Goal: Information Seeking & Learning: Compare options

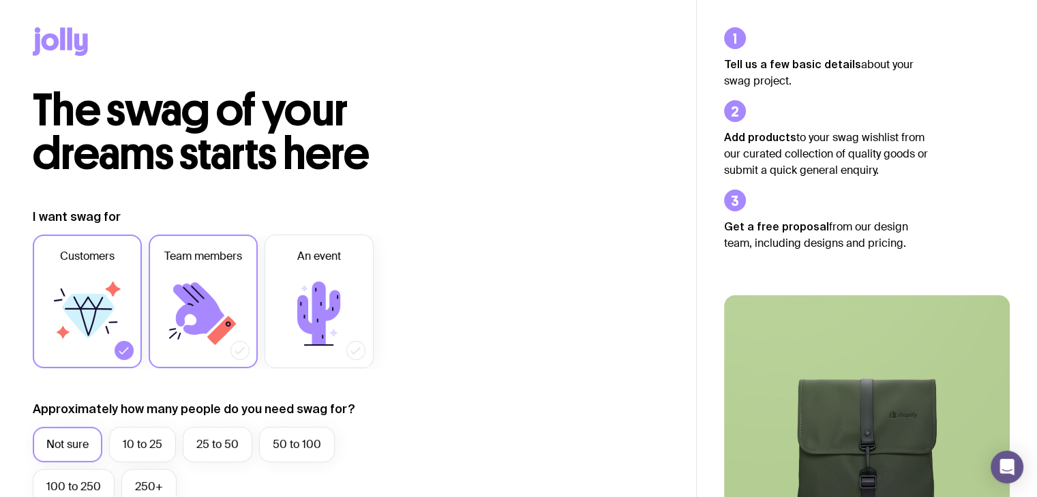
click at [225, 293] on icon at bounding box center [203, 314] width 82 height 82
click at [0, 0] on input "Team members" at bounding box center [0, 0] width 0 height 0
click at [115, 325] on icon at bounding box center [87, 314] width 82 height 82
click at [0, 0] on input "Customers" at bounding box center [0, 0] width 0 height 0
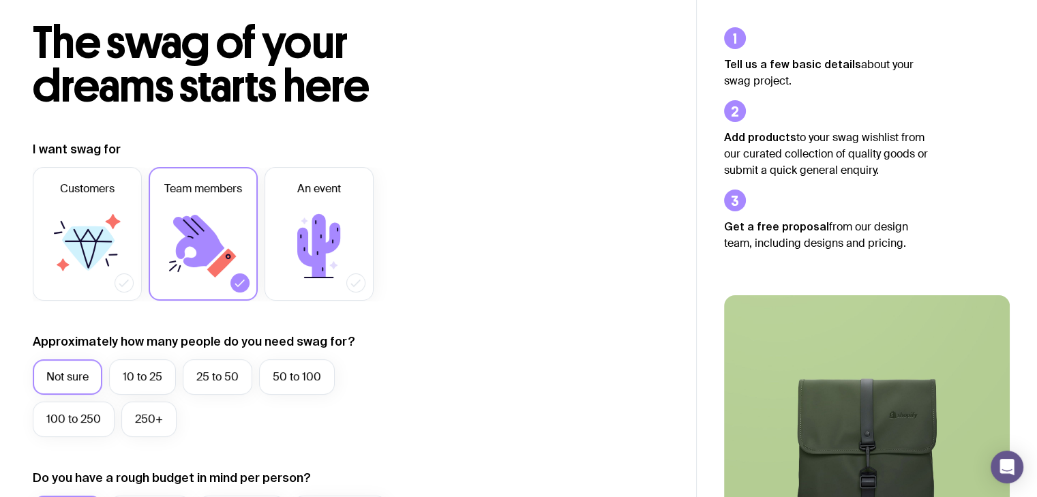
scroll to position [136, 0]
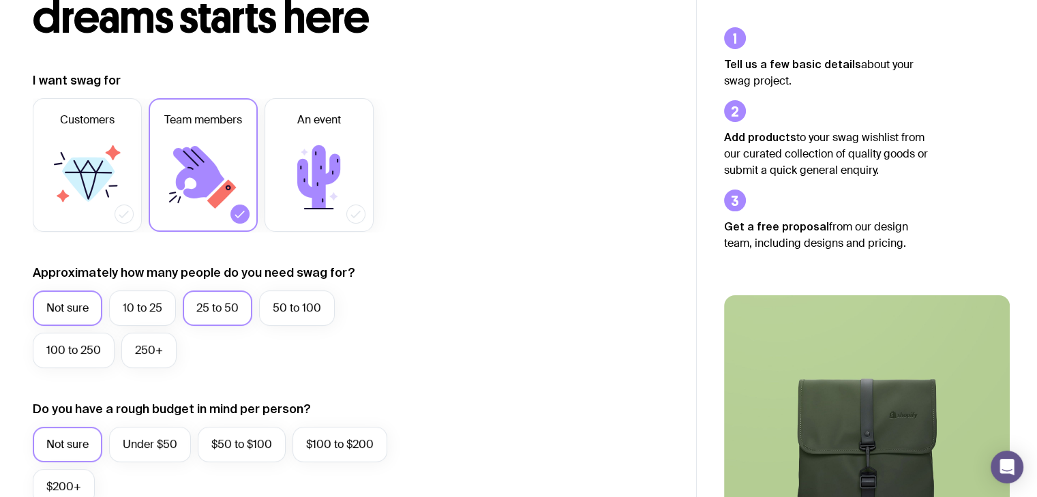
click at [207, 312] on label "25 to 50" at bounding box center [218, 308] width 70 height 35
click at [0, 0] on input "25 to 50" at bounding box center [0, 0] width 0 height 0
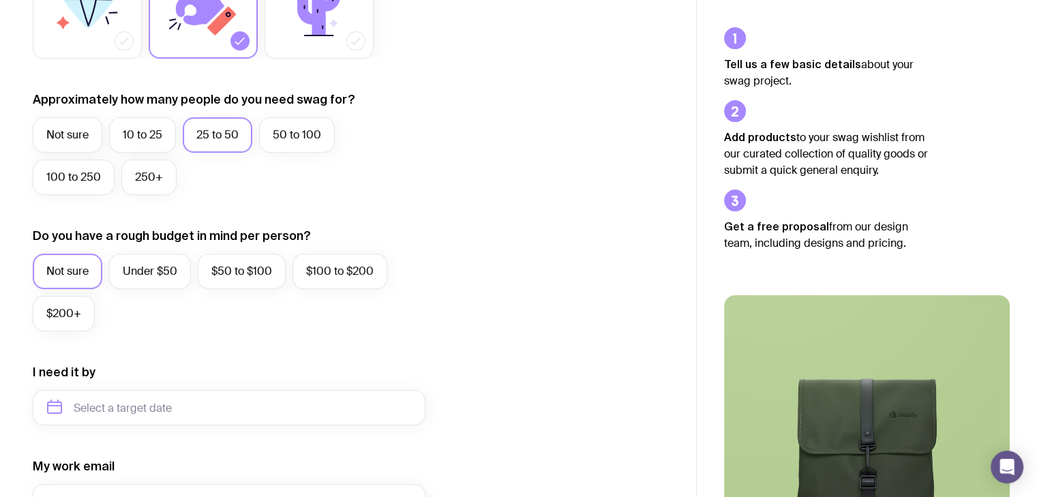
scroll to position [341, 0]
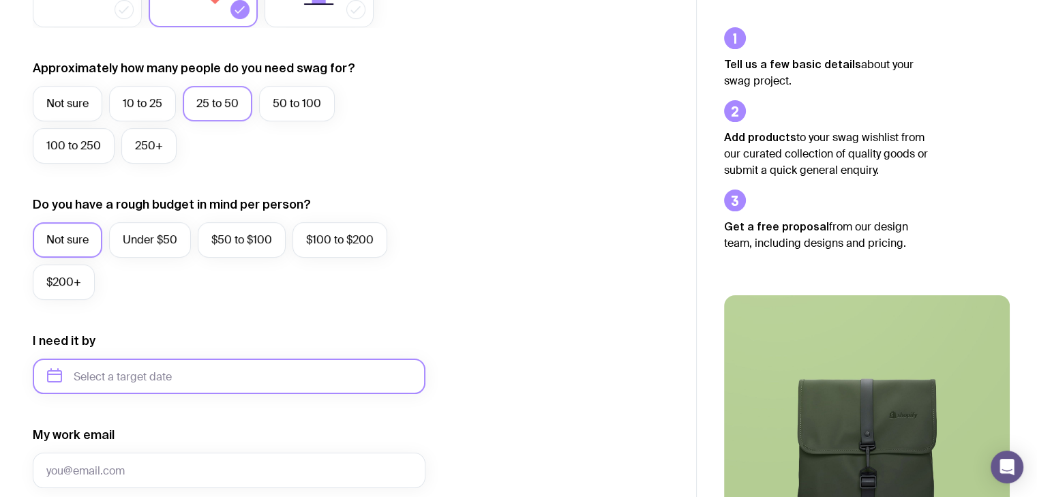
click at [47, 387] on input "text" at bounding box center [229, 376] width 393 height 35
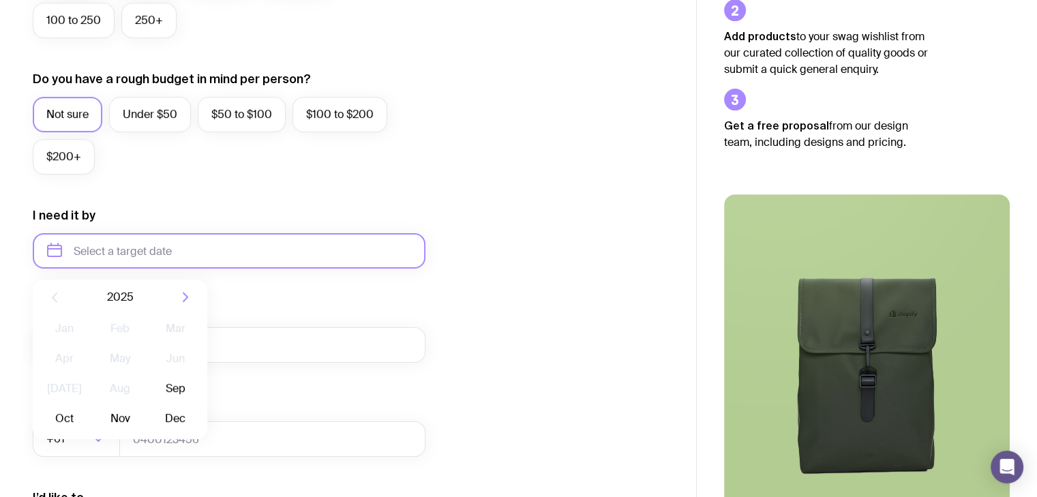
scroll to position [546, 0]
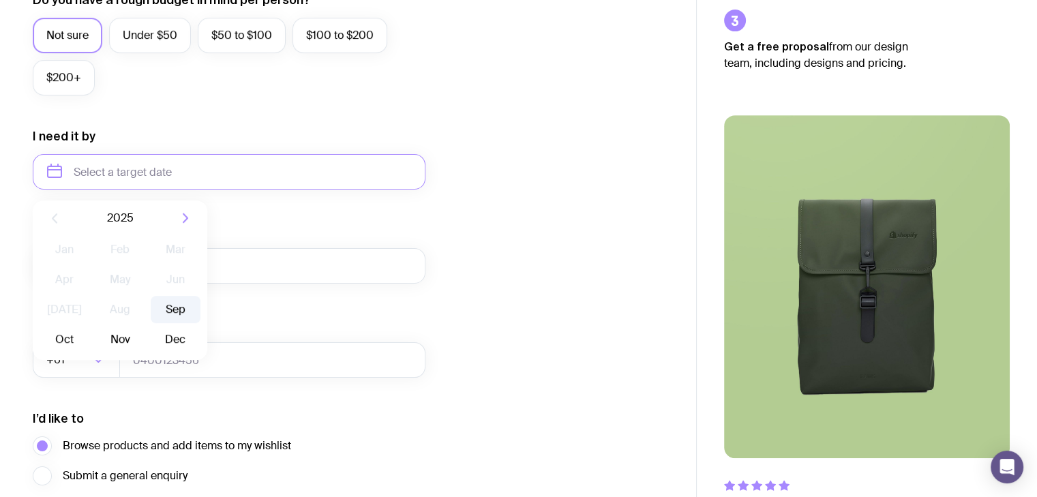
click at [89, 326] on button "Sep" at bounding box center [65, 339] width 50 height 27
type input "September 2025"
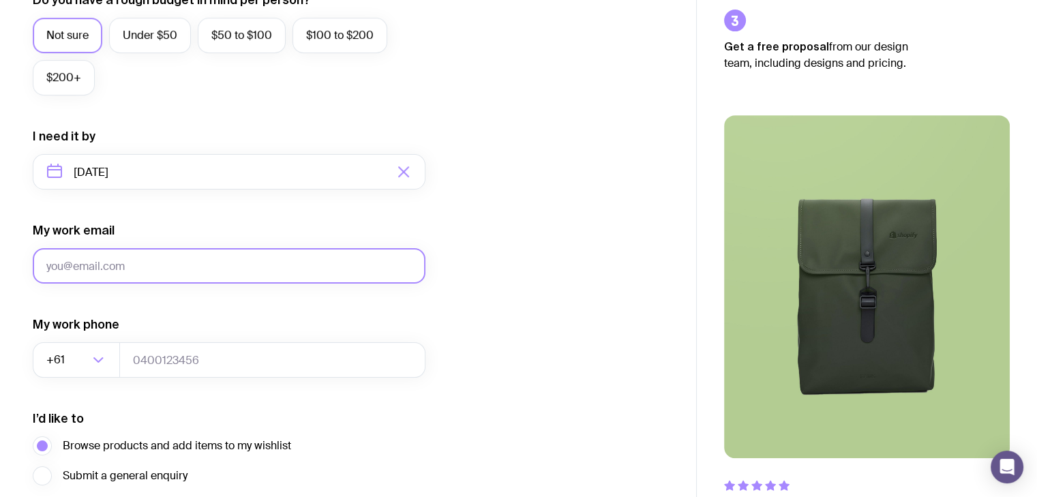
click at [157, 273] on input "My work email" at bounding box center [229, 265] width 393 height 35
click at [158, 263] on input "My work email" at bounding box center [229, 265] width 393 height 35
type input "smriti.dhawan"
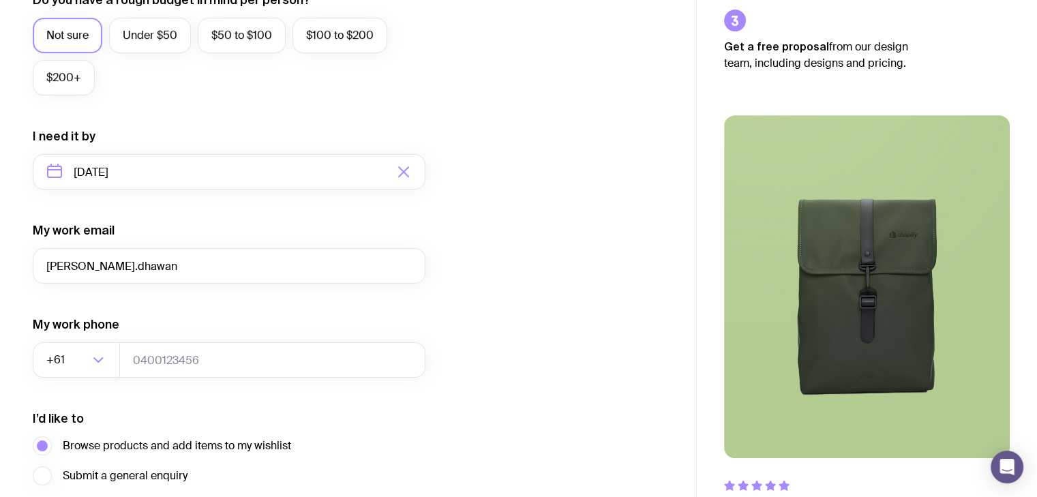
click at [829, 162] on img at bounding box center [867, 286] width 286 height 343
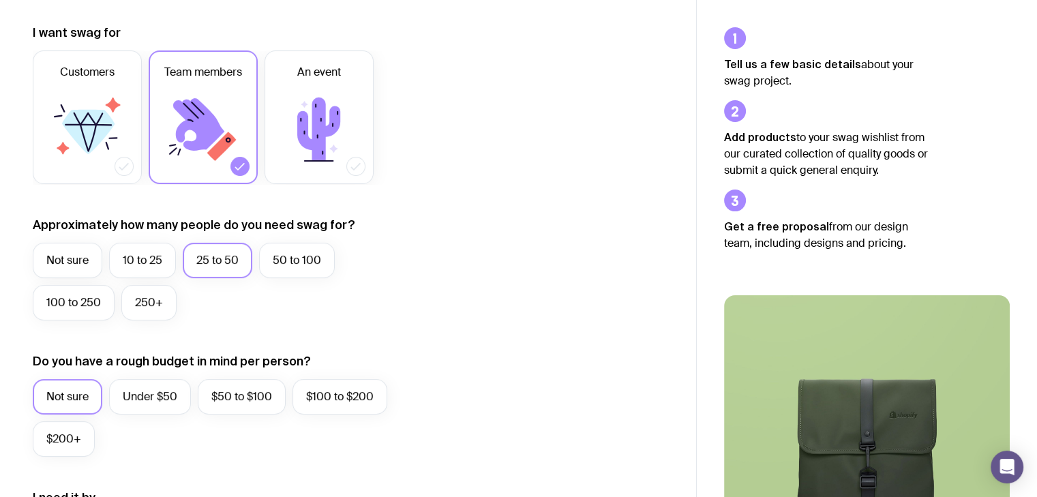
scroll to position [0, 0]
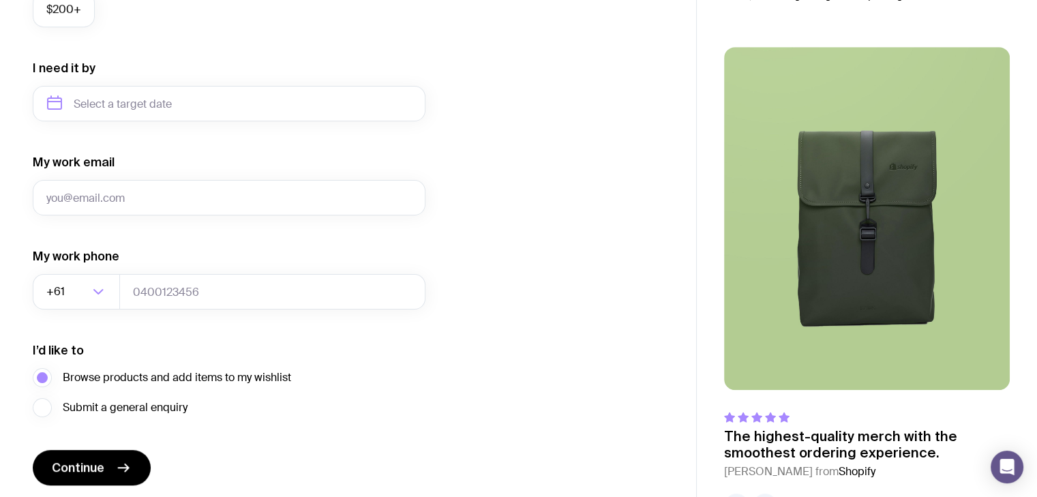
scroll to position [662, 0]
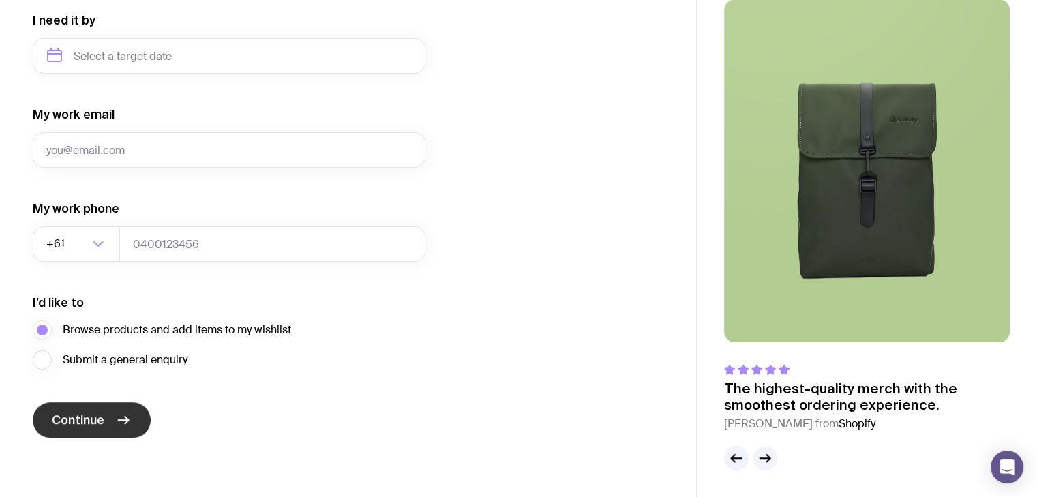
click at [72, 412] on span "Continue" at bounding box center [78, 420] width 53 height 16
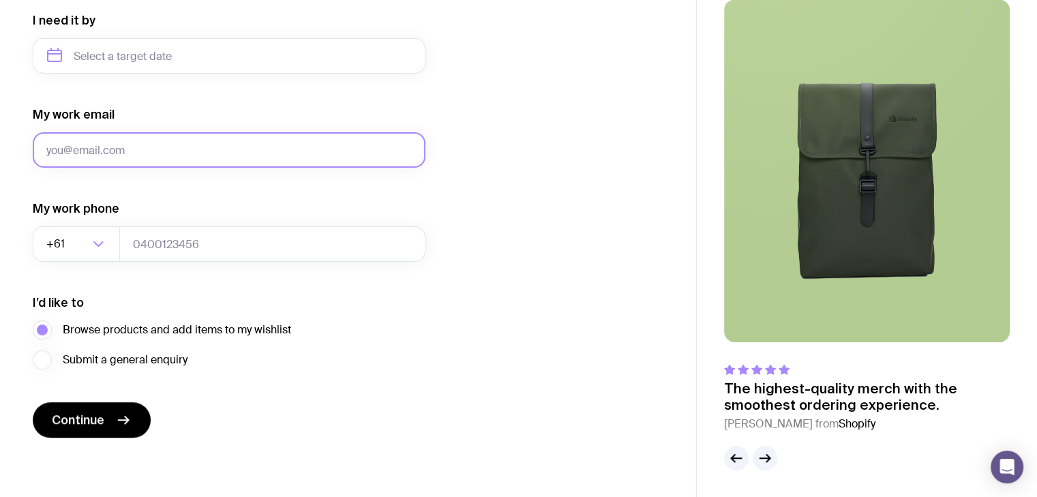
click at [171, 154] on input "My work email" at bounding box center [229, 149] width 393 height 35
type input "[PERSON_NAME][EMAIL_ADDRESS][DOMAIN_NAME]"
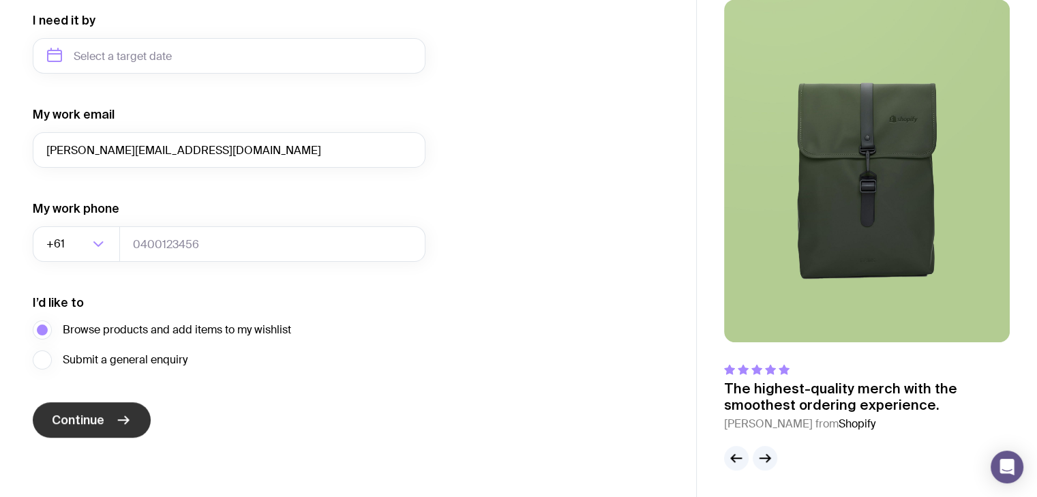
click at [89, 432] on button "Continue" at bounding box center [92, 419] width 118 height 35
click at [207, 239] on input "tel" at bounding box center [272, 243] width 306 height 35
type input "431233508"
click at [102, 420] on span "Continue" at bounding box center [78, 420] width 53 height 16
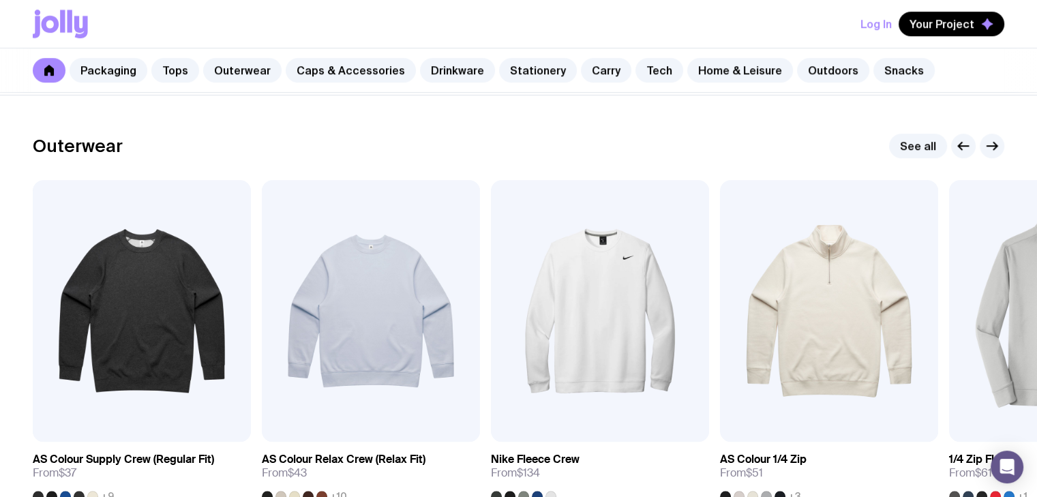
scroll to position [1091, 0]
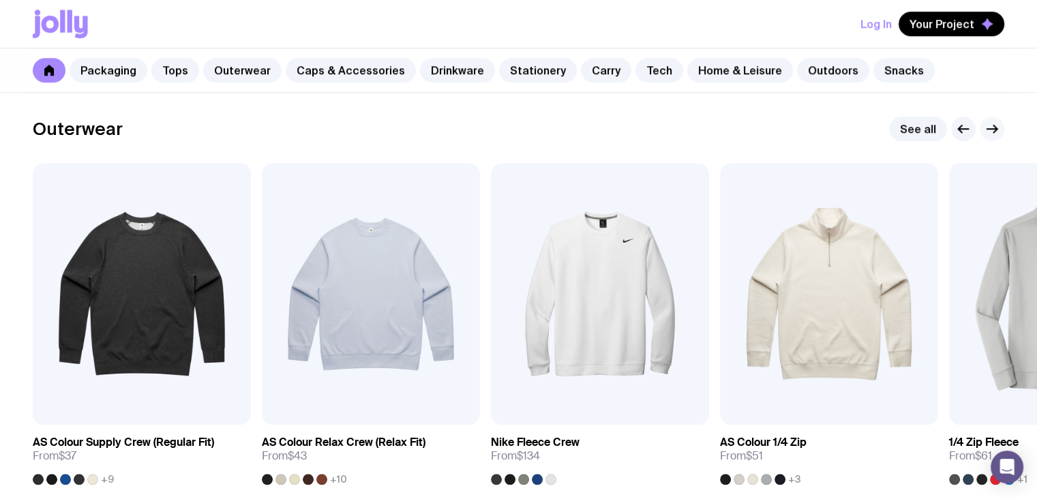
click at [998, 130] on icon "button" at bounding box center [992, 129] width 16 height 16
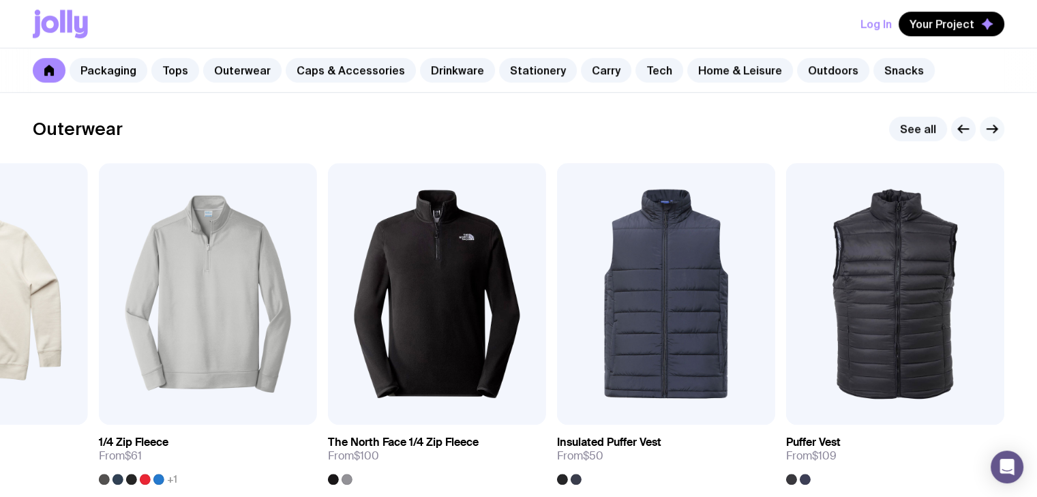
click at [998, 130] on icon "button" at bounding box center [992, 129] width 16 height 16
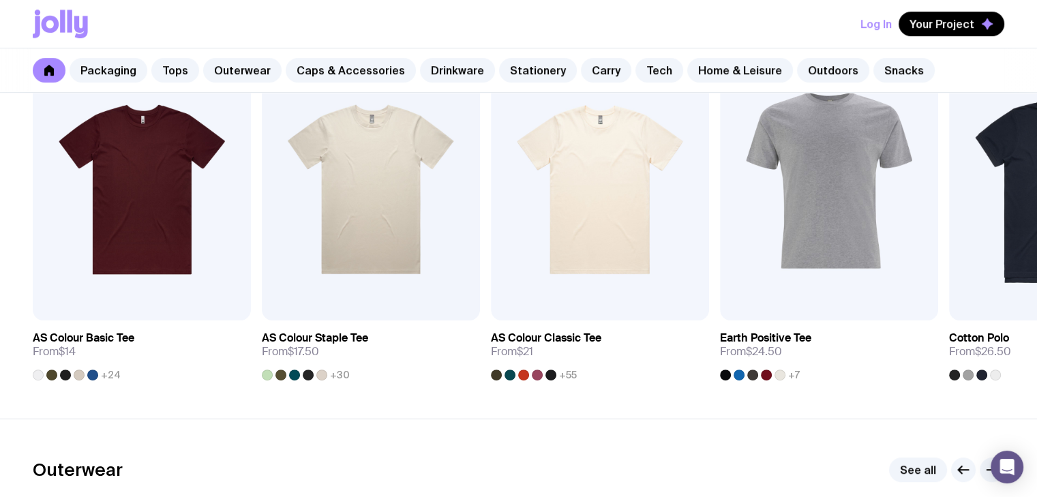
scroll to position [614, 0]
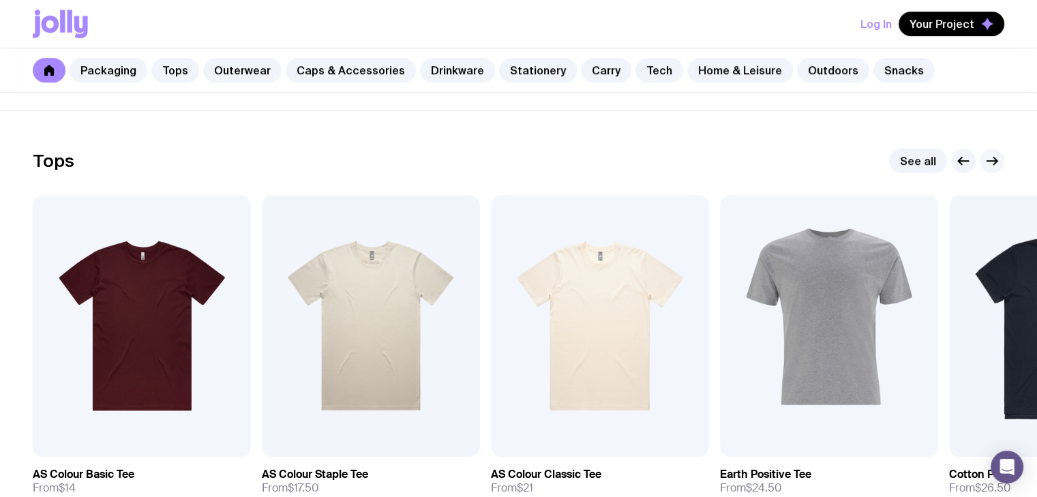
click at [988, 164] on icon "button" at bounding box center [992, 161] width 16 height 16
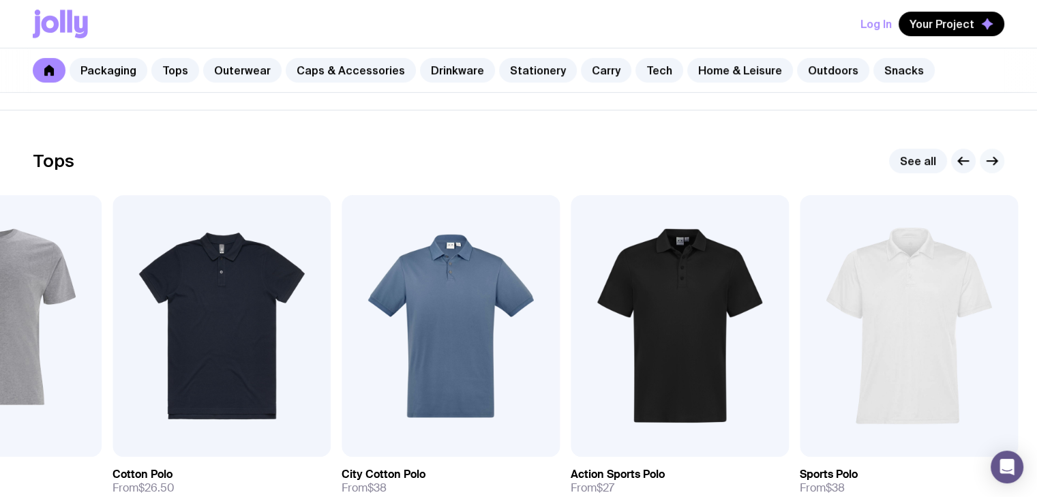
click at [988, 164] on icon "button" at bounding box center [992, 161] width 16 height 16
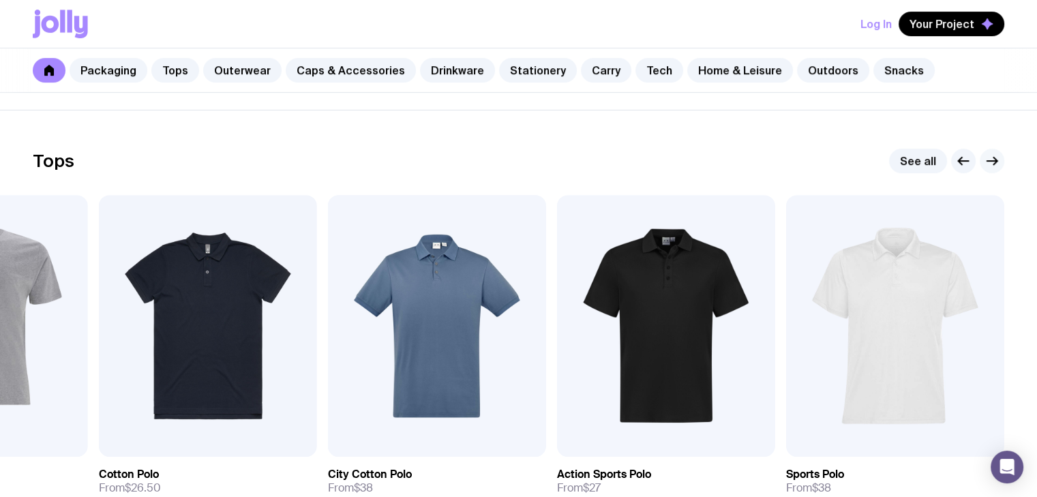
click at [987, 165] on icon "button" at bounding box center [992, 161] width 16 height 16
click at [959, 162] on icon "button" at bounding box center [964, 161] width 16 height 16
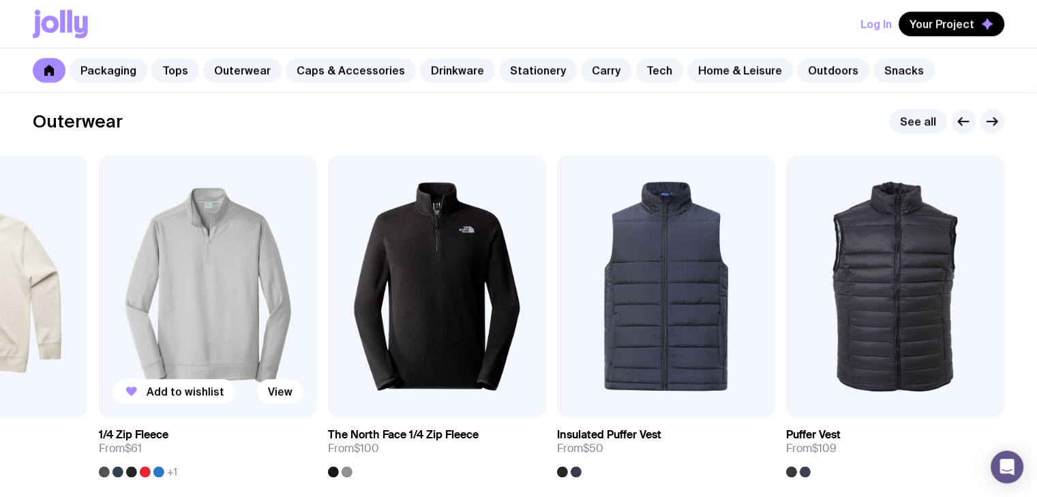
scroll to position [1145, 0]
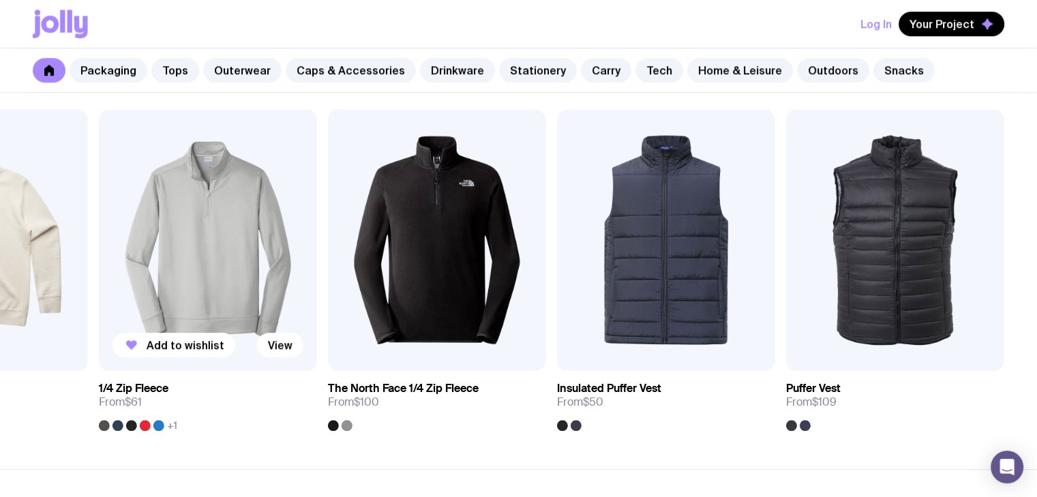
click at [225, 324] on img at bounding box center [208, 240] width 218 height 262
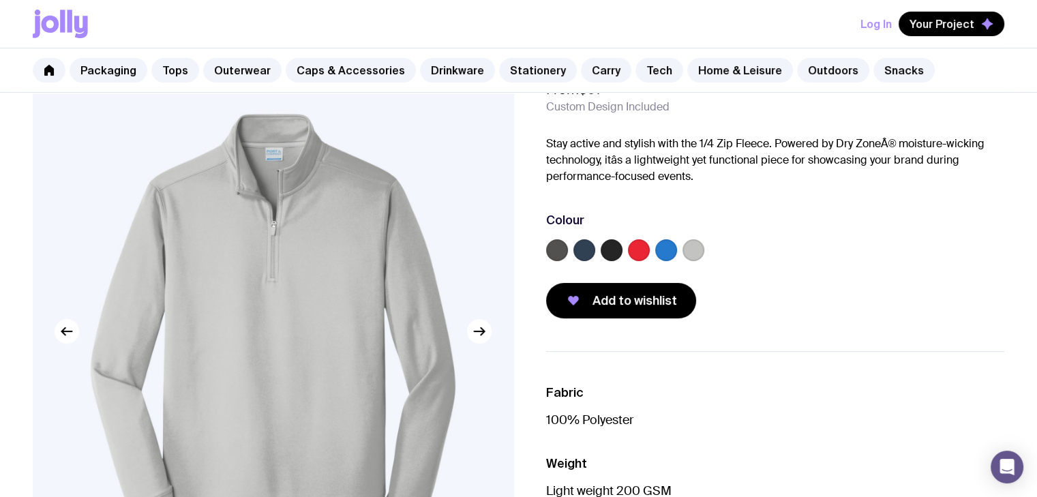
scroll to position [68, 0]
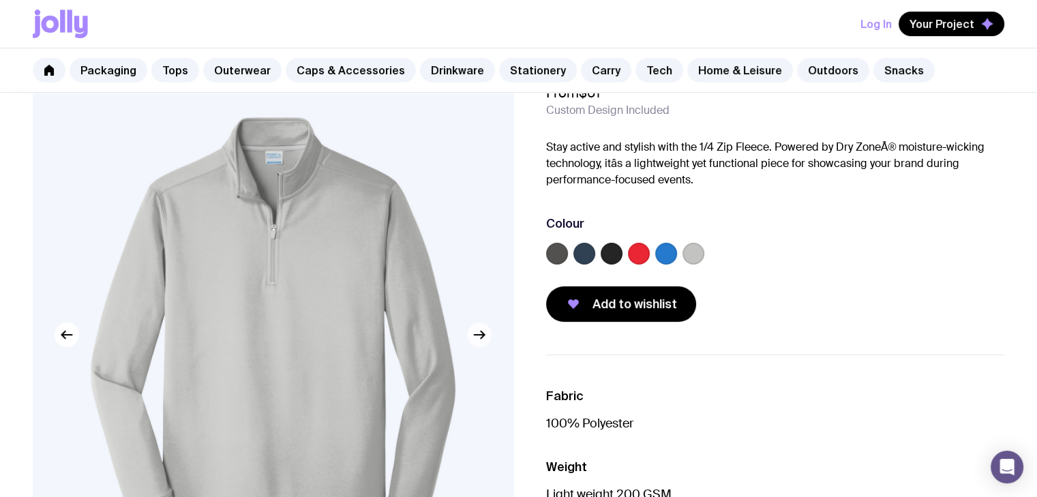
click at [481, 335] on icon "button" at bounding box center [479, 335] width 10 height 0
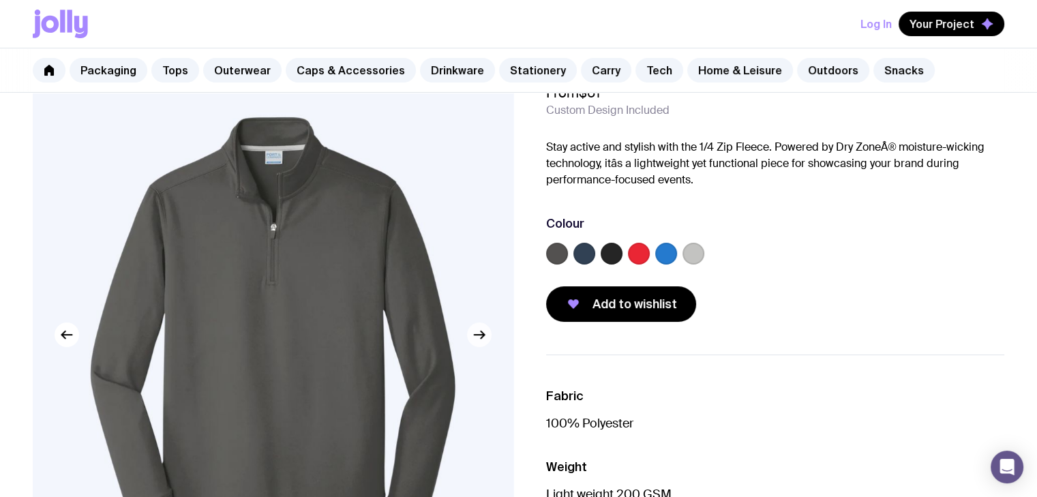
click at [481, 335] on icon "button" at bounding box center [479, 335] width 10 height 0
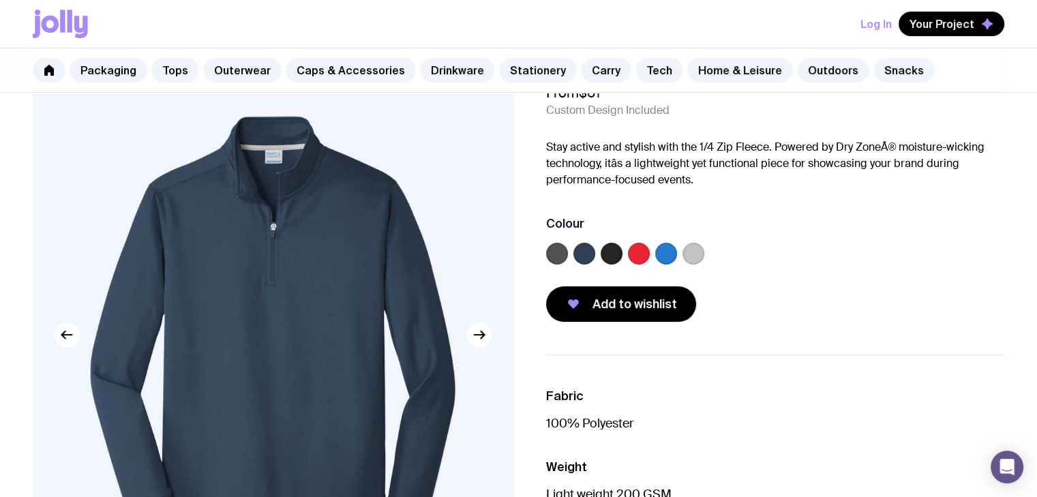
click at [666, 254] on label at bounding box center [666, 254] width 22 height 22
click at [0, 0] on input "radio" at bounding box center [0, 0] width 0 height 0
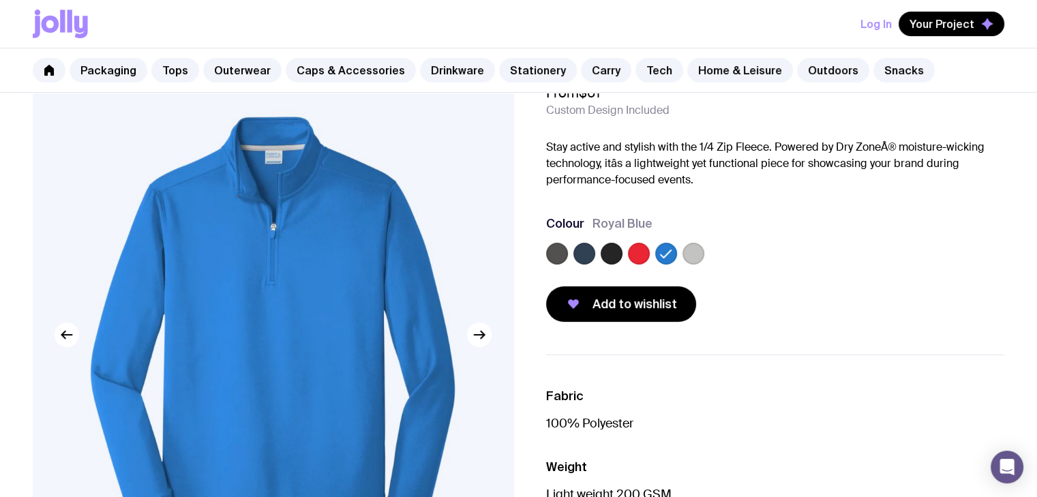
click at [694, 256] on label at bounding box center [694, 254] width 22 height 22
click at [0, 0] on input "radio" at bounding box center [0, 0] width 0 height 0
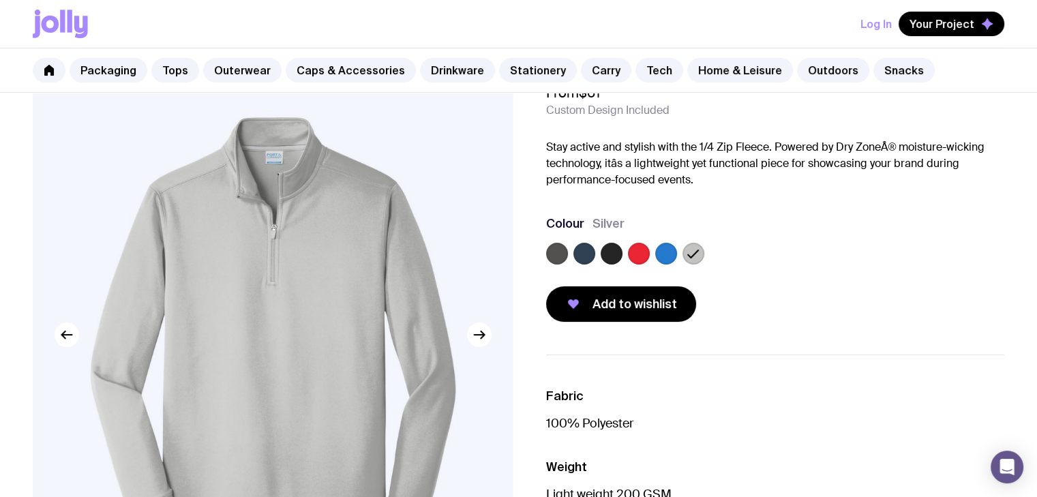
click at [554, 260] on label at bounding box center [557, 254] width 22 height 22
click at [0, 0] on input "radio" at bounding box center [0, 0] width 0 height 0
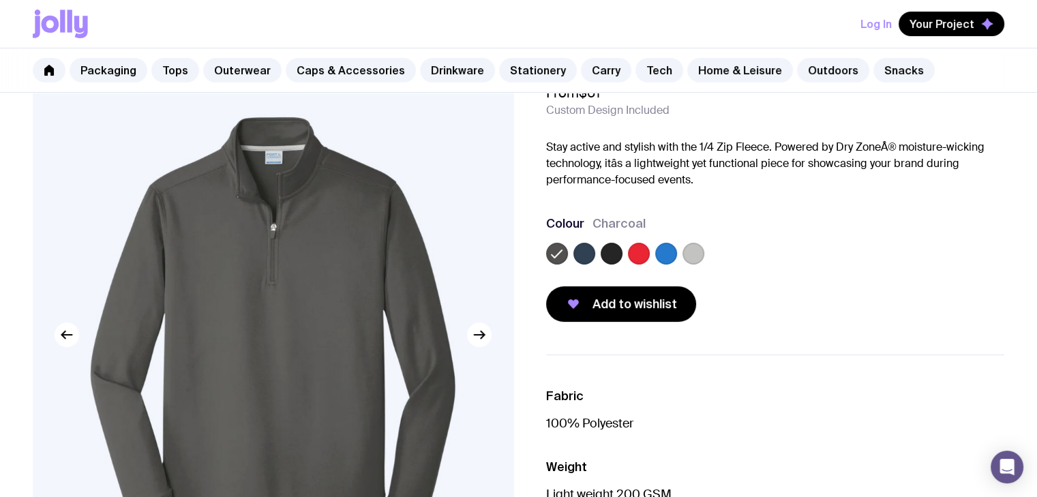
click at [590, 257] on label at bounding box center [585, 254] width 22 height 22
click at [0, 0] on input "radio" at bounding box center [0, 0] width 0 height 0
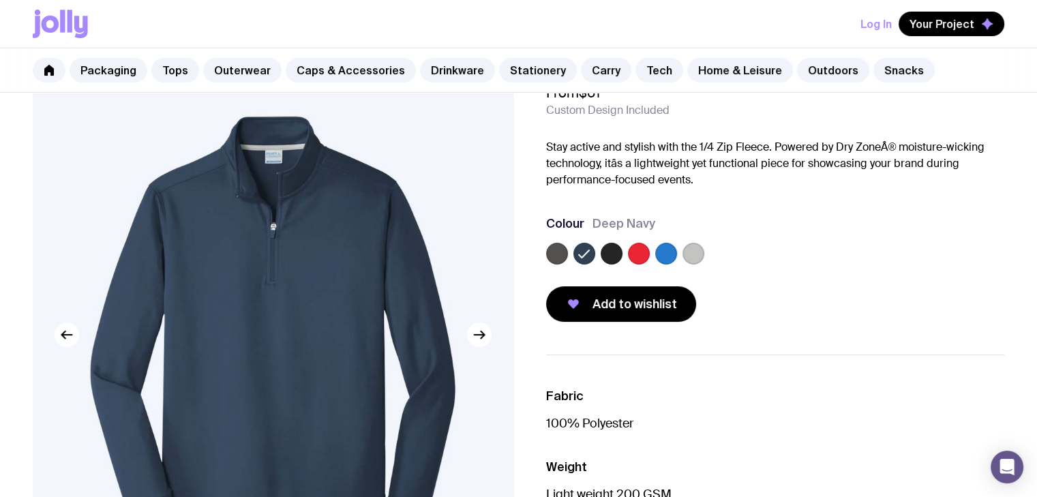
click at [687, 253] on label at bounding box center [694, 254] width 22 height 22
click at [0, 0] on input "radio" at bounding box center [0, 0] width 0 height 0
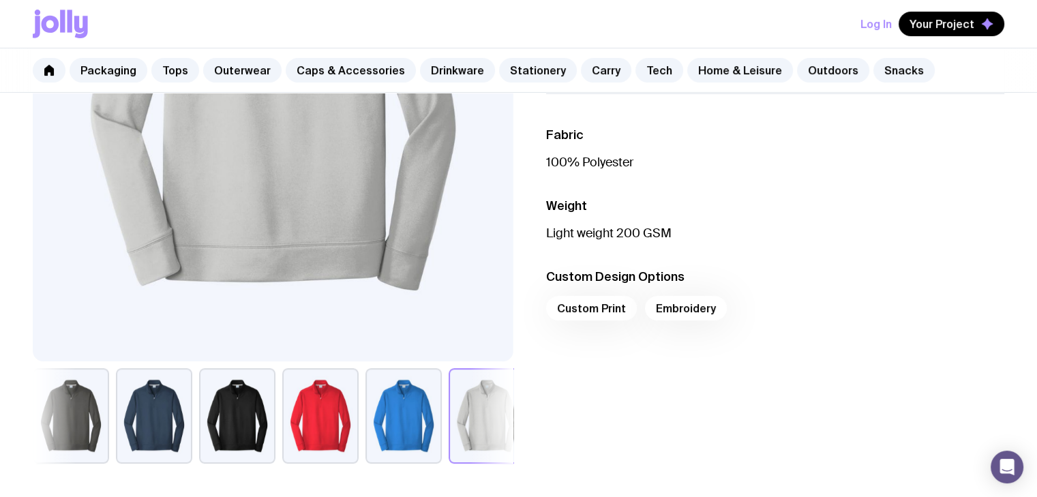
scroll to position [341, 0]
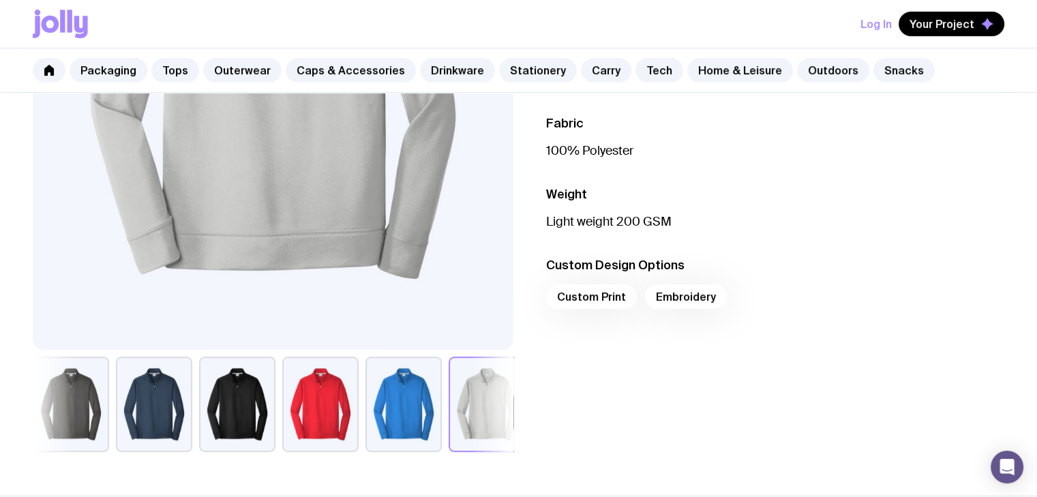
click at [211, 428] on button "button" at bounding box center [237, 404] width 76 height 95
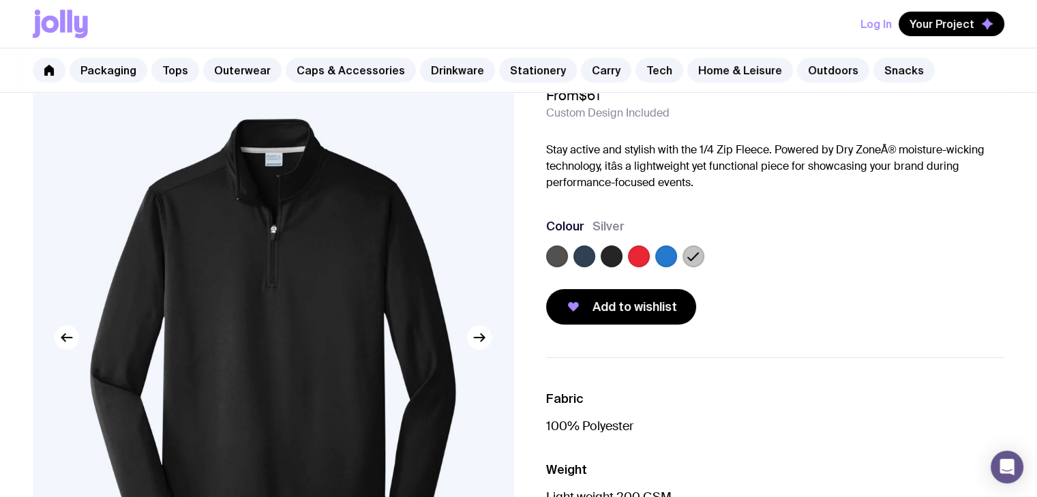
scroll to position [0, 0]
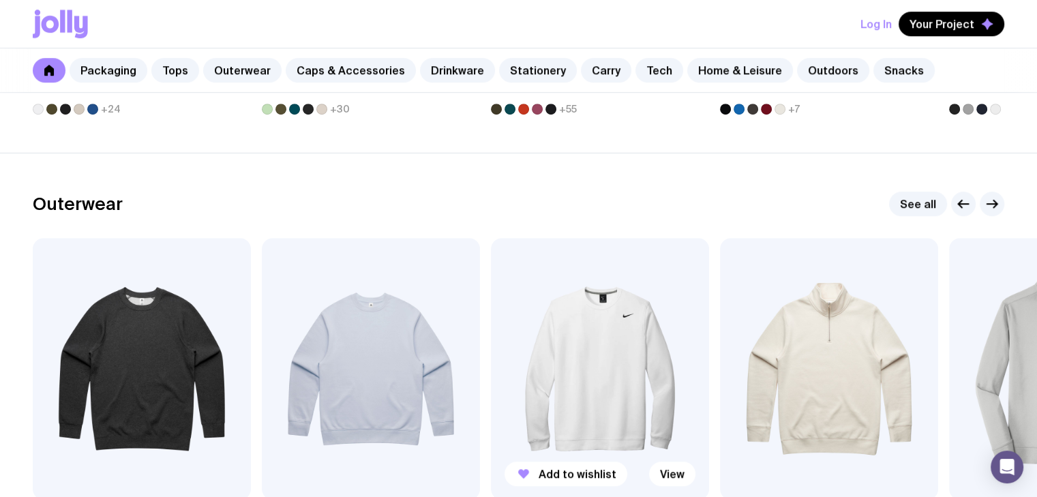
scroll to position [1172, 0]
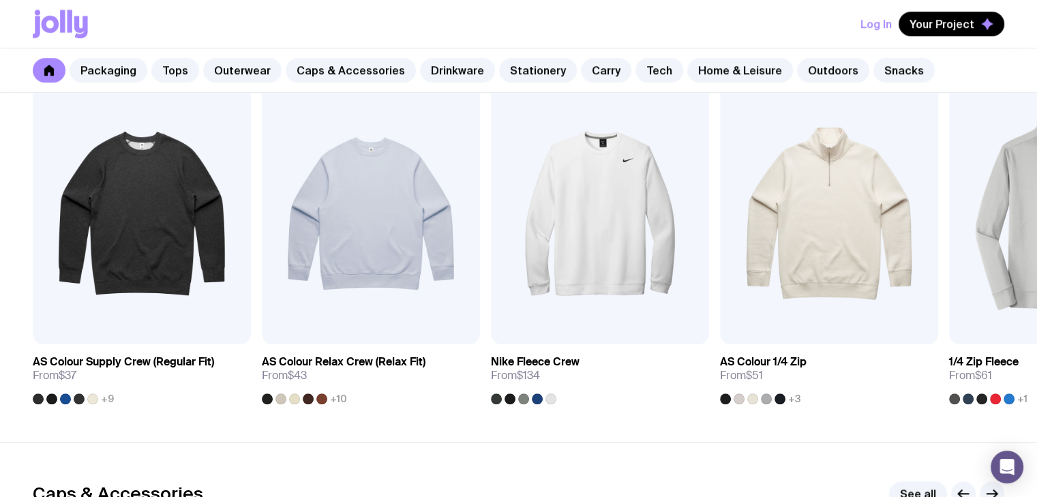
click at [947, 336] on div "Add to wishlist View AS Colour Supply Crew (Regular Fit) From $37 +9 Add to wis…" at bounding box center [519, 244] width 972 height 322
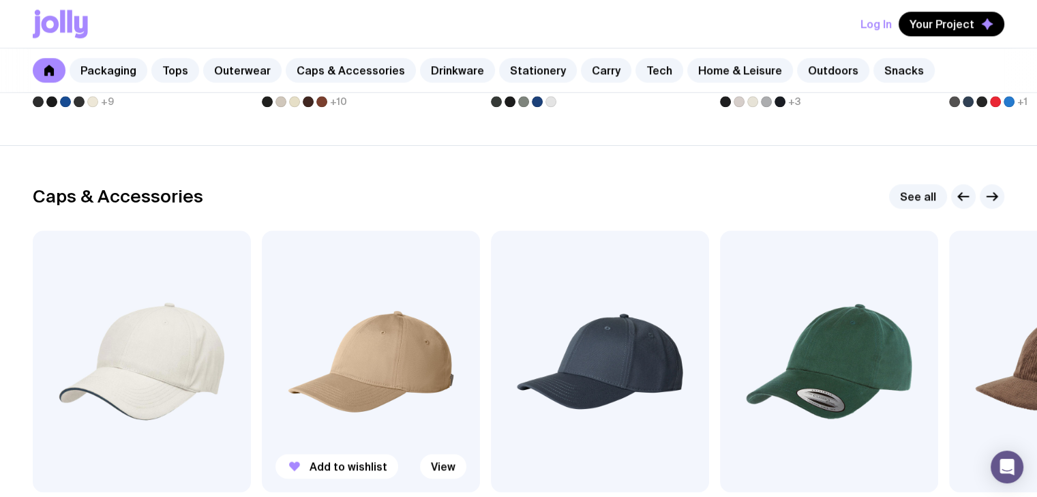
scroll to position [1104, 0]
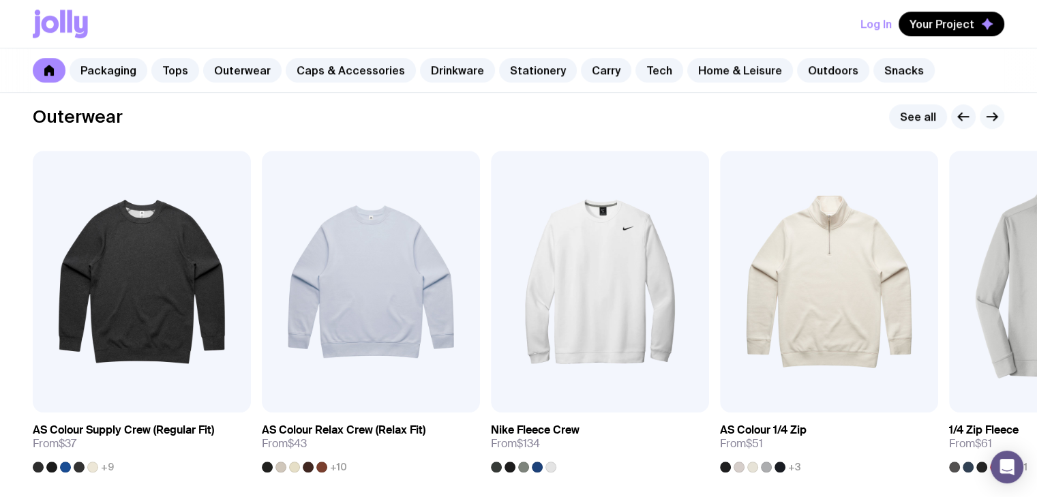
click at [996, 117] on icon "button" at bounding box center [992, 116] width 16 height 16
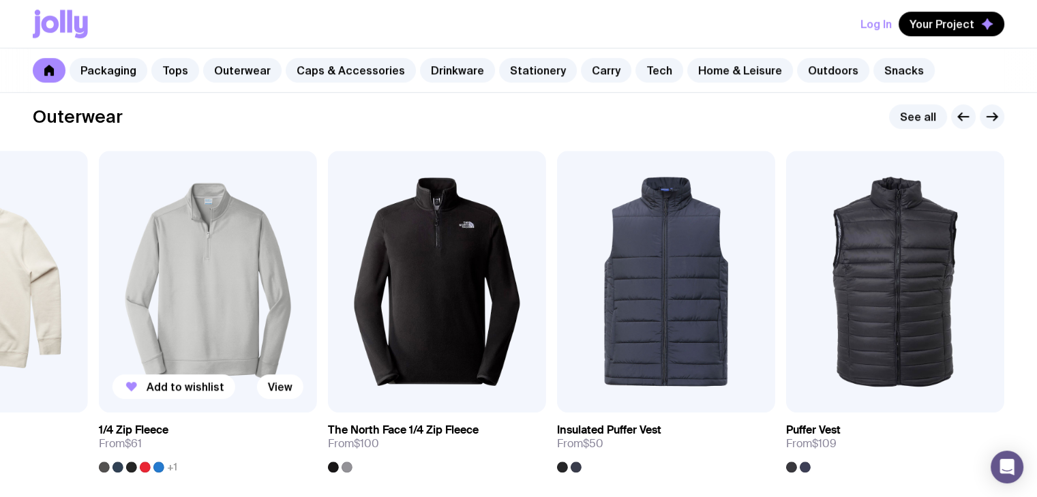
click at [184, 324] on img at bounding box center [208, 282] width 218 height 262
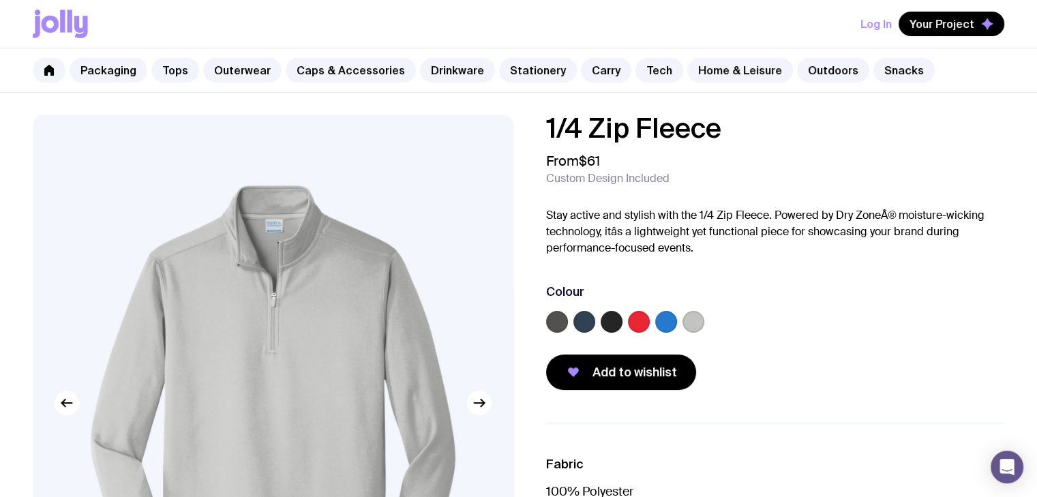
scroll to position [205, 0]
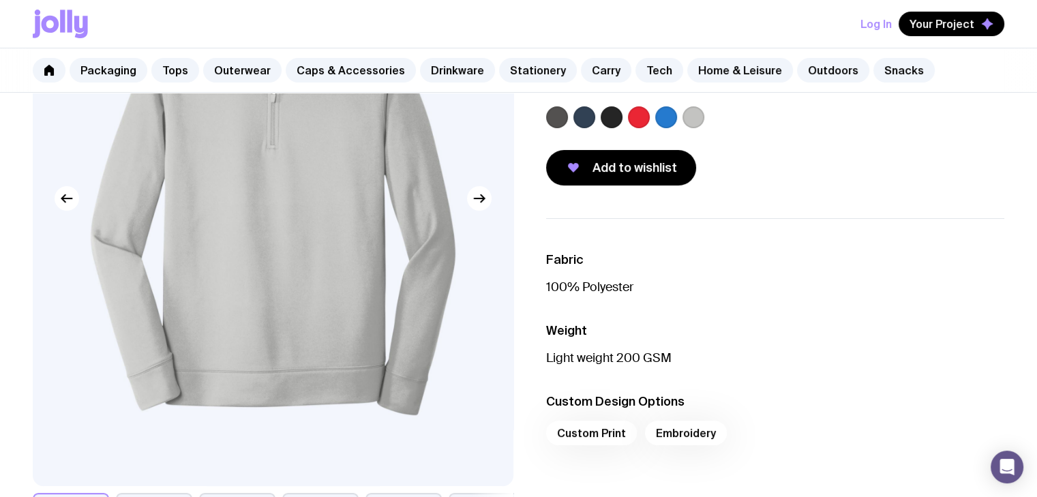
drag, startPoint x: 307, startPoint y: 246, endPoint x: 337, endPoint y: 254, distance: 30.9
click at [591, 123] on label at bounding box center [585, 117] width 22 height 22
click at [0, 0] on input "radio" at bounding box center [0, 0] width 0 height 0
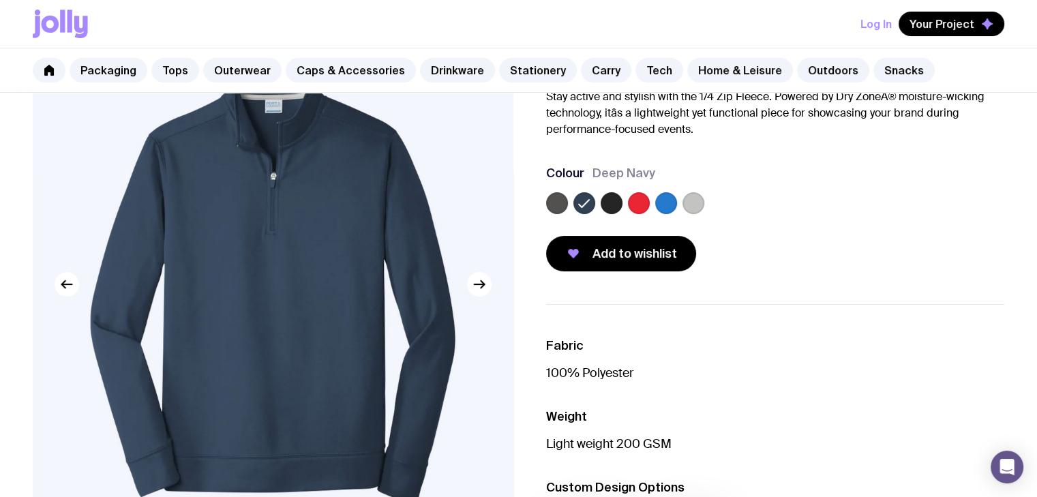
scroll to position [68, 0]
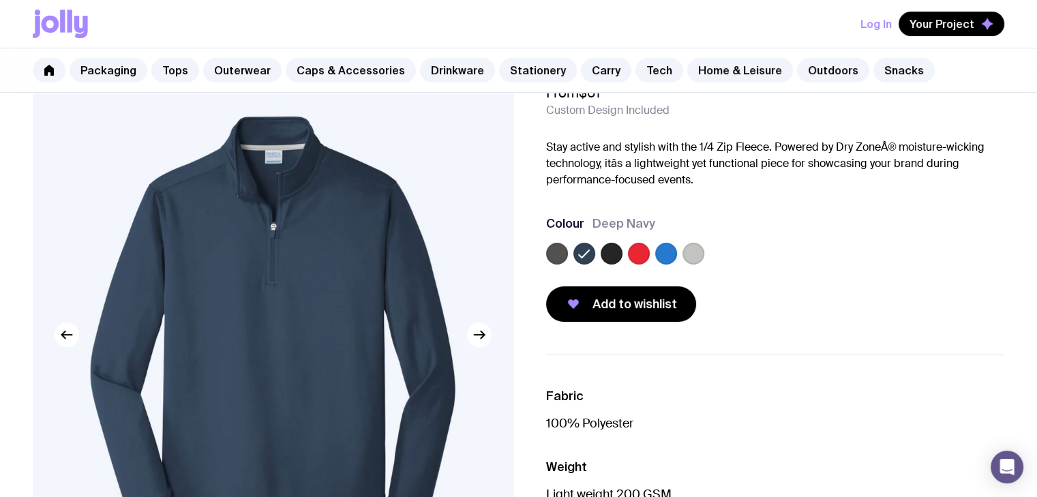
click at [630, 253] on label at bounding box center [639, 254] width 22 height 22
click at [0, 0] on input "radio" at bounding box center [0, 0] width 0 height 0
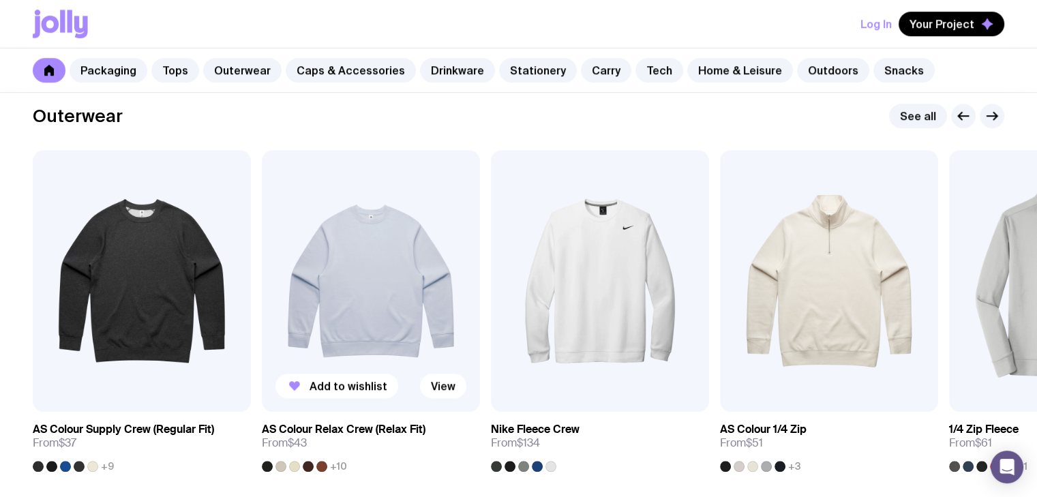
scroll to position [1104, 0]
click at [838, 344] on img at bounding box center [829, 282] width 218 height 262
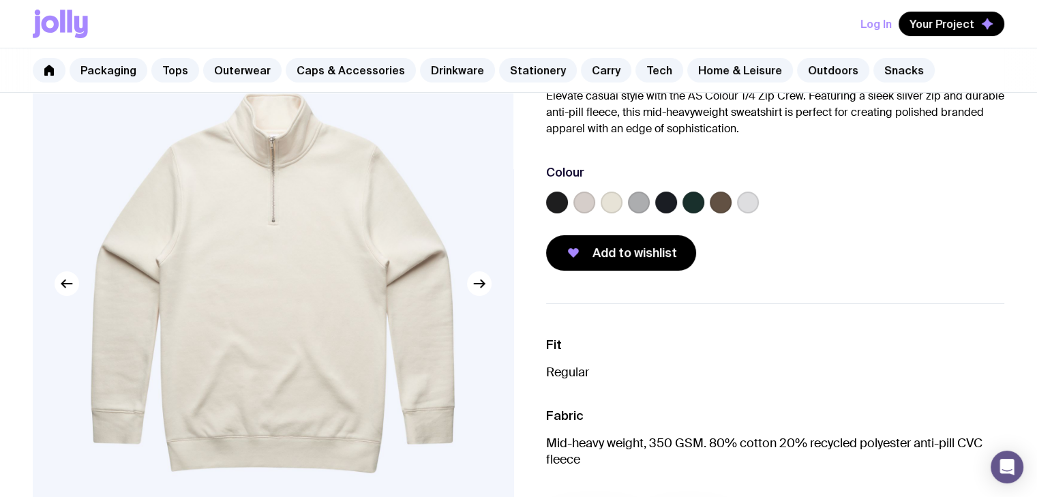
scroll to position [136, 0]
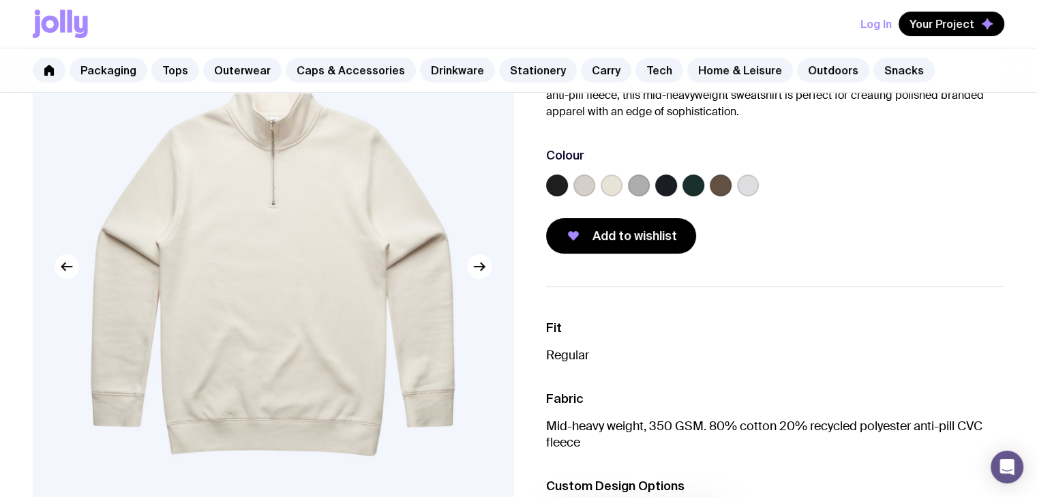
click at [614, 186] on label at bounding box center [612, 186] width 22 height 22
click at [0, 0] on input "radio" at bounding box center [0, 0] width 0 height 0
click at [584, 187] on label at bounding box center [585, 186] width 22 height 22
click at [0, 0] on input "radio" at bounding box center [0, 0] width 0 height 0
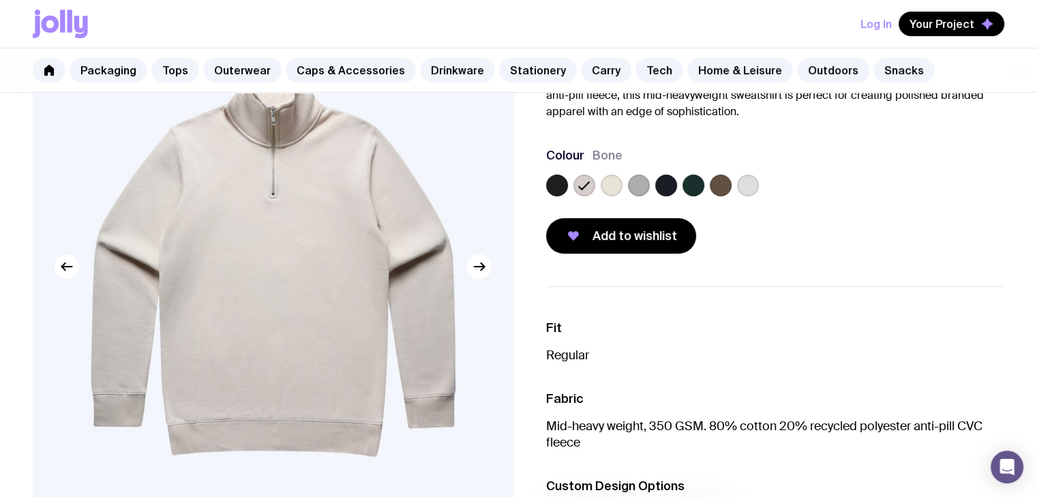
click at [645, 183] on label at bounding box center [639, 186] width 22 height 22
click at [0, 0] on input "radio" at bounding box center [0, 0] width 0 height 0
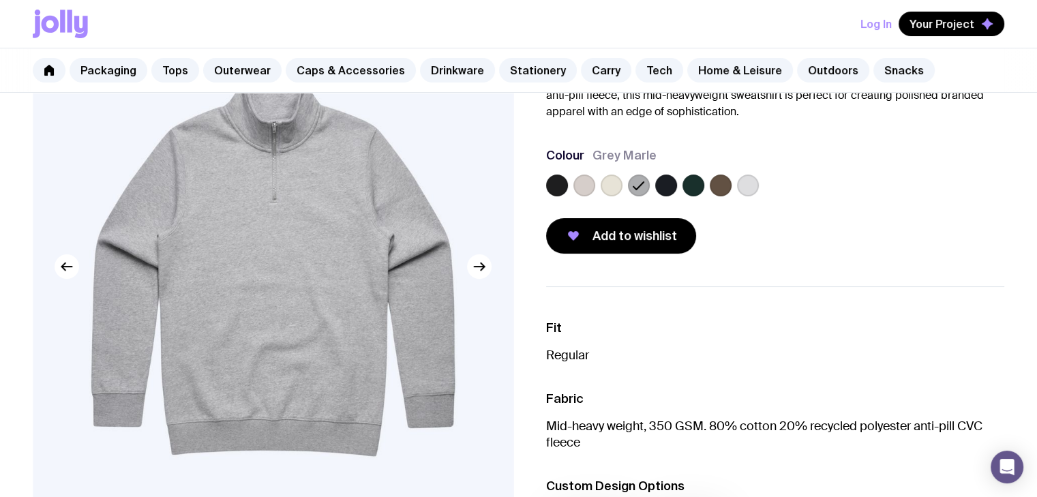
click at [683, 182] on label at bounding box center [694, 186] width 22 height 22
click at [0, 0] on input "radio" at bounding box center [0, 0] width 0 height 0
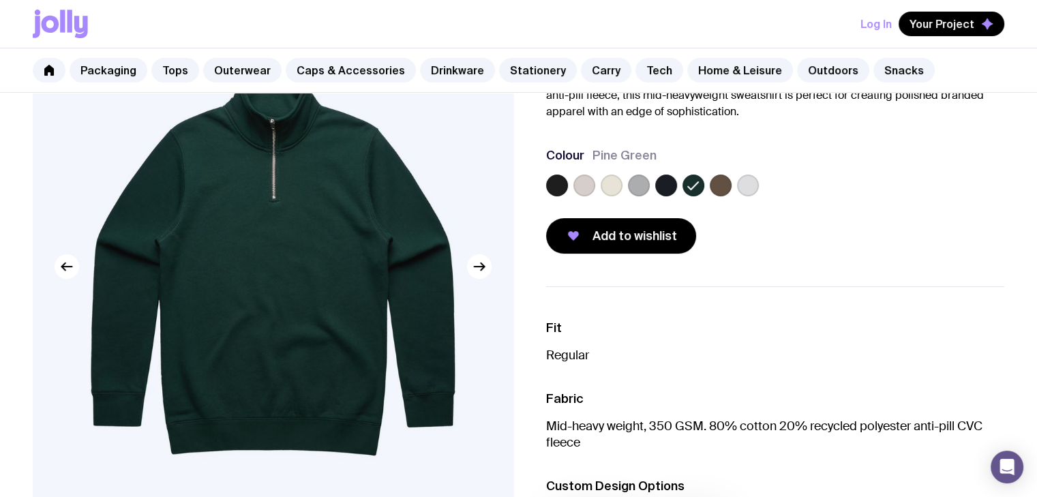
click at [725, 184] on label at bounding box center [721, 186] width 22 height 22
click at [0, 0] on input "radio" at bounding box center [0, 0] width 0 height 0
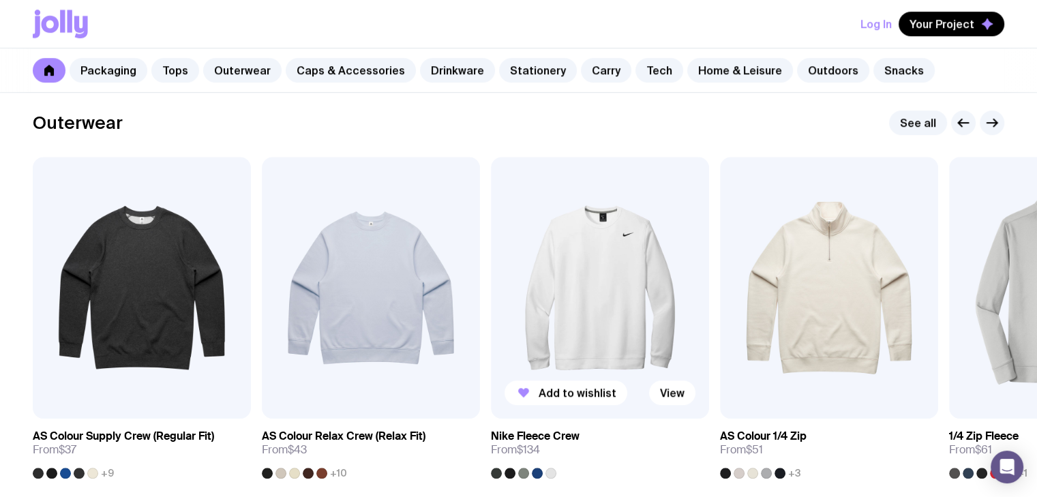
scroll to position [1104, 0]
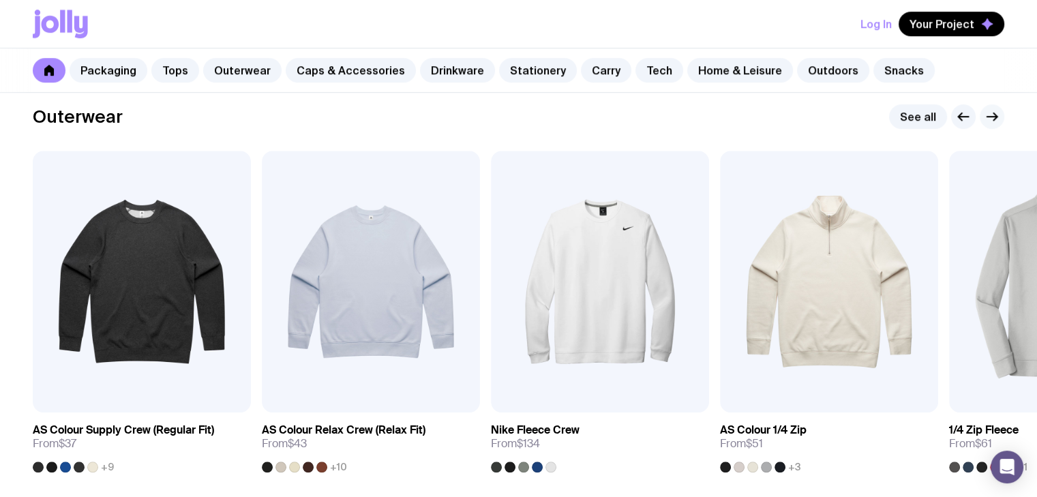
click at [992, 112] on icon "button" at bounding box center [992, 116] width 16 height 16
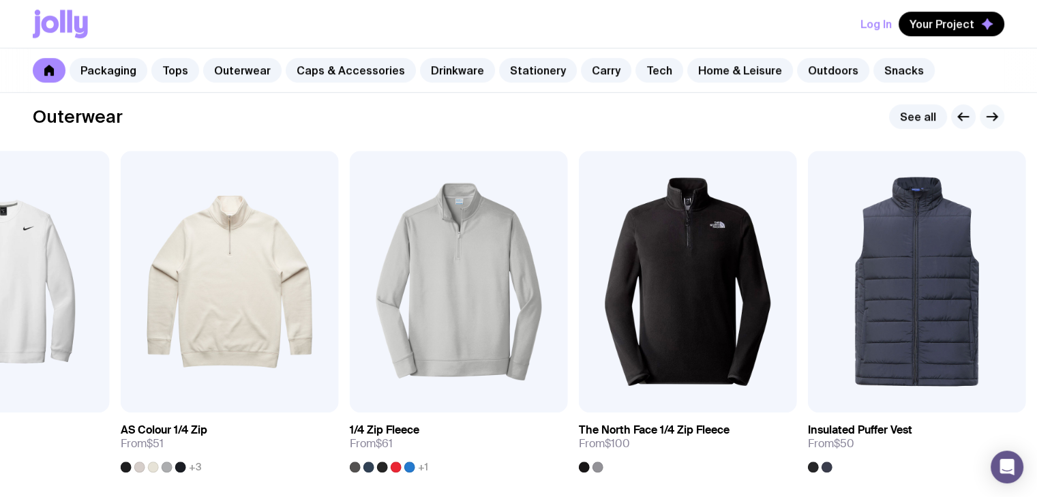
click at [990, 112] on icon "button" at bounding box center [992, 116] width 16 height 16
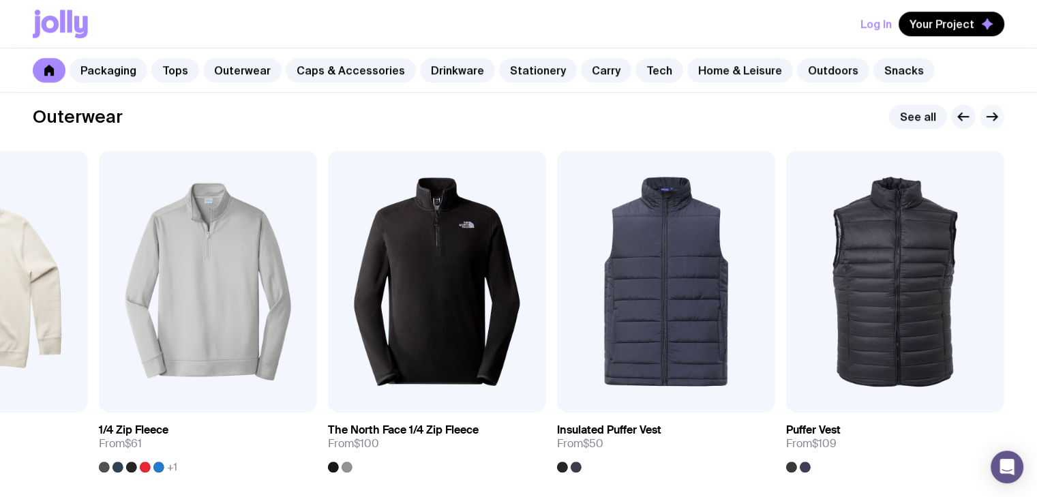
click at [988, 114] on icon "button" at bounding box center [992, 116] width 16 height 16
click at [885, 271] on img at bounding box center [895, 282] width 218 height 262
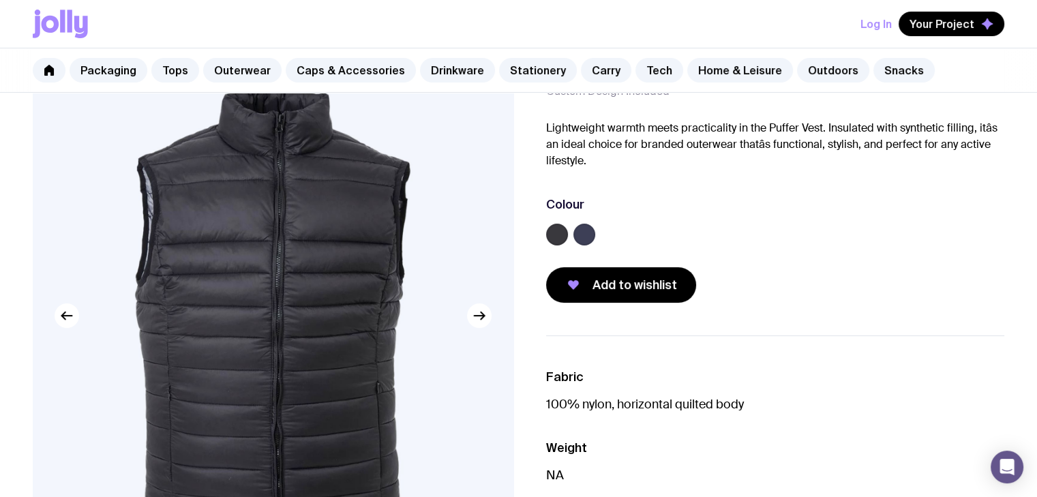
scroll to position [136, 0]
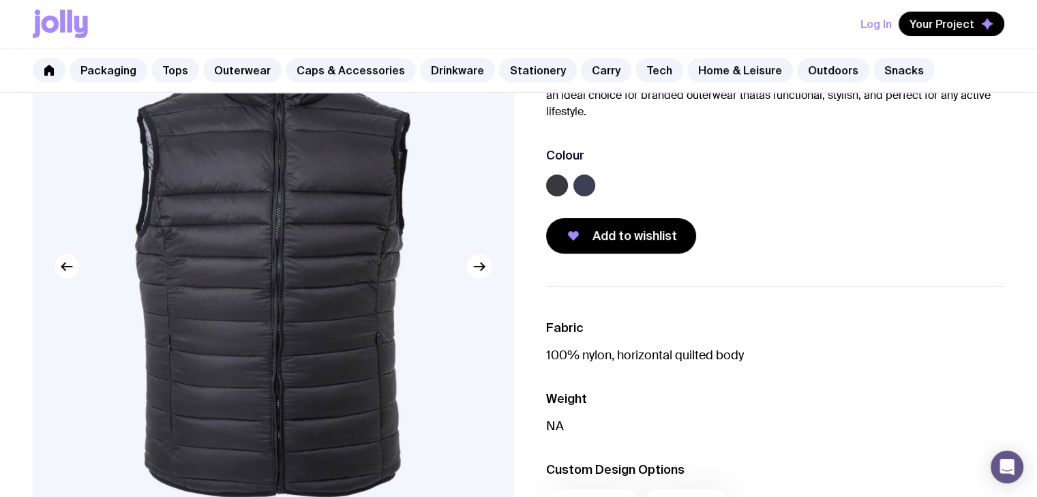
click at [589, 181] on label at bounding box center [585, 186] width 22 height 22
click at [0, 0] on input "radio" at bounding box center [0, 0] width 0 height 0
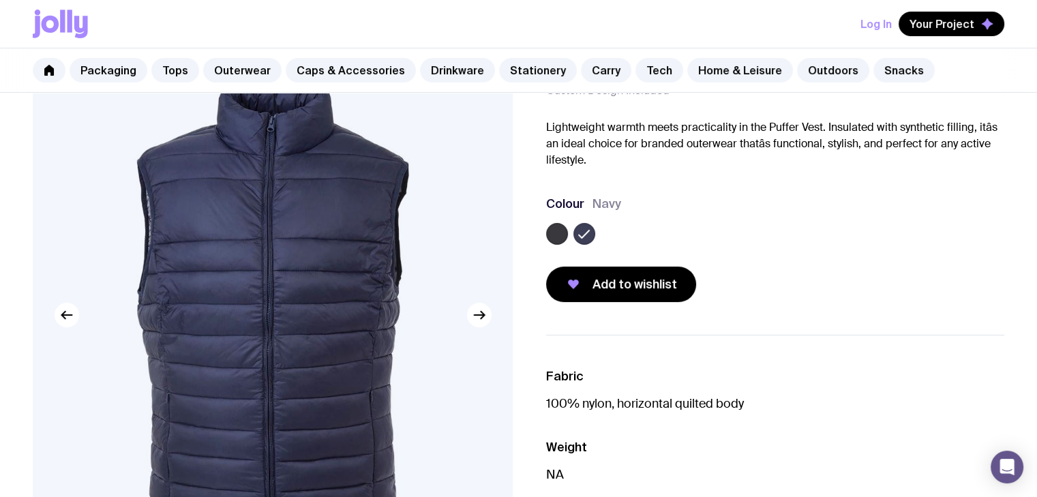
scroll to position [68, 0]
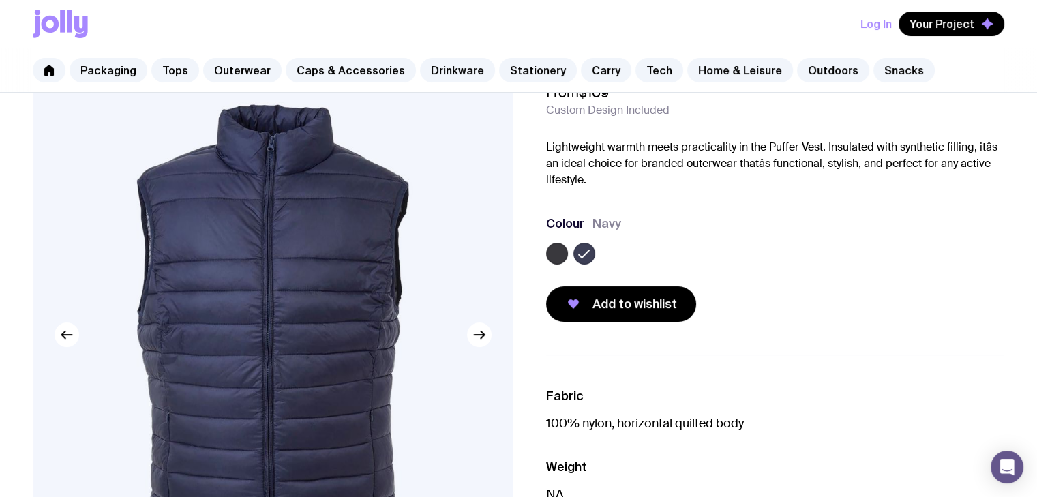
click at [563, 246] on label at bounding box center [557, 254] width 22 height 22
click at [0, 0] on input "radio" at bounding box center [0, 0] width 0 height 0
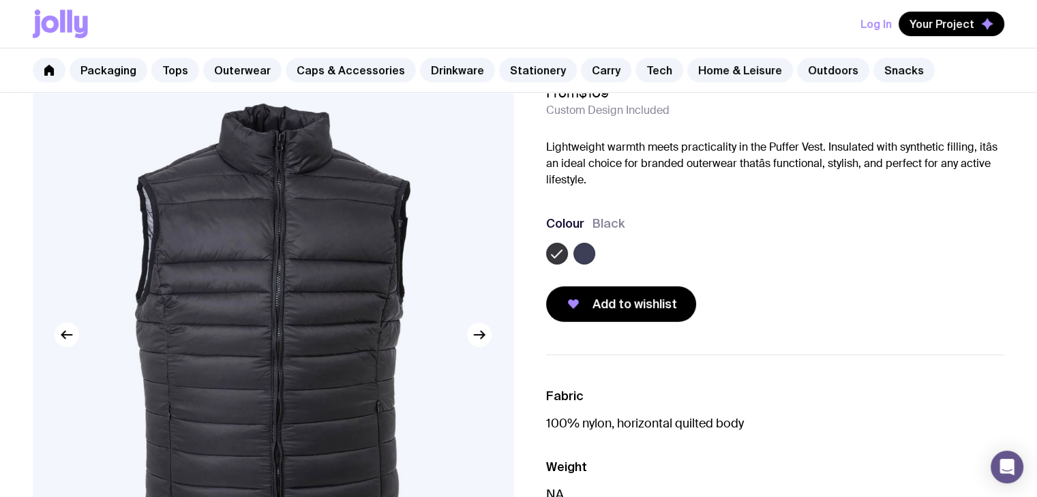
scroll to position [136, 0]
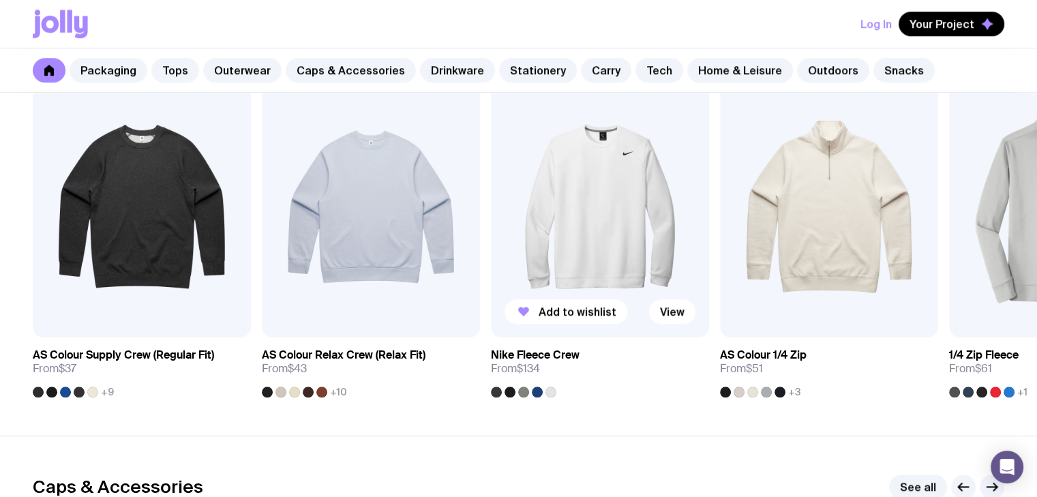
scroll to position [1104, 0]
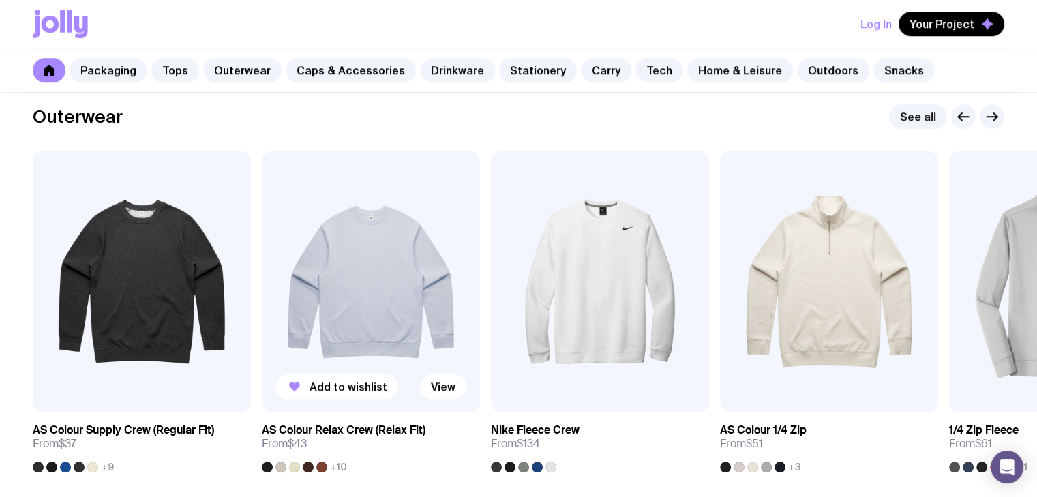
drag, startPoint x: 406, startPoint y: 271, endPoint x: 362, endPoint y: 323, distance: 67.8
click at [362, 323] on img at bounding box center [371, 282] width 218 height 262
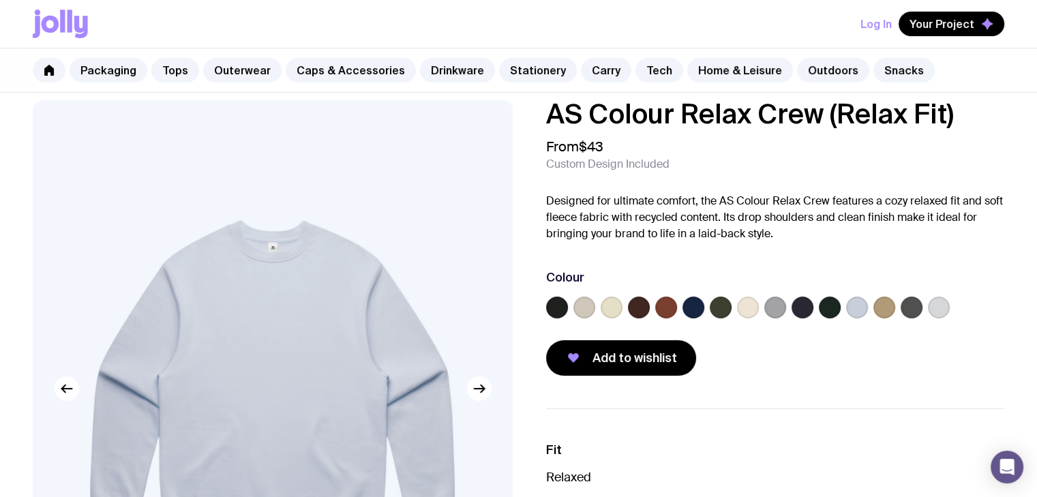
scroll to position [68, 0]
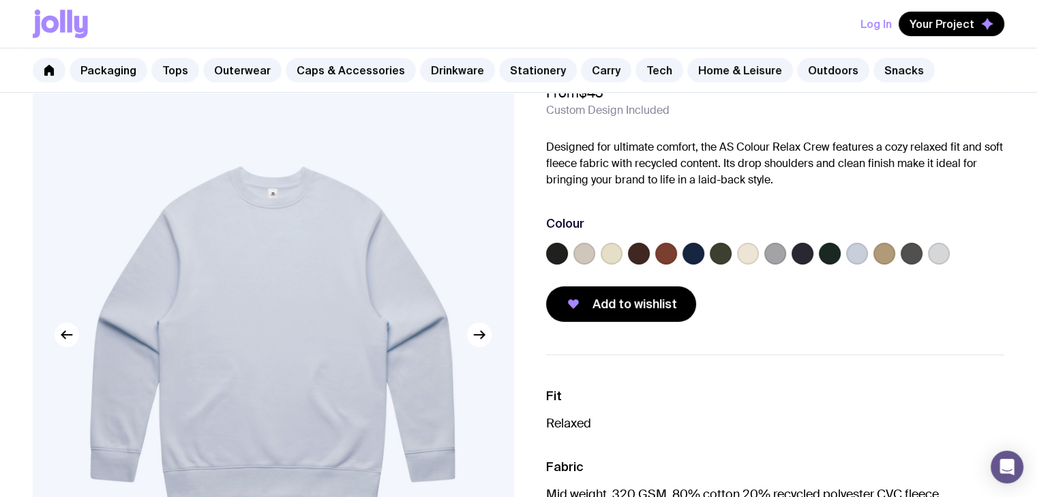
click at [698, 249] on label at bounding box center [694, 254] width 22 height 22
click at [0, 0] on input "radio" at bounding box center [0, 0] width 0 height 0
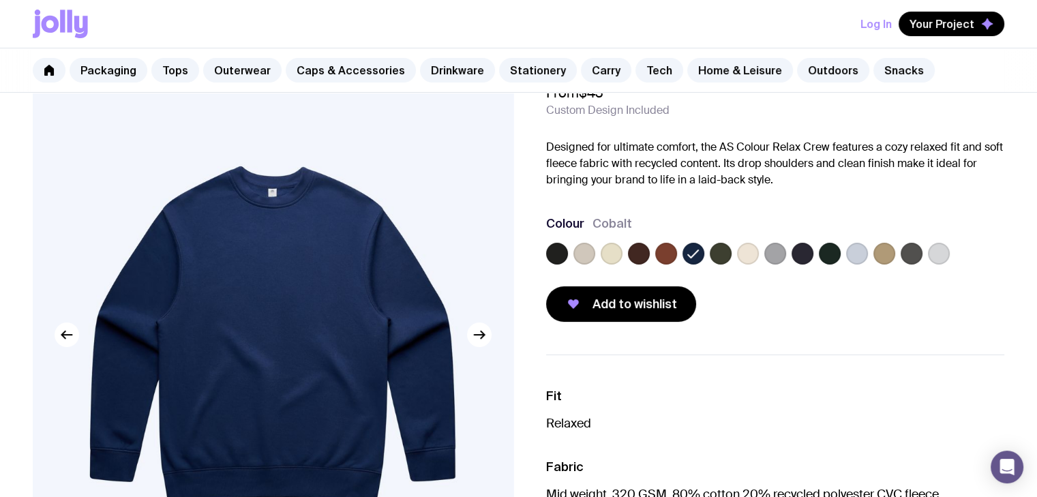
click at [664, 256] on label at bounding box center [666, 254] width 22 height 22
click at [0, 0] on input "radio" at bounding box center [0, 0] width 0 height 0
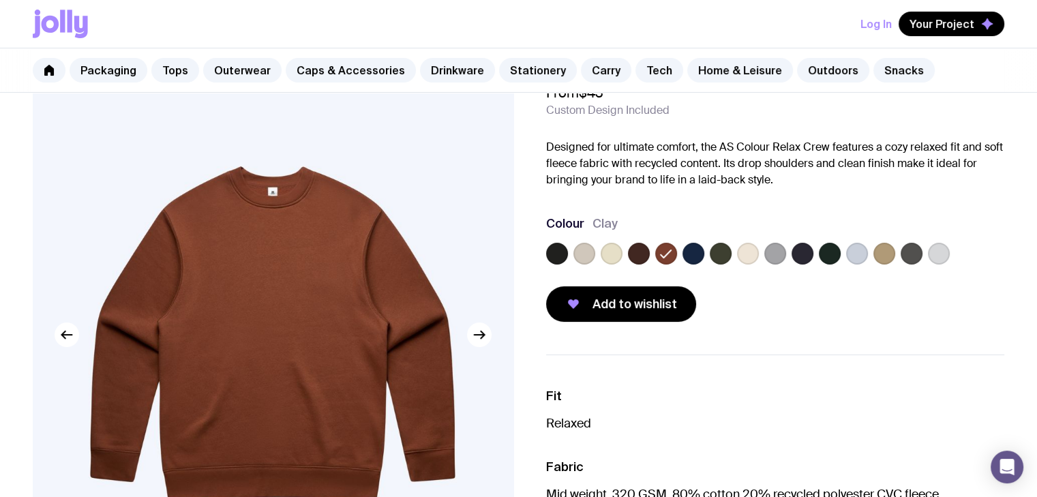
click at [907, 249] on label at bounding box center [912, 254] width 22 height 22
click at [0, 0] on input "radio" at bounding box center [0, 0] width 0 height 0
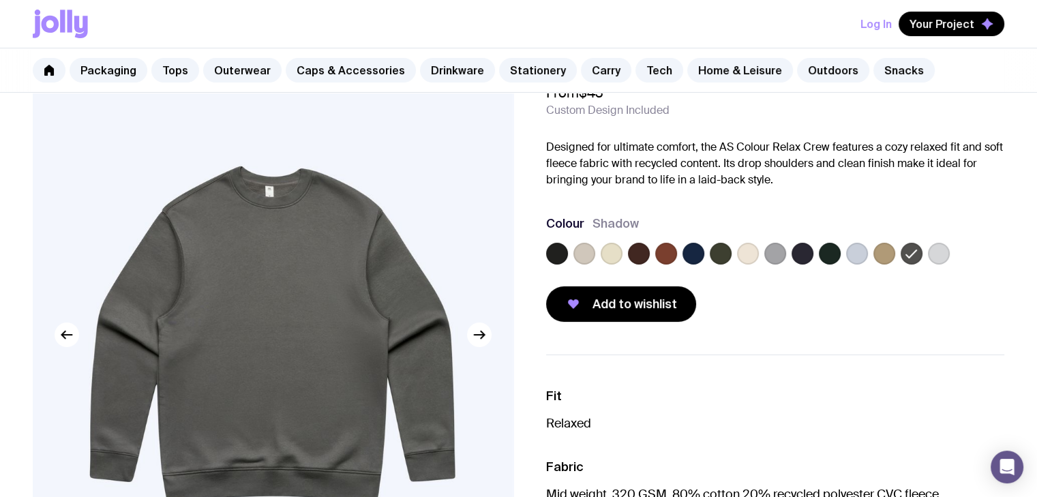
click at [668, 252] on label at bounding box center [666, 254] width 22 height 22
click at [0, 0] on input "radio" at bounding box center [0, 0] width 0 height 0
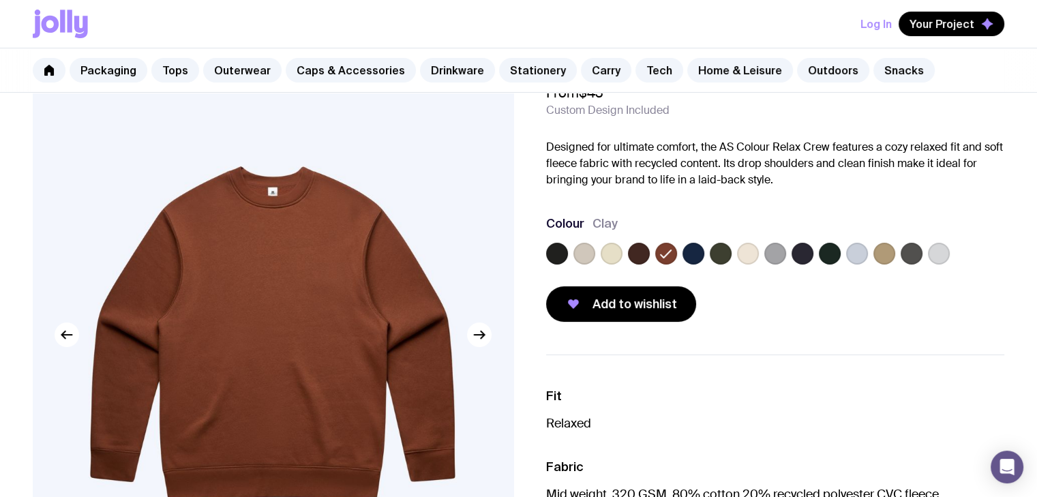
click at [579, 254] on label at bounding box center [585, 254] width 22 height 22
click at [0, 0] on input "radio" at bounding box center [0, 0] width 0 height 0
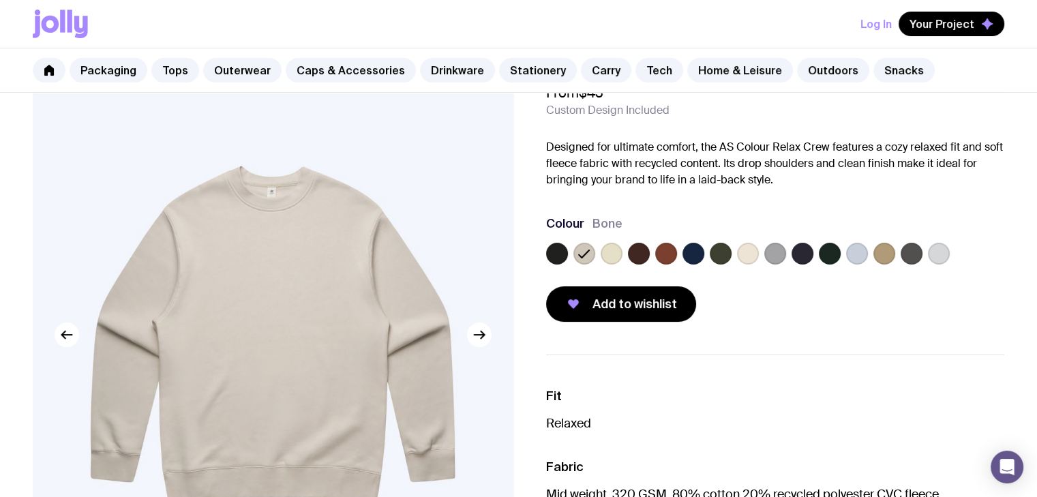
click at [613, 251] on label at bounding box center [612, 254] width 22 height 22
click at [0, 0] on input "radio" at bounding box center [0, 0] width 0 height 0
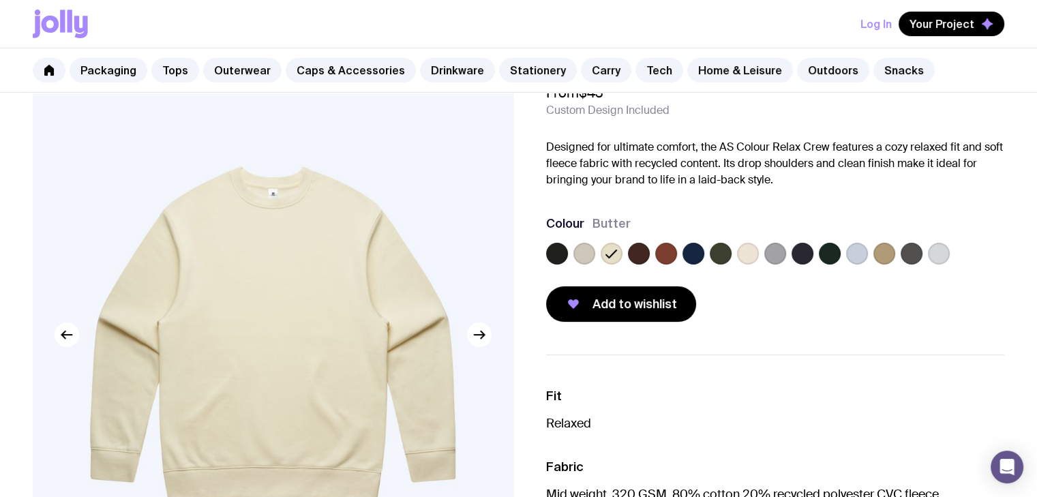
click at [641, 253] on label at bounding box center [639, 254] width 22 height 22
click at [0, 0] on input "radio" at bounding box center [0, 0] width 0 height 0
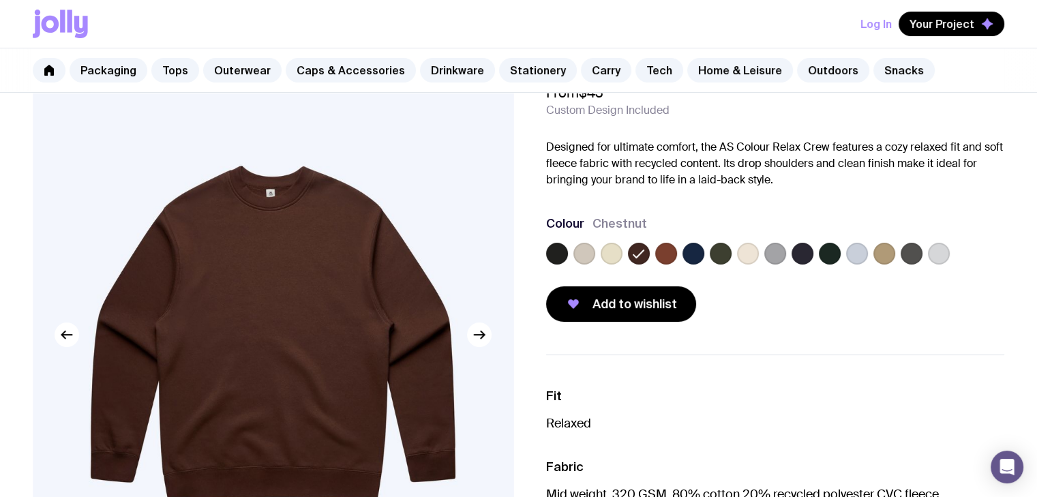
click at [664, 256] on label at bounding box center [666, 254] width 22 height 22
click at [0, 0] on input "radio" at bounding box center [0, 0] width 0 height 0
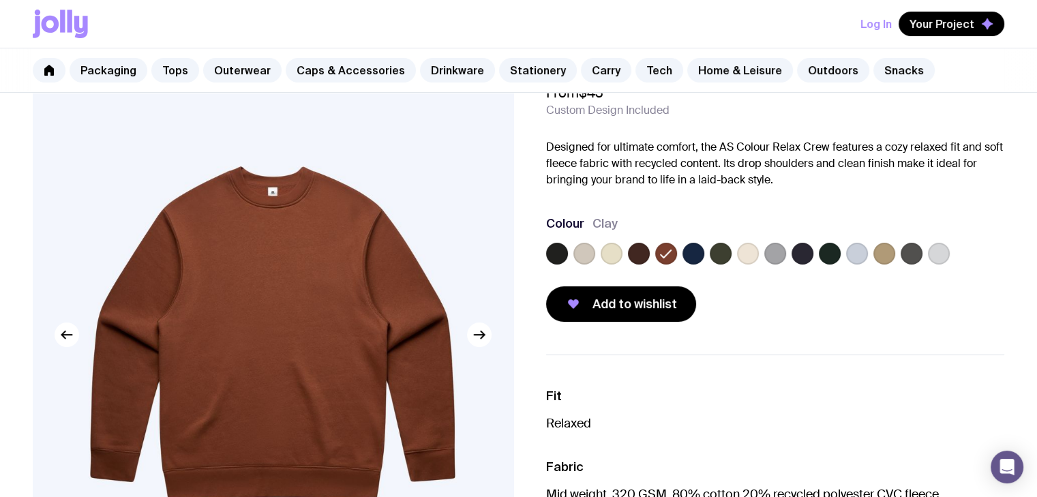
click at [706, 253] on div at bounding box center [775, 256] width 459 height 27
click at [701, 254] on label at bounding box center [694, 254] width 22 height 22
click at [0, 0] on input "radio" at bounding box center [0, 0] width 0 height 0
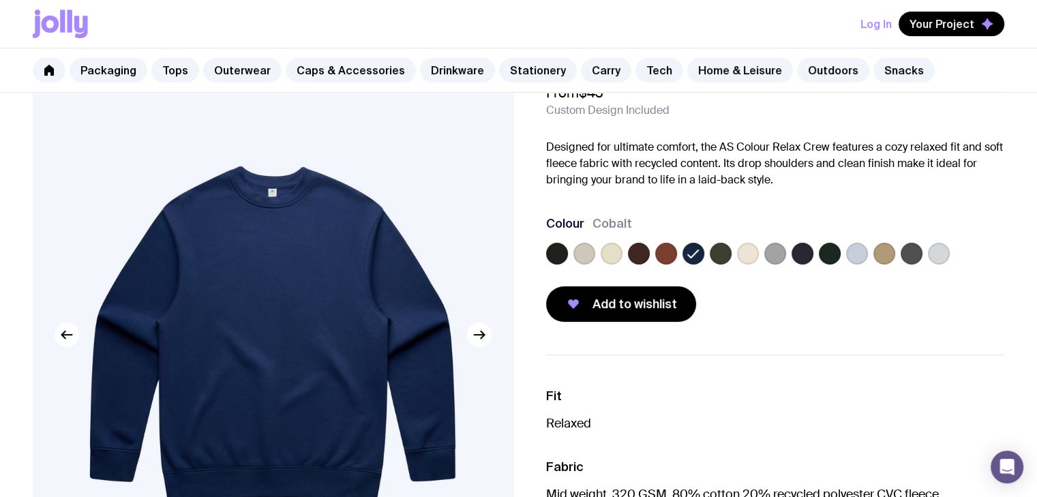
click at [724, 254] on label at bounding box center [721, 254] width 22 height 22
click at [0, 0] on input "radio" at bounding box center [0, 0] width 0 height 0
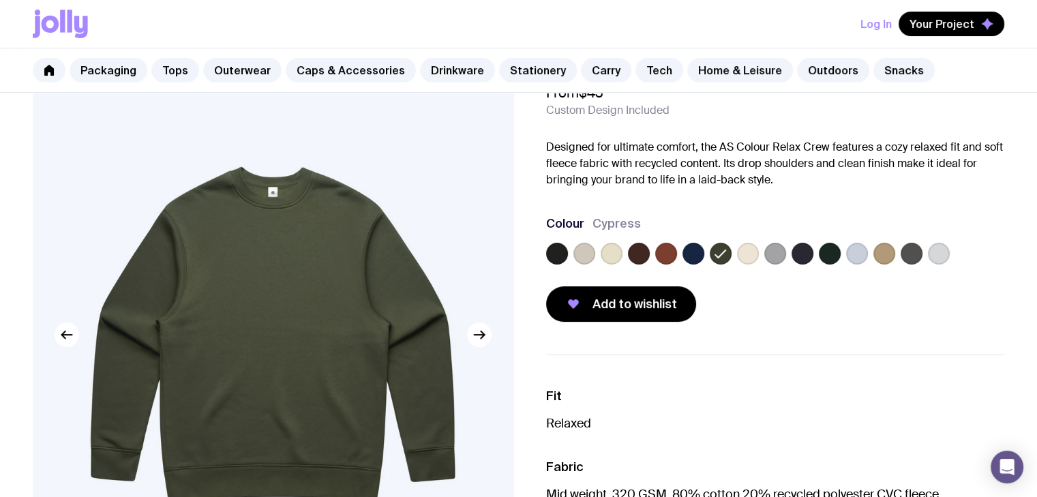
click at [694, 254] on label at bounding box center [694, 254] width 22 height 22
click at [0, 0] on input "radio" at bounding box center [0, 0] width 0 height 0
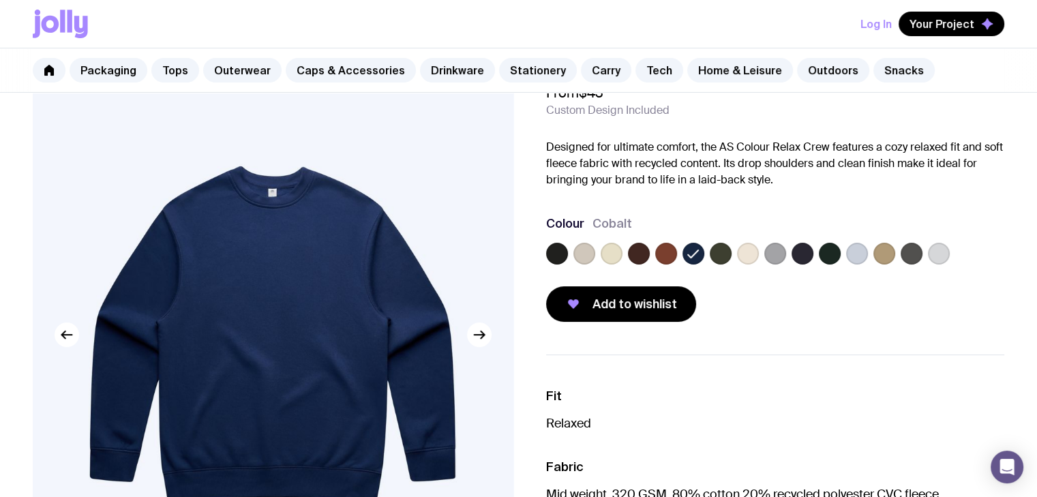
click at [806, 254] on label at bounding box center [803, 254] width 22 height 22
click at [0, 0] on input "radio" at bounding box center [0, 0] width 0 height 0
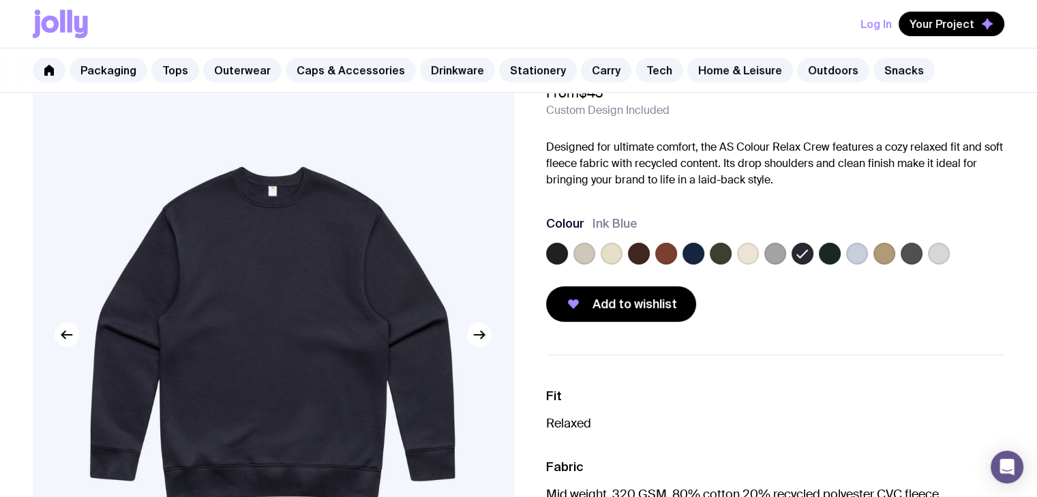
click at [837, 253] on label at bounding box center [830, 254] width 22 height 22
click at [0, 0] on input "radio" at bounding box center [0, 0] width 0 height 0
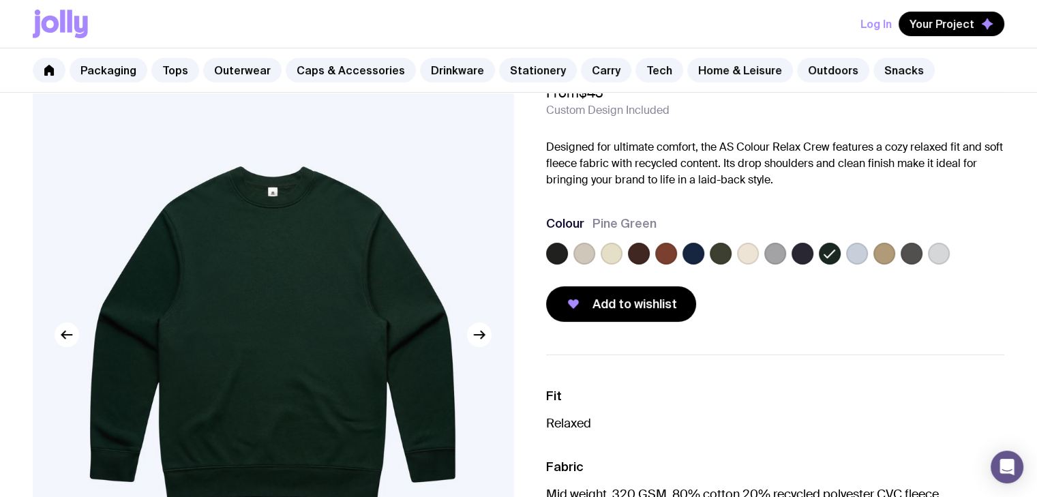
click at [801, 255] on label at bounding box center [803, 254] width 22 height 22
click at [0, 0] on input "radio" at bounding box center [0, 0] width 0 height 0
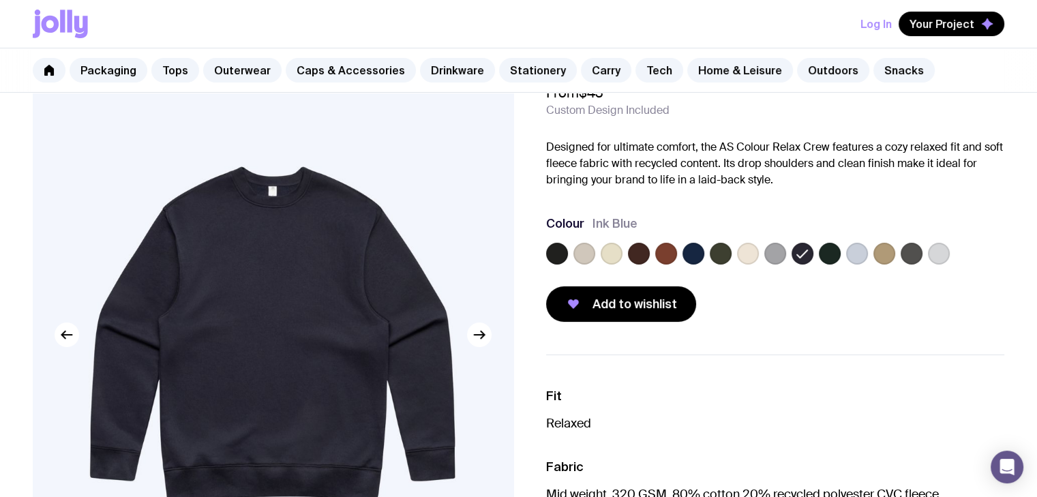
click at [849, 254] on label at bounding box center [857, 254] width 22 height 22
click at [0, 0] on input "radio" at bounding box center [0, 0] width 0 height 0
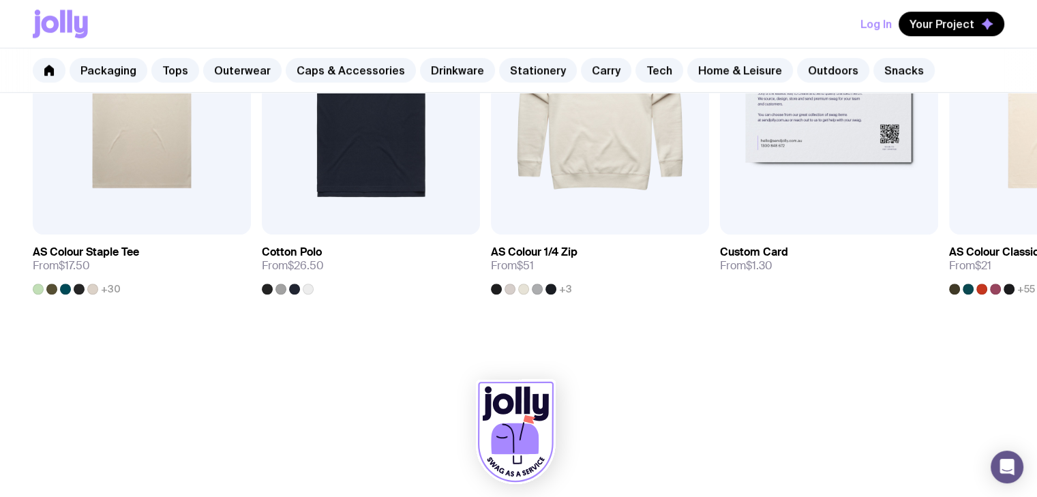
scroll to position [818, 0]
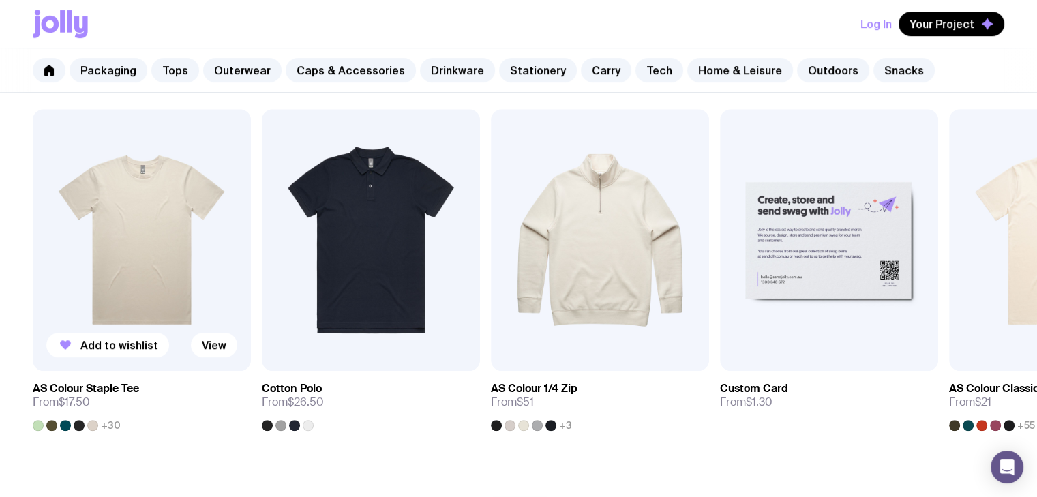
click at [76, 251] on img at bounding box center [142, 240] width 218 height 262
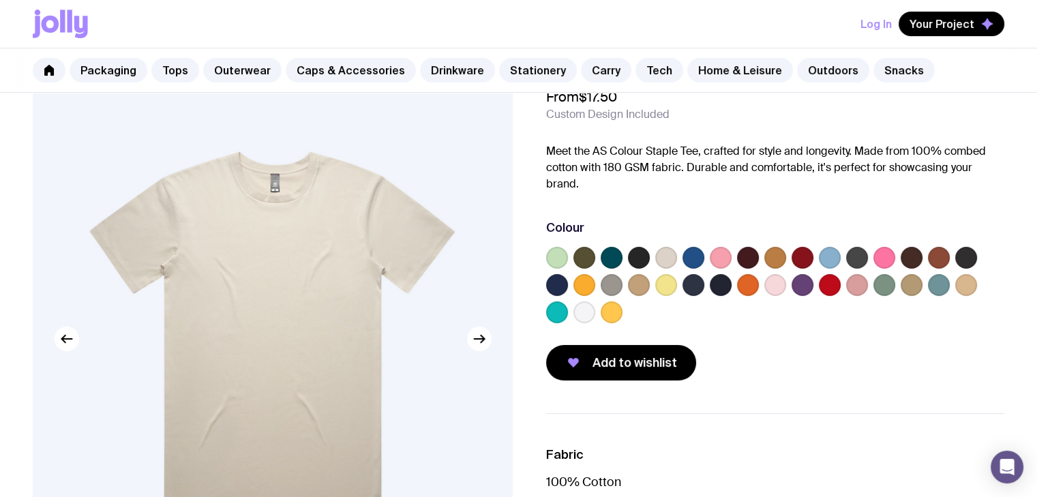
scroll to position [68, 0]
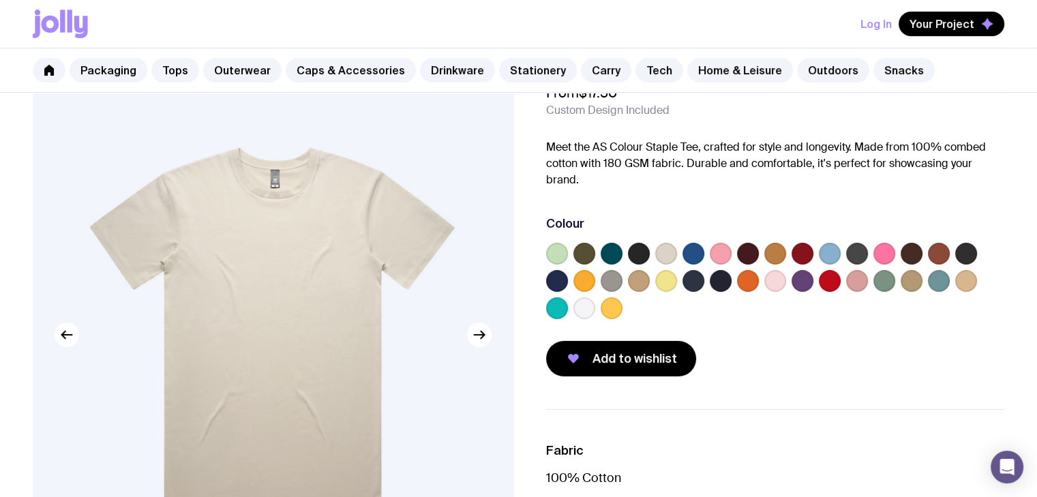
click at [802, 270] on label at bounding box center [803, 281] width 22 height 22
click at [0, 0] on input "radio" at bounding box center [0, 0] width 0 height 0
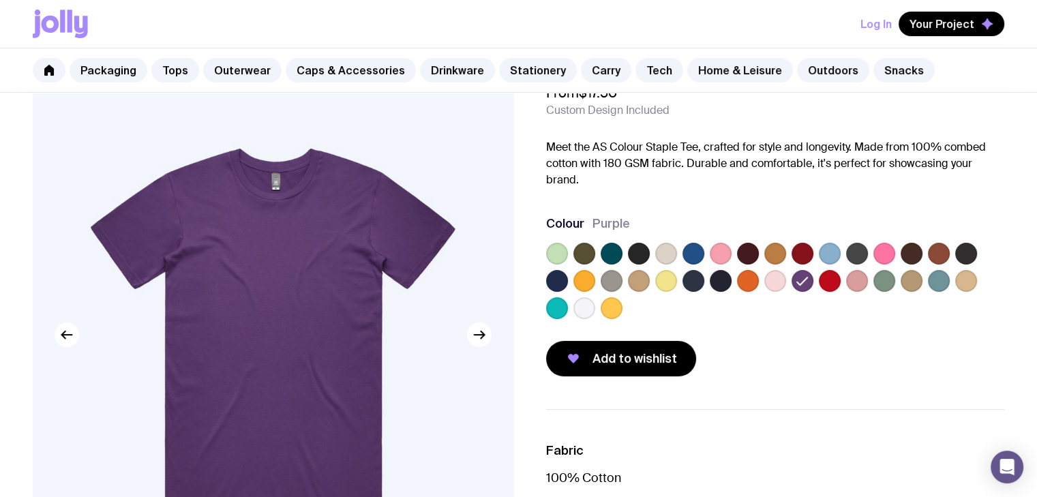
click at [583, 297] on label at bounding box center [585, 308] width 22 height 22
click at [0, 0] on input "radio" at bounding box center [0, 0] width 0 height 0
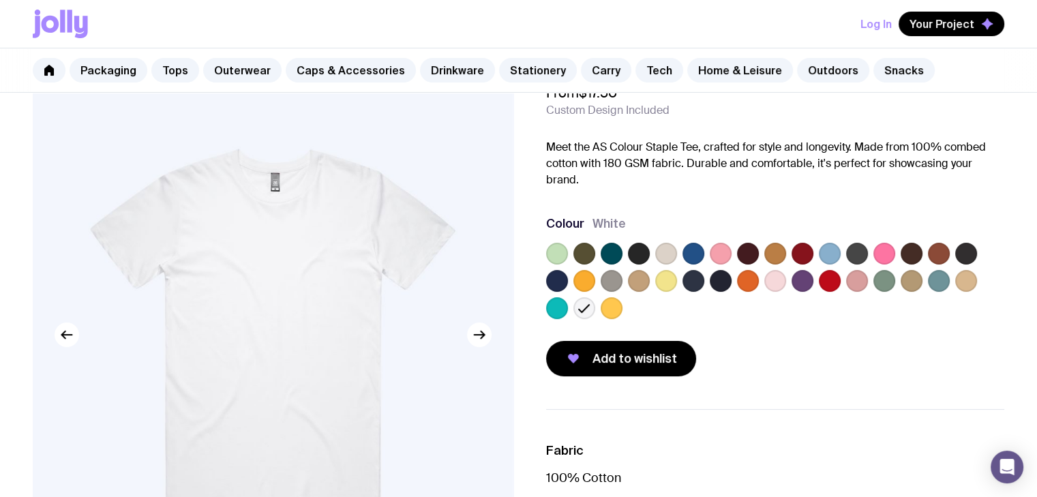
drag, startPoint x: 287, startPoint y: 291, endPoint x: 841, endPoint y: 327, distance: 555.0
click at [841, 341] on div "Add to wishlist" at bounding box center [775, 358] width 459 height 35
click at [568, 270] on div at bounding box center [557, 281] width 22 height 22
click at [967, 243] on label at bounding box center [967, 254] width 22 height 22
click at [0, 0] on input "radio" at bounding box center [0, 0] width 0 height 0
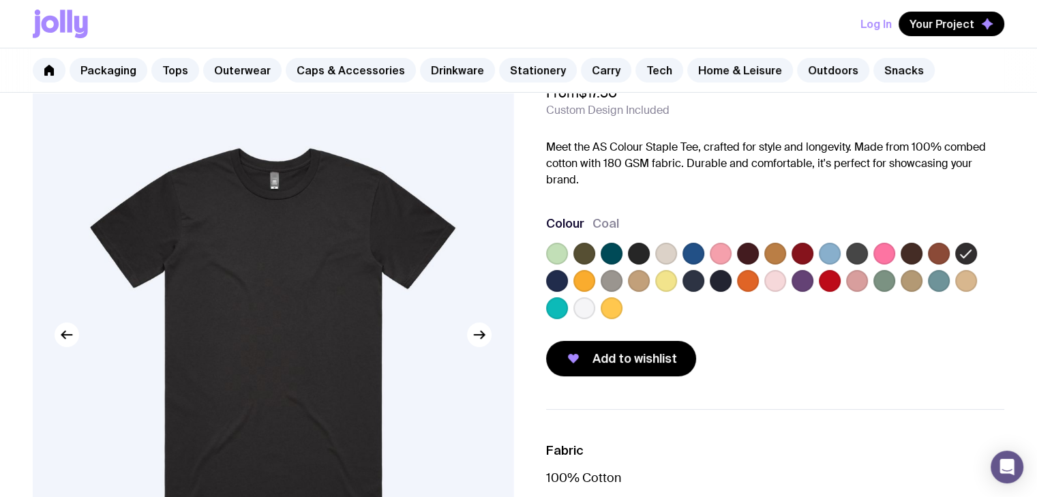
click at [582, 297] on label at bounding box center [585, 308] width 22 height 22
click at [0, 0] on input "radio" at bounding box center [0, 0] width 0 height 0
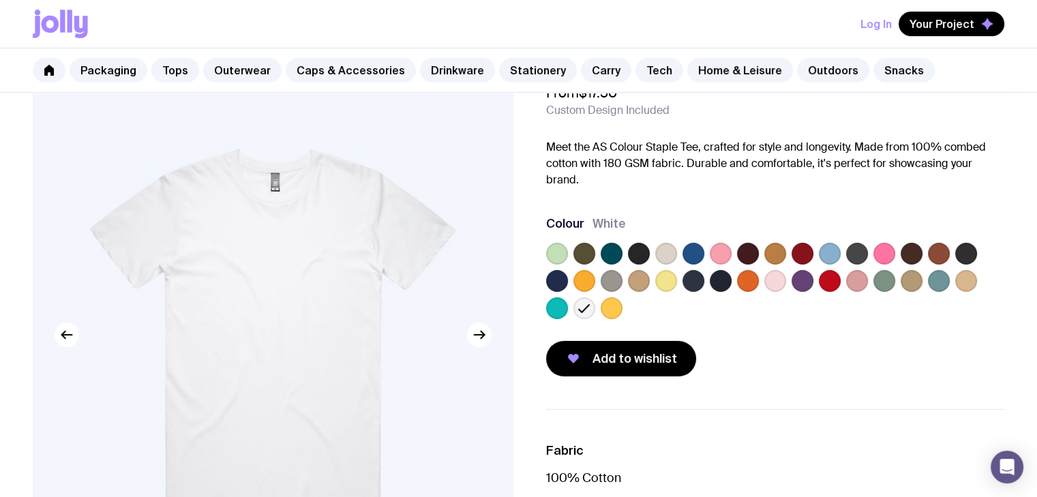
click at [801, 270] on label at bounding box center [803, 281] width 22 height 22
click at [0, 0] on input "radio" at bounding box center [0, 0] width 0 height 0
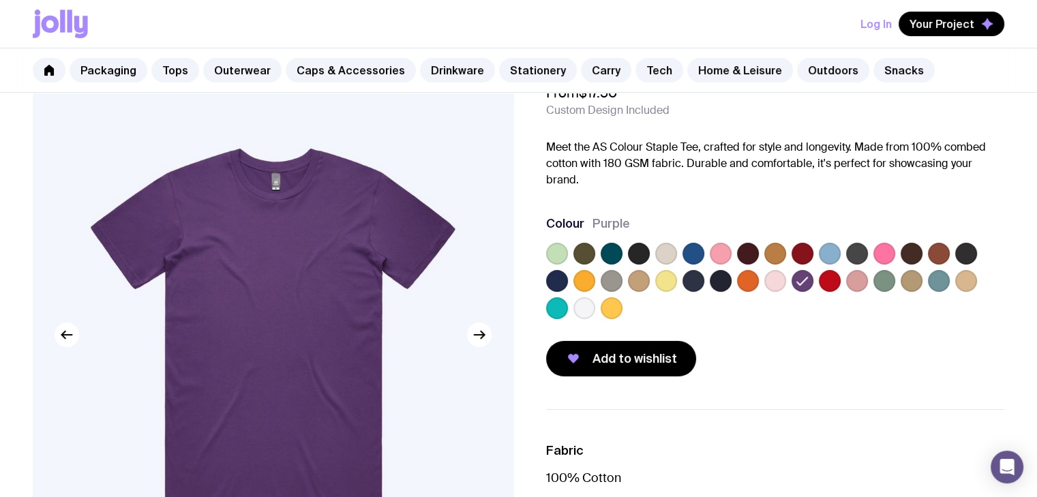
click at [773, 270] on label at bounding box center [776, 281] width 22 height 22
click at [0, 0] on input "radio" at bounding box center [0, 0] width 0 height 0
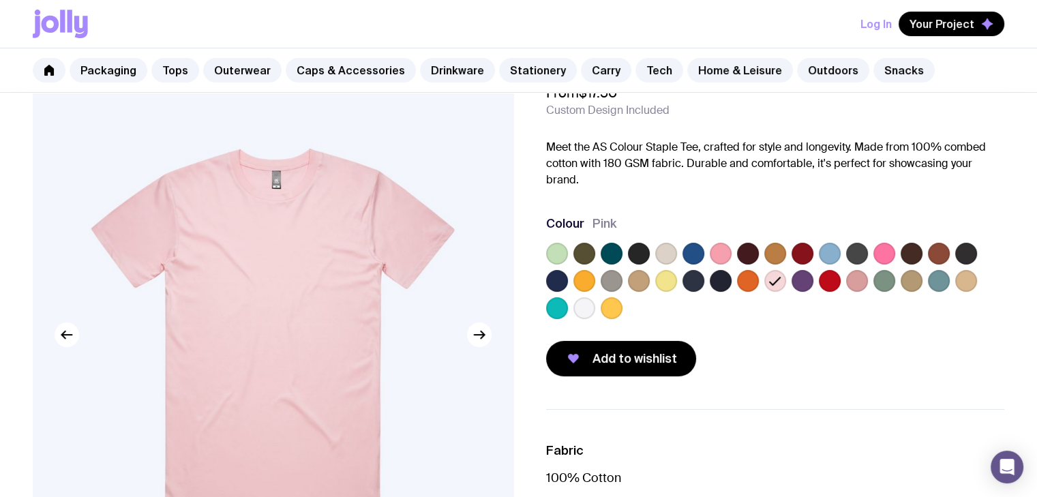
click at [861, 270] on label at bounding box center [857, 281] width 22 height 22
click at [0, 0] on input "radio" at bounding box center [0, 0] width 0 height 0
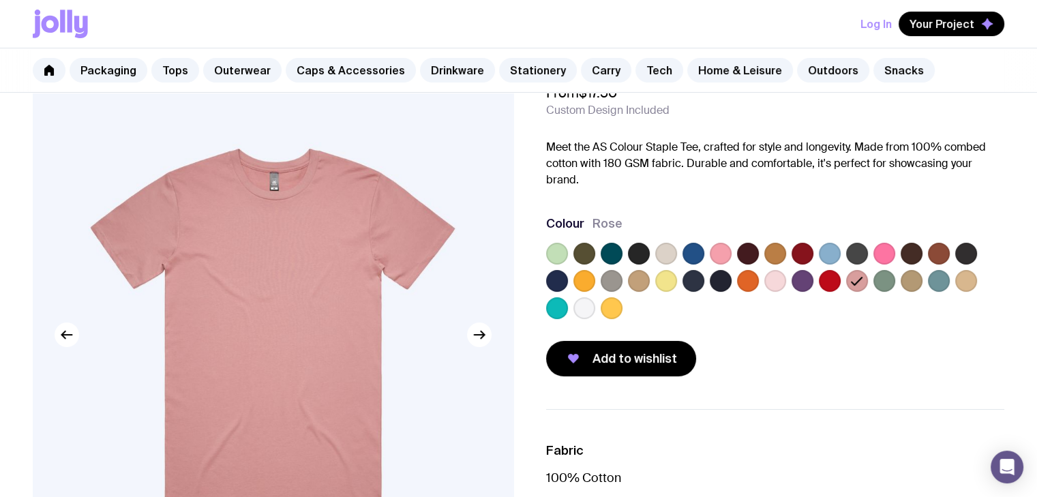
click at [889, 270] on label at bounding box center [885, 281] width 22 height 22
click at [0, 0] on input "radio" at bounding box center [0, 0] width 0 height 0
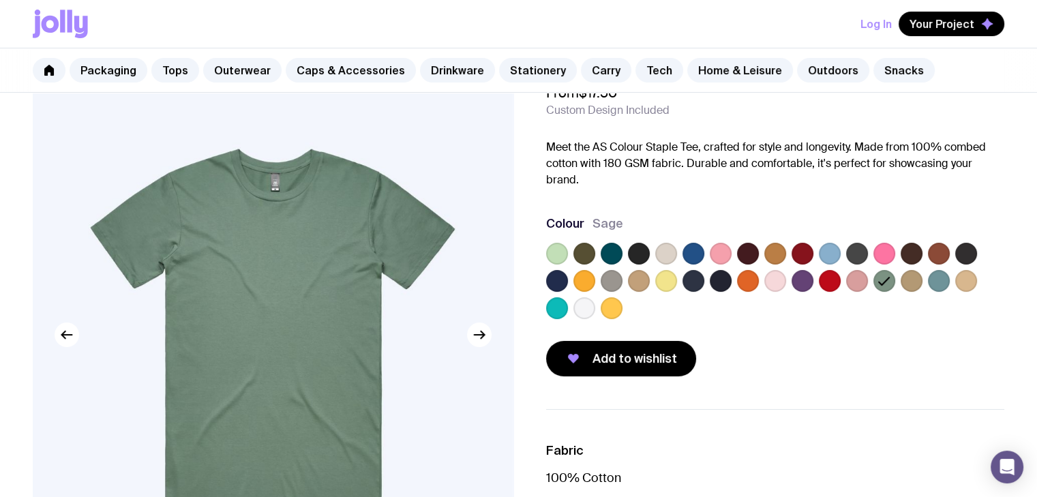
click at [602, 243] on label at bounding box center [612, 254] width 22 height 22
click at [0, 0] on input "radio" at bounding box center [0, 0] width 0 height 0
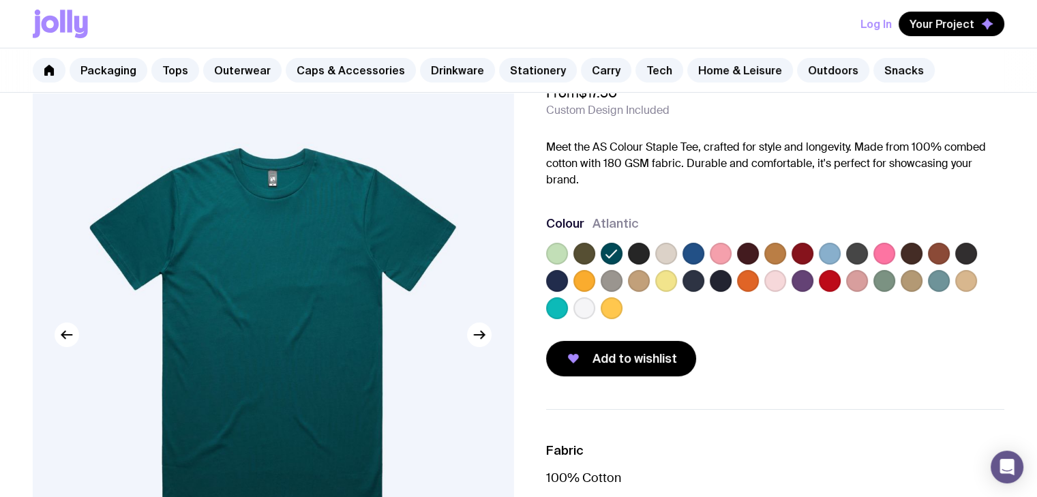
click at [652, 243] on div at bounding box center [775, 284] width 459 height 82
click at [660, 243] on label at bounding box center [666, 254] width 22 height 22
click at [0, 0] on input "radio" at bounding box center [0, 0] width 0 height 0
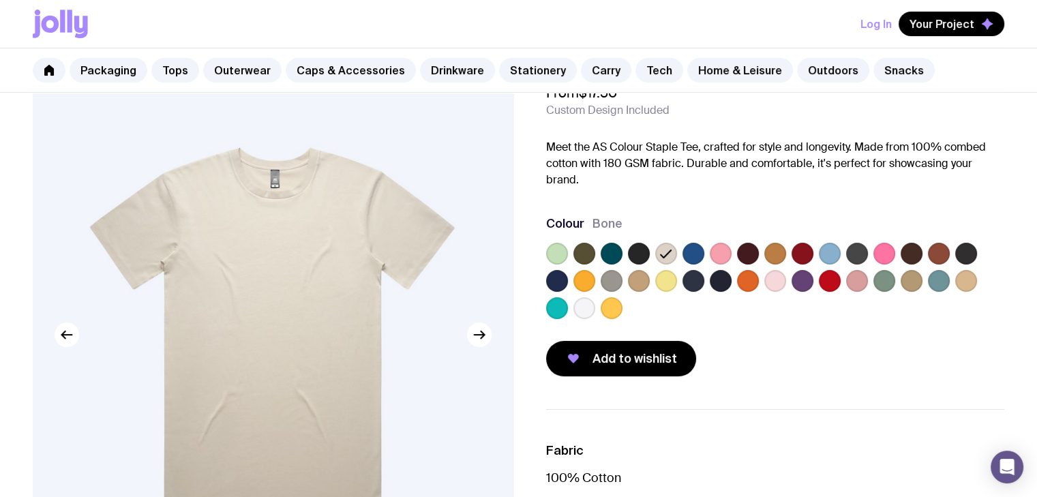
click at [616, 244] on label at bounding box center [612, 254] width 22 height 22
click at [0, 0] on input "radio" at bounding box center [0, 0] width 0 height 0
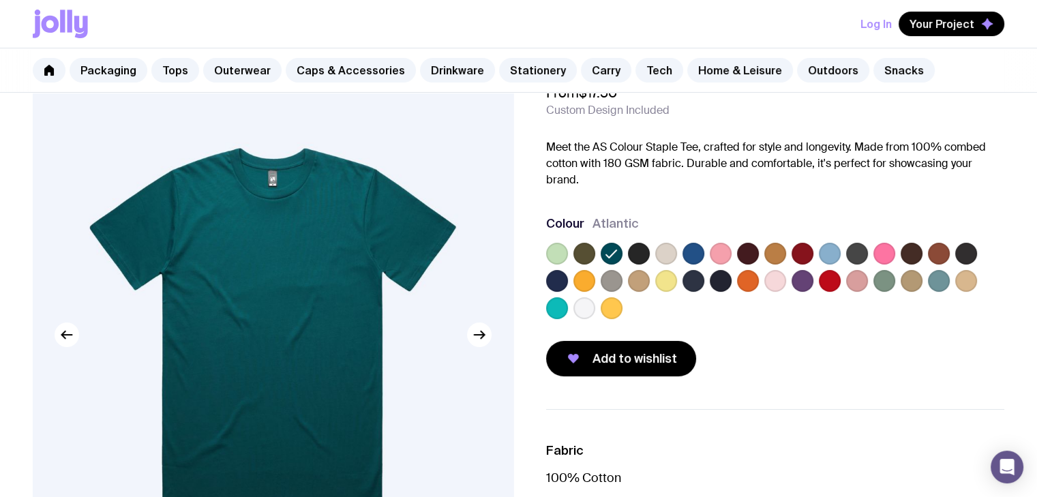
click at [854, 243] on label at bounding box center [857, 254] width 22 height 22
click at [0, 0] on input "radio" at bounding box center [0, 0] width 0 height 0
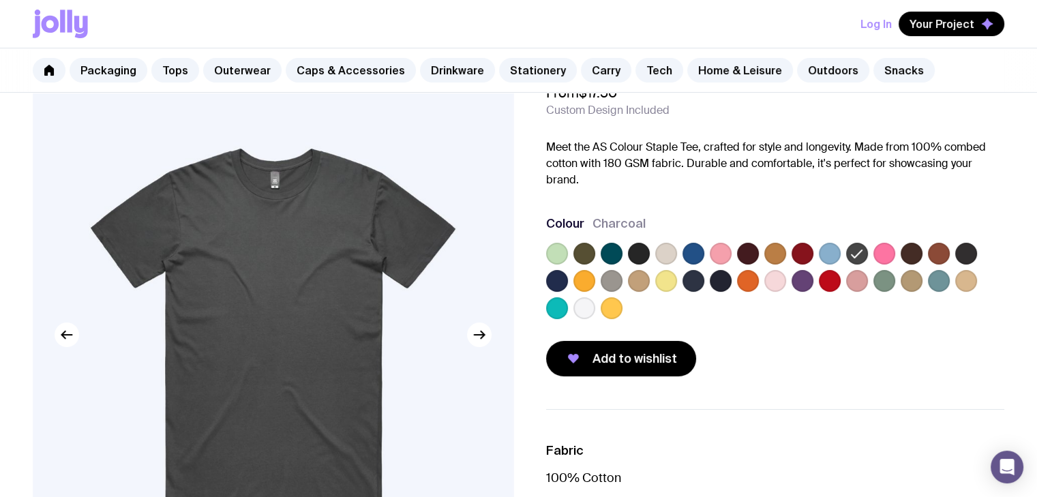
click at [911, 243] on label at bounding box center [912, 254] width 22 height 22
click at [0, 0] on input "radio" at bounding box center [0, 0] width 0 height 0
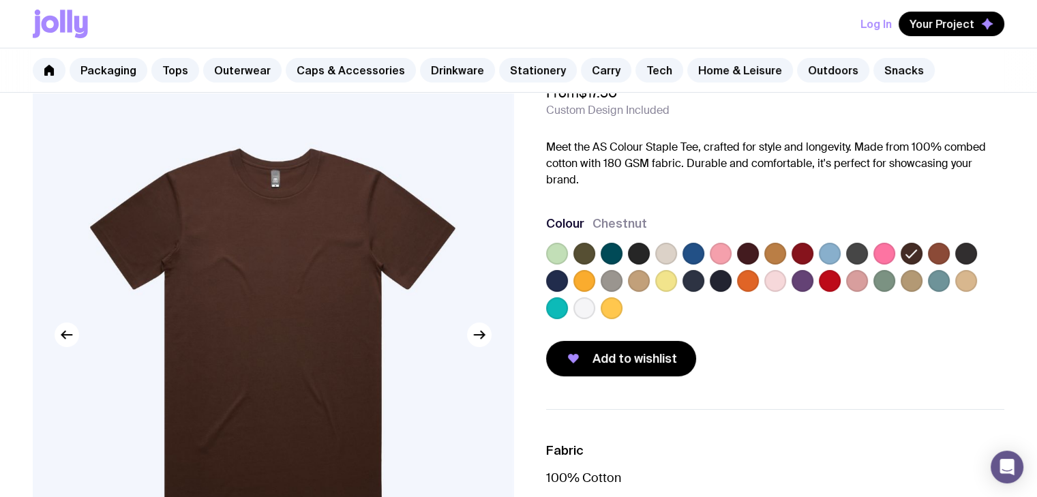
click at [936, 243] on label at bounding box center [939, 254] width 22 height 22
click at [0, 0] on input "radio" at bounding box center [0, 0] width 0 height 0
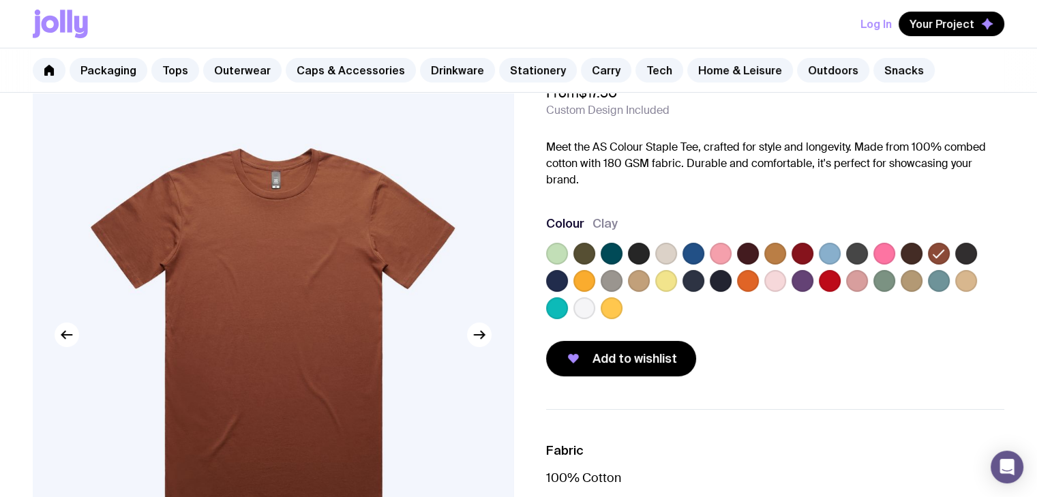
click at [960, 243] on label at bounding box center [967, 254] width 22 height 22
click at [0, 0] on input "radio" at bounding box center [0, 0] width 0 height 0
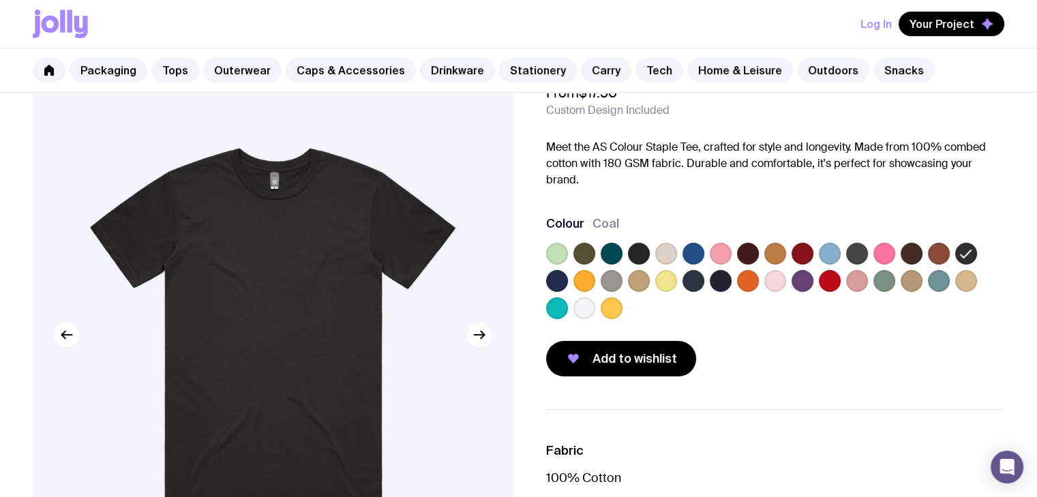
click at [971, 272] on label at bounding box center [967, 281] width 22 height 22
click at [0, 0] on input "radio" at bounding box center [0, 0] width 0 height 0
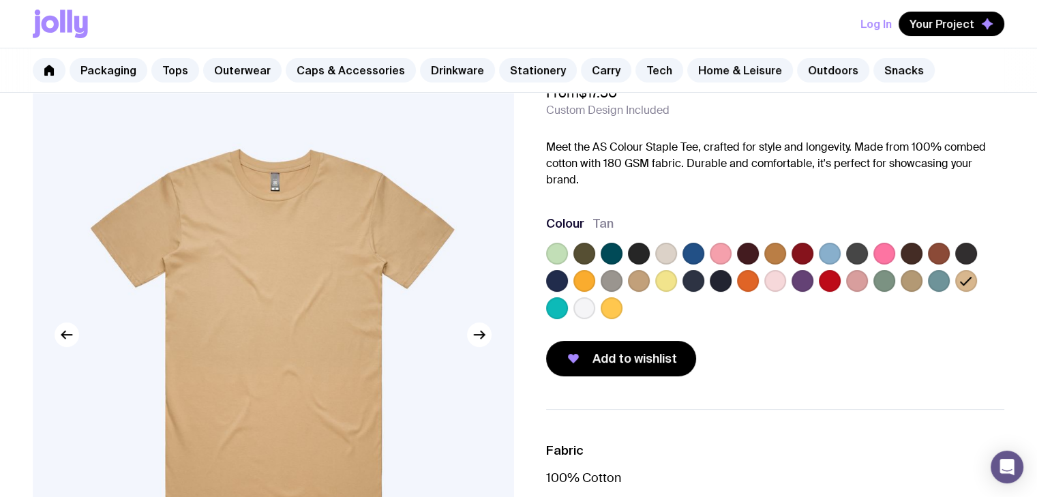
click at [945, 271] on label at bounding box center [939, 281] width 22 height 22
click at [0, 0] on input "radio" at bounding box center [0, 0] width 0 height 0
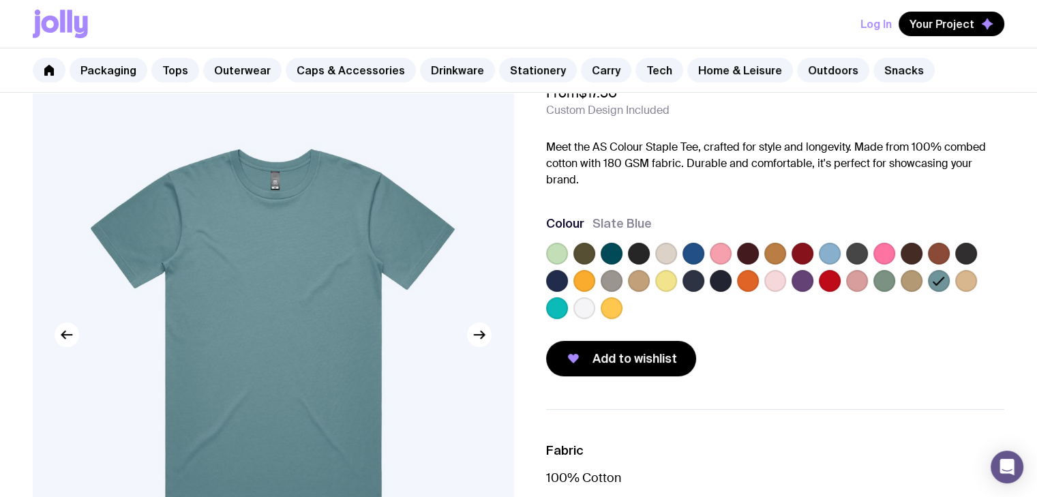
click at [906, 270] on label at bounding box center [912, 281] width 22 height 22
click at [0, 0] on input "radio" at bounding box center [0, 0] width 0 height 0
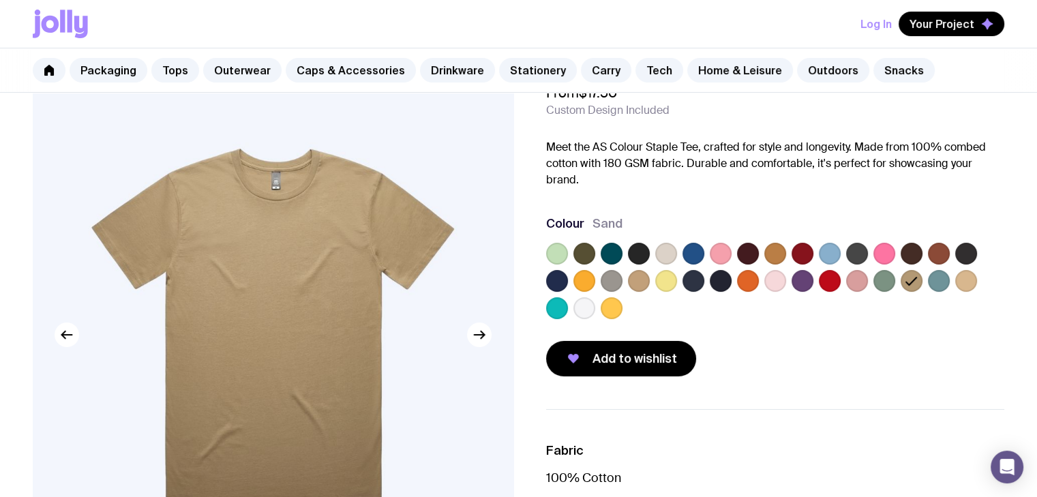
click at [885, 270] on label at bounding box center [885, 281] width 22 height 22
click at [0, 0] on input "radio" at bounding box center [0, 0] width 0 height 0
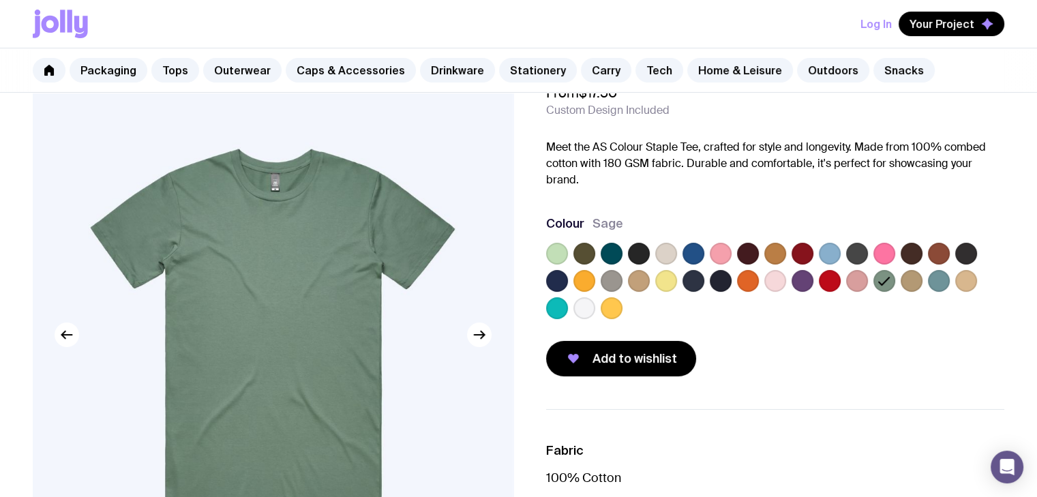
click at [794, 270] on label at bounding box center [803, 281] width 22 height 22
click at [0, 0] on input "radio" at bounding box center [0, 0] width 0 height 0
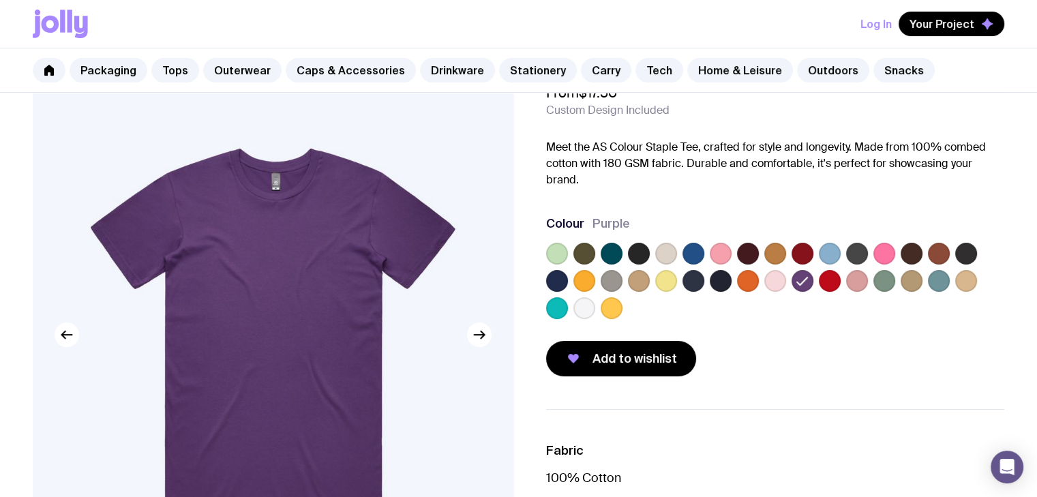
click at [777, 271] on label at bounding box center [776, 281] width 22 height 22
click at [0, 0] on input "radio" at bounding box center [0, 0] width 0 height 0
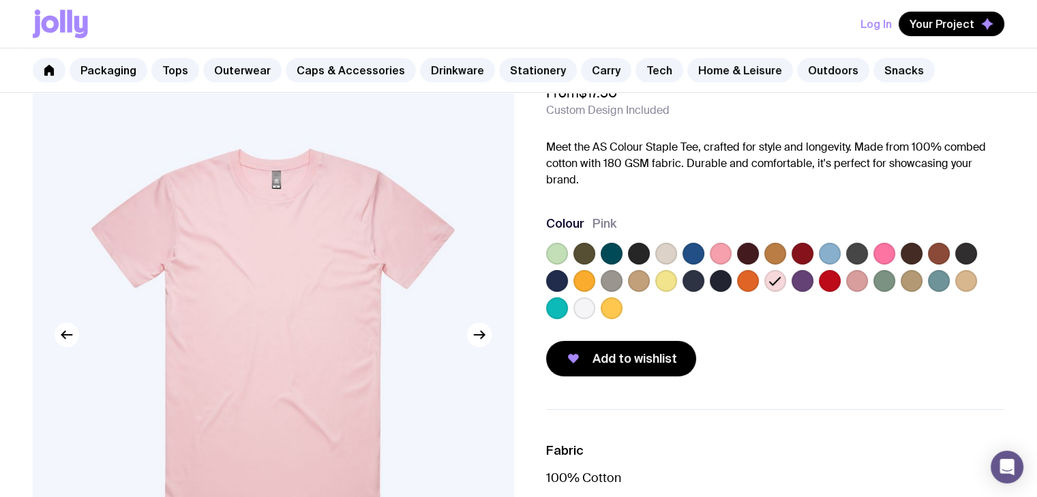
click at [587, 299] on label at bounding box center [585, 308] width 22 height 22
click at [0, 0] on input "radio" at bounding box center [0, 0] width 0 height 0
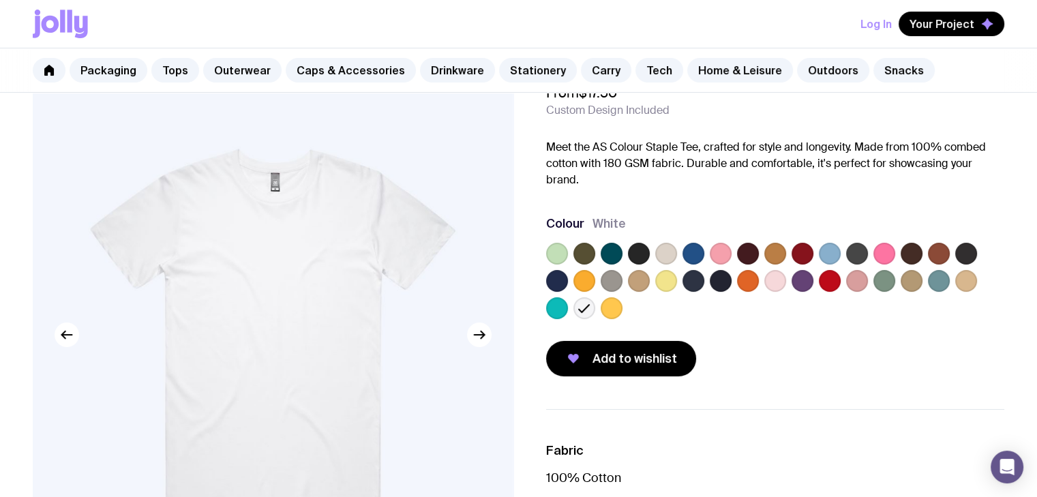
click at [659, 243] on label at bounding box center [666, 254] width 22 height 22
click at [0, 0] on input "radio" at bounding box center [0, 0] width 0 height 0
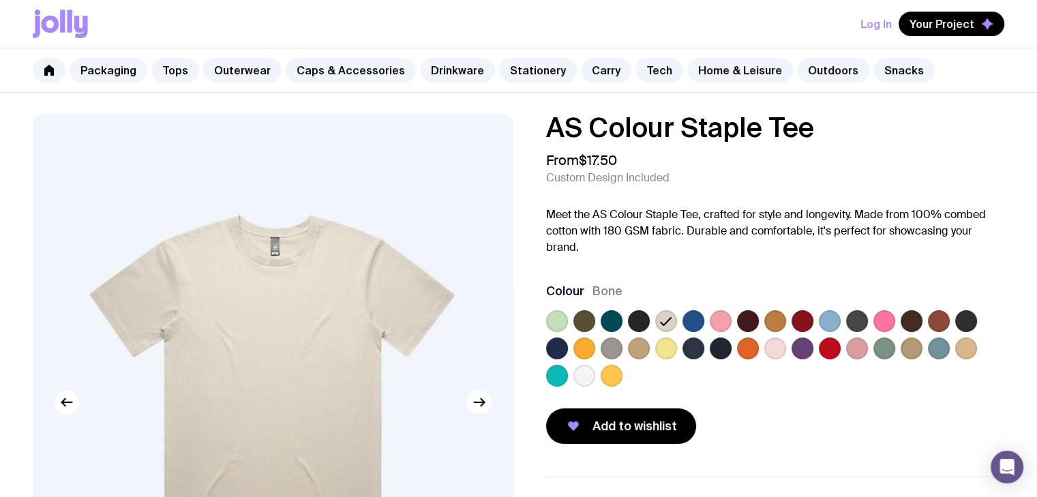
scroll to position [0, 0]
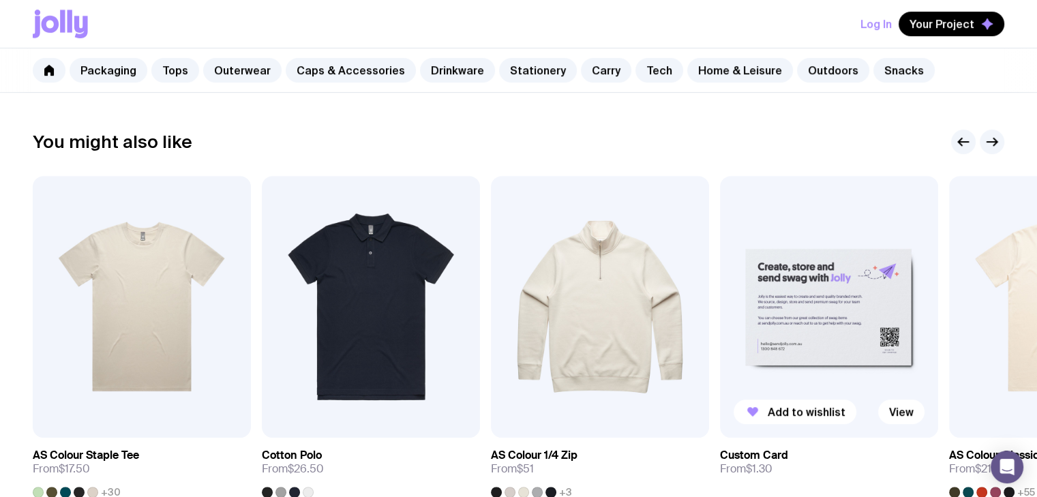
scroll to position [750, 0]
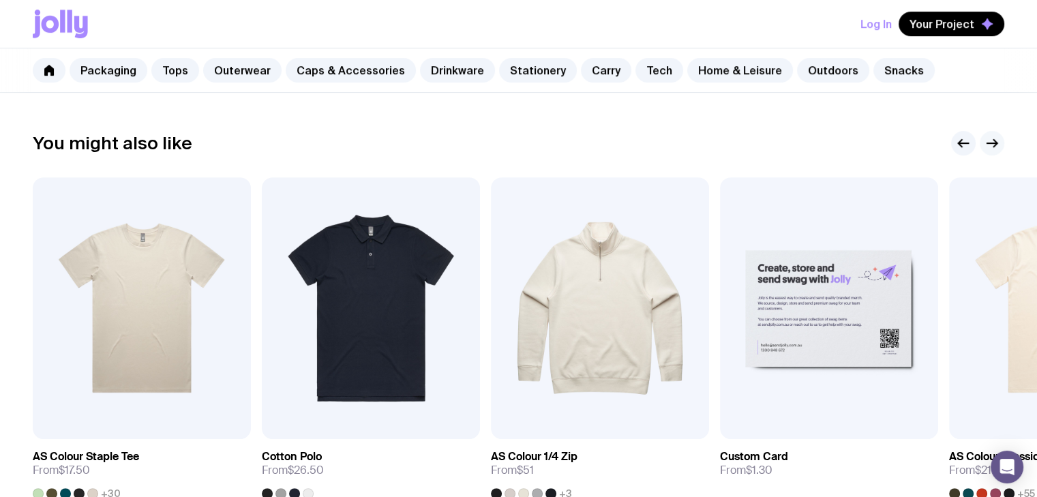
click at [996, 140] on icon "button" at bounding box center [995, 144] width 3 height 8
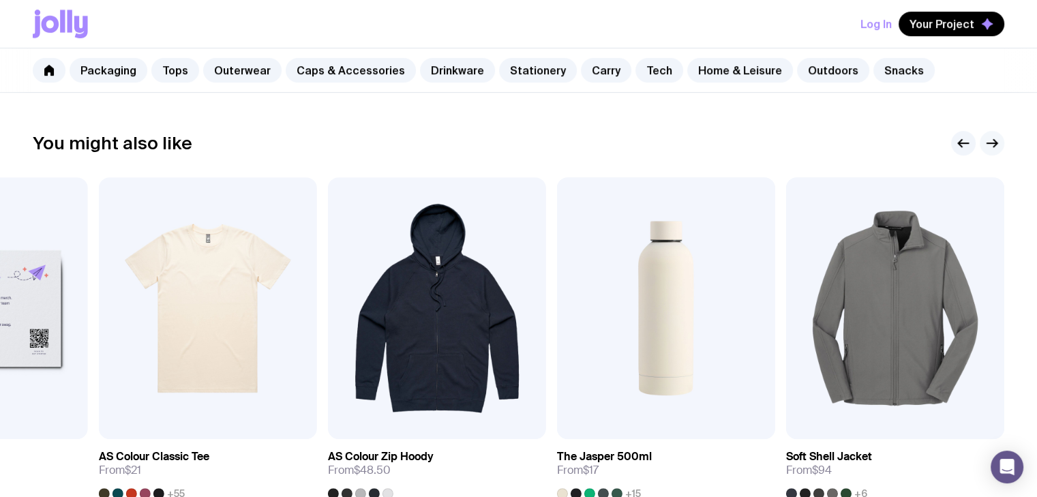
click at [990, 141] on icon "button" at bounding box center [992, 143] width 16 height 16
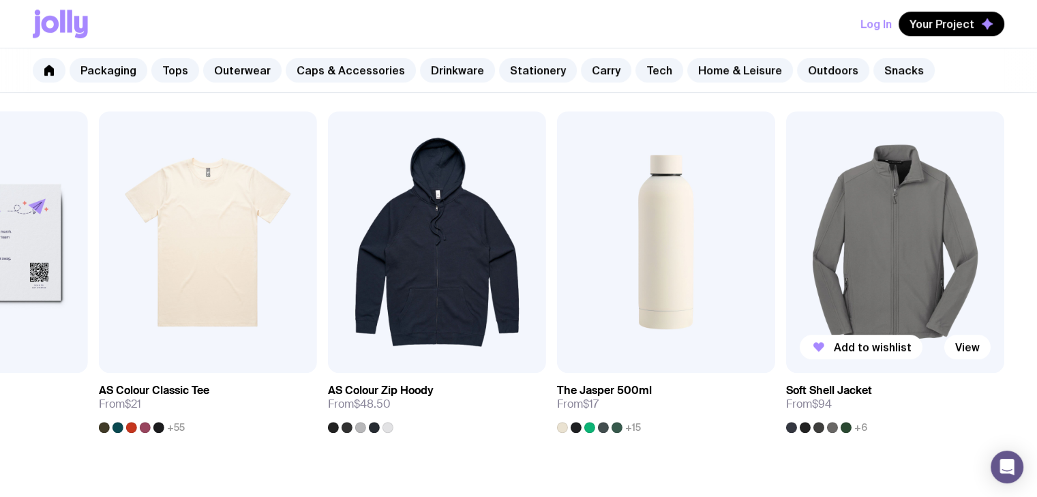
scroll to position [818, 0]
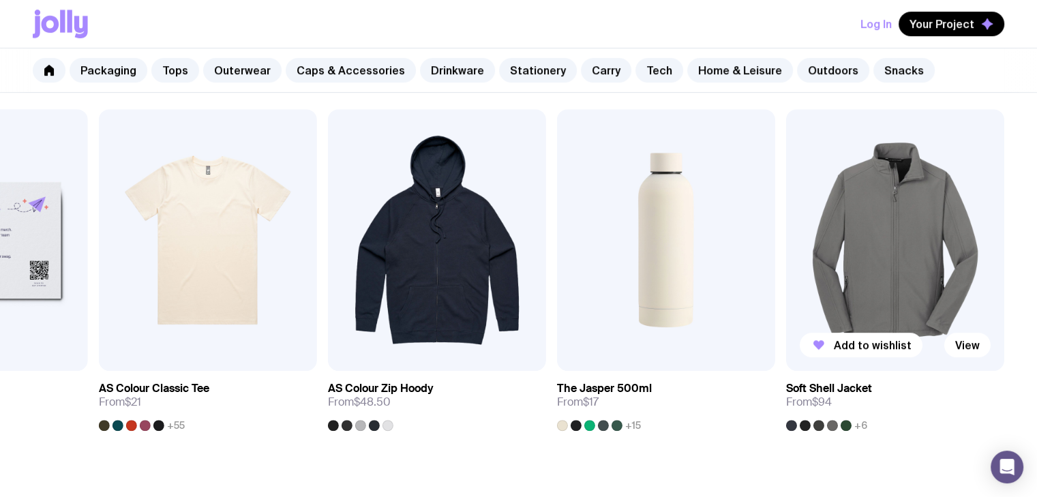
click at [924, 213] on img at bounding box center [895, 240] width 218 height 262
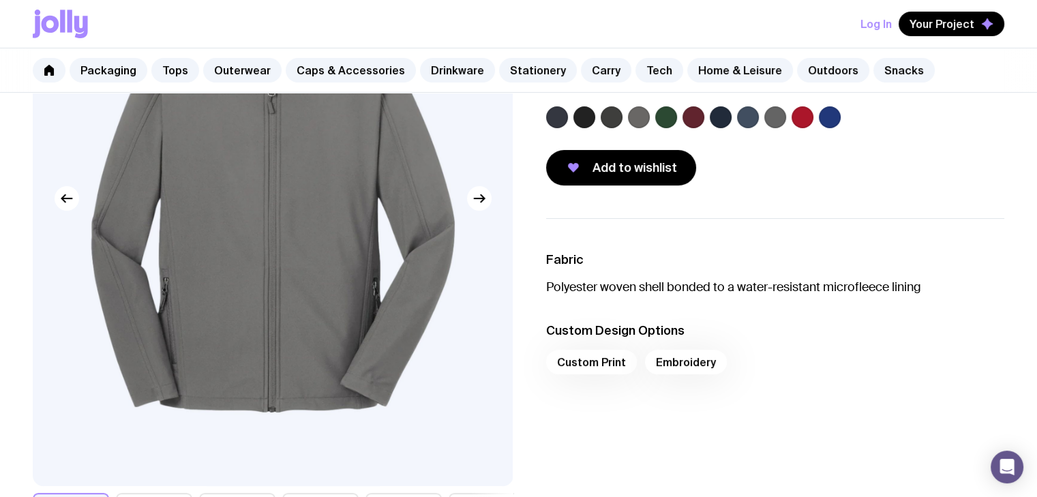
scroll to position [136, 0]
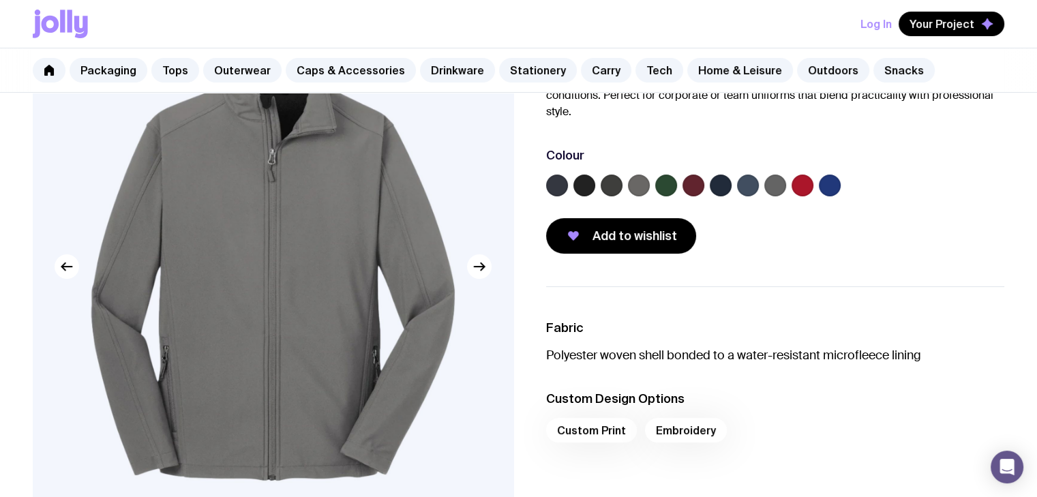
click at [825, 188] on label at bounding box center [830, 186] width 22 height 22
click at [0, 0] on input "radio" at bounding box center [0, 0] width 0 height 0
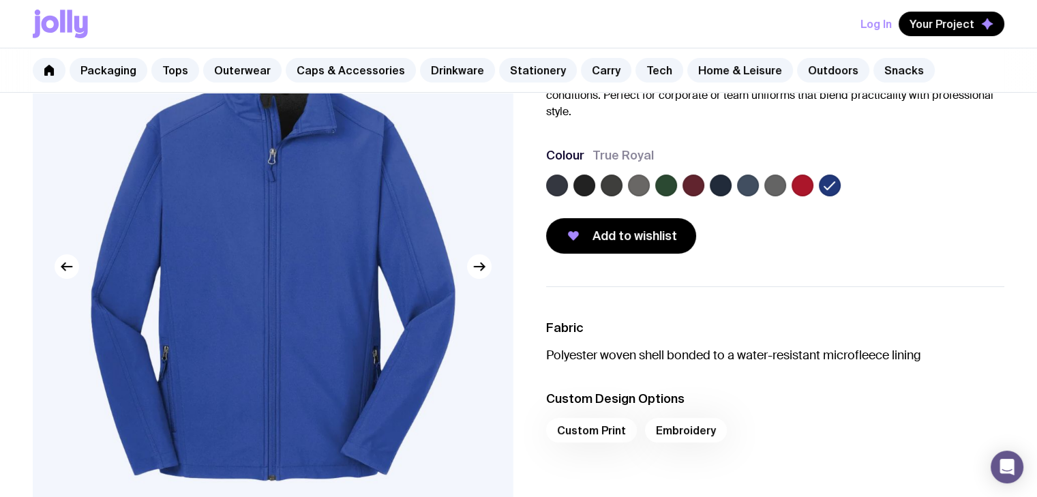
click at [623, 186] on div at bounding box center [775, 188] width 459 height 27
click at [614, 186] on label at bounding box center [612, 186] width 22 height 22
click at [0, 0] on input "radio" at bounding box center [0, 0] width 0 height 0
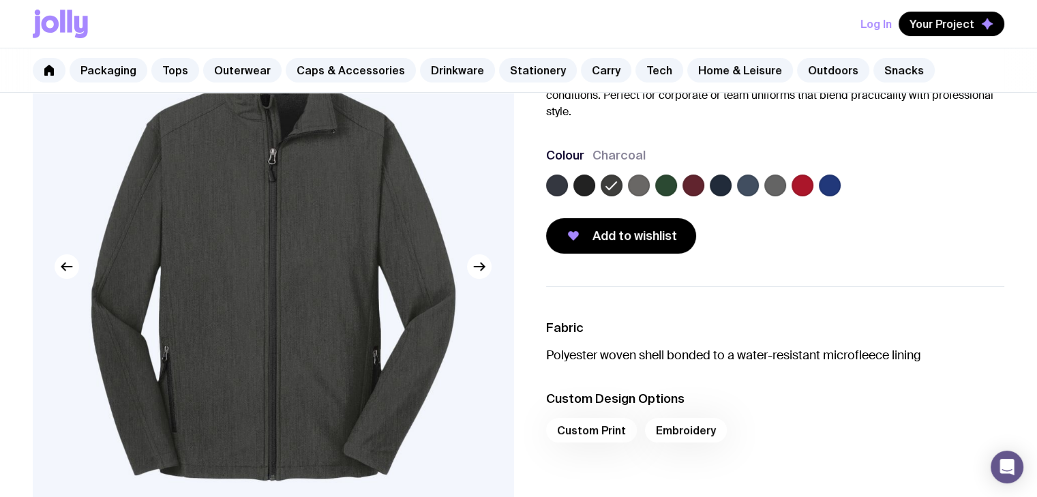
scroll to position [68, 0]
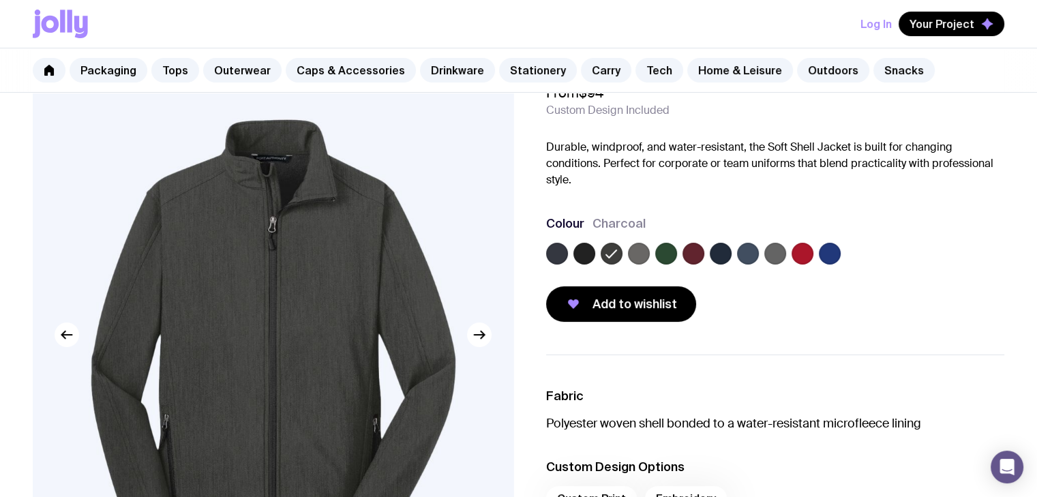
click at [585, 245] on label at bounding box center [585, 254] width 22 height 22
click at [0, 0] on input "radio" at bounding box center [0, 0] width 0 height 0
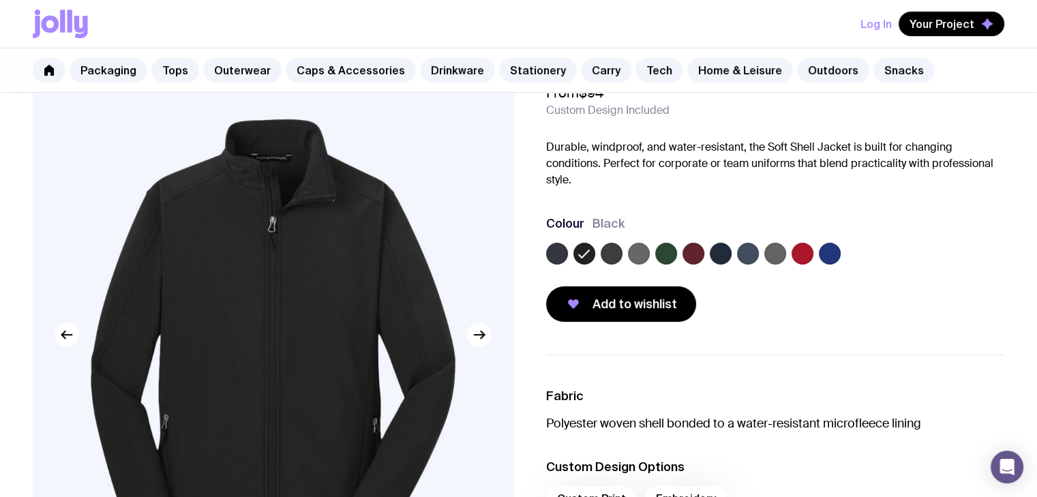
click at [558, 252] on label at bounding box center [557, 254] width 22 height 22
click at [0, 0] on input "radio" at bounding box center [0, 0] width 0 height 0
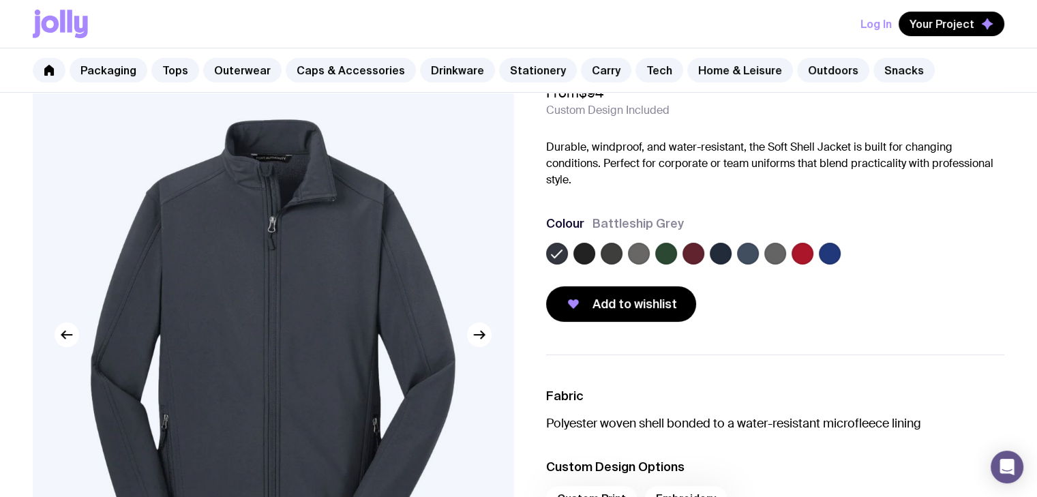
click at [616, 254] on label at bounding box center [612, 254] width 22 height 22
click at [0, 0] on input "radio" at bounding box center [0, 0] width 0 height 0
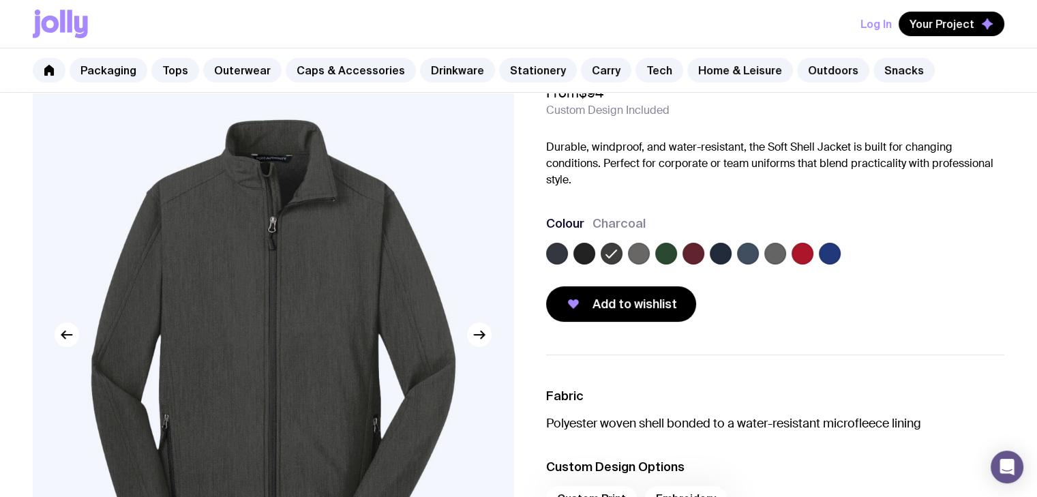
click at [640, 256] on label at bounding box center [639, 254] width 22 height 22
click at [0, 0] on input "radio" at bounding box center [0, 0] width 0 height 0
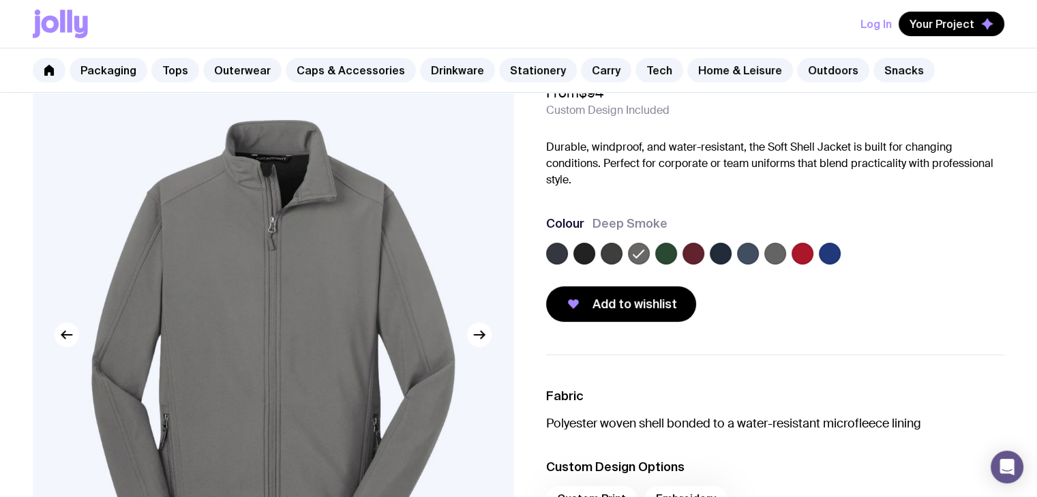
click at [683, 256] on div at bounding box center [694, 254] width 22 height 22
click at [663, 256] on label at bounding box center [666, 254] width 22 height 22
click at [0, 0] on input "radio" at bounding box center [0, 0] width 0 height 0
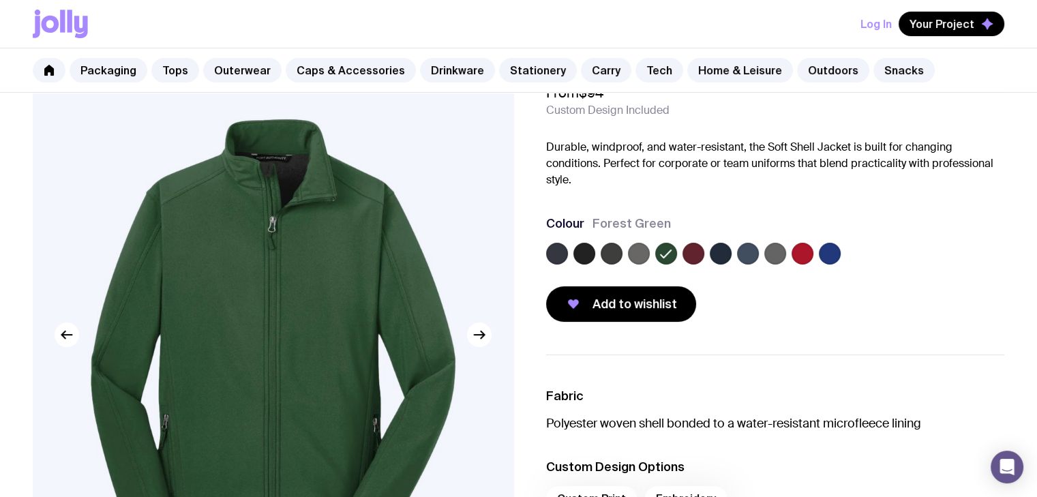
click at [704, 252] on div at bounding box center [775, 256] width 459 height 27
click at [696, 256] on label at bounding box center [694, 254] width 22 height 22
click at [0, 0] on input "radio" at bounding box center [0, 0] width 0 height 0
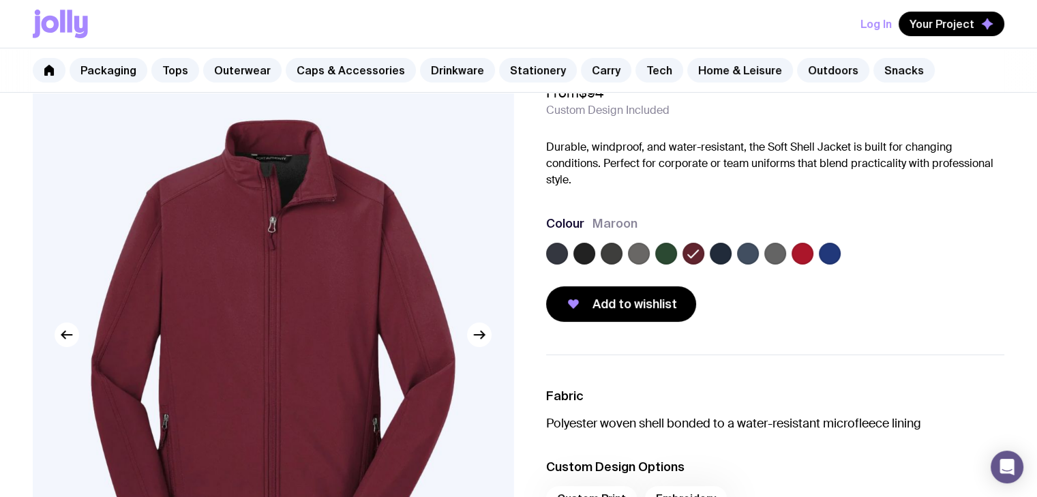
click at [722, 254] on label at bounding box center [721, 254] width 22 height 22
click at [0, 0] on input "radio" at bounding box center [0, 0] width 0 height 0
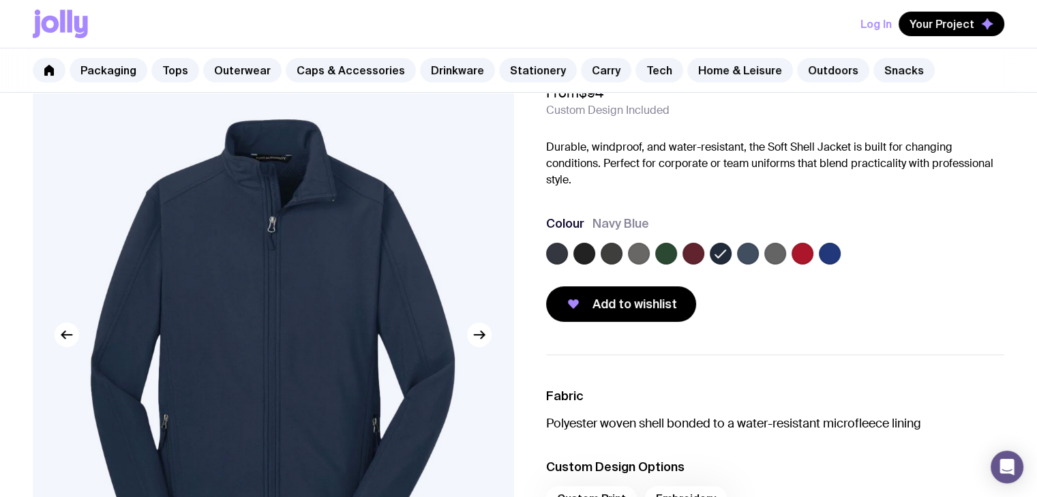
click at [749, 254] on label at bounding box center [748, 254] width 22 height 22
click at [0, 0] on input "radio" at bounding box center [0, 0] width 0 height 0
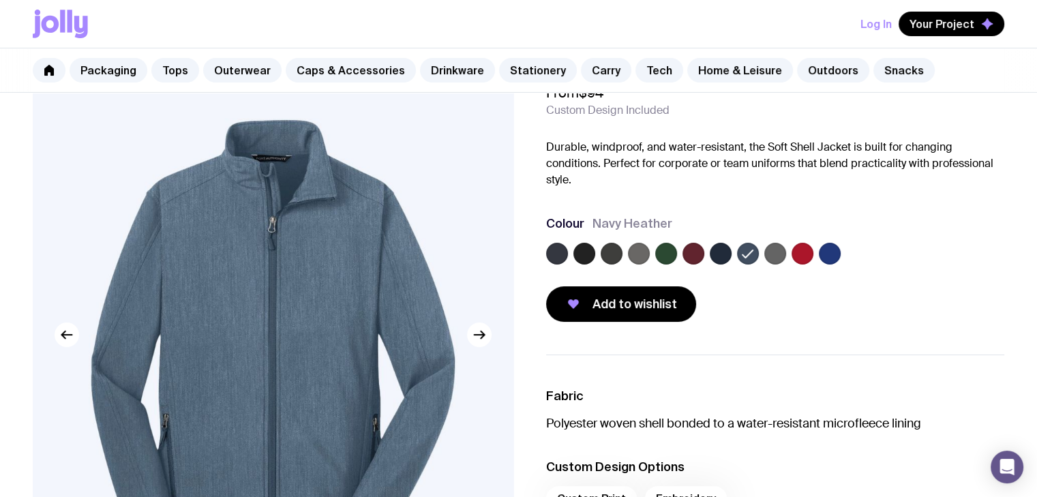
click at [784, 251] on label at bounding box center [776, 254] width 22 height 22
click at [0, 0] on input "radio" at bounding box center [0, 0] width 0 height 0
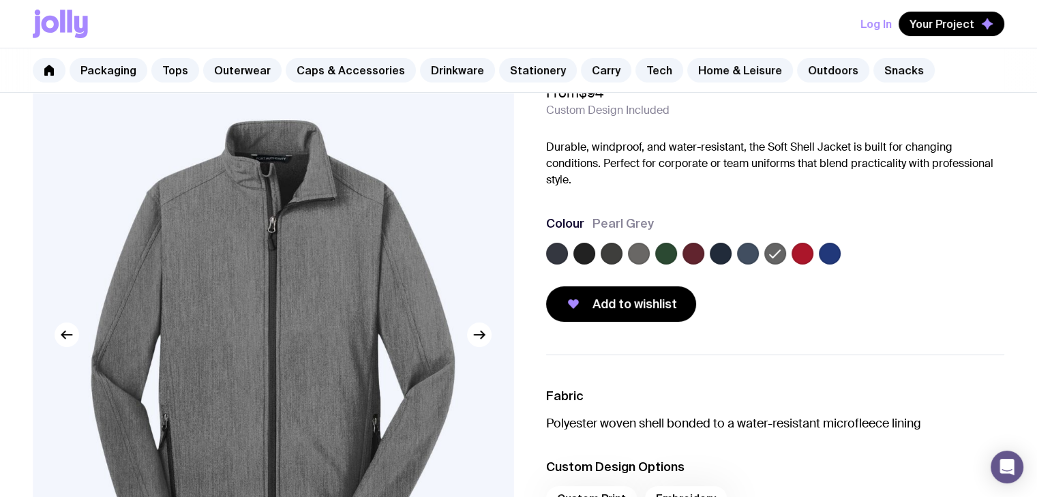
click at [803, 250] on label at bounding box center [803, 254] width 22 height 22
click at [0, 0] on input "radio" at bounding box center [0, 0] width 0 height 0
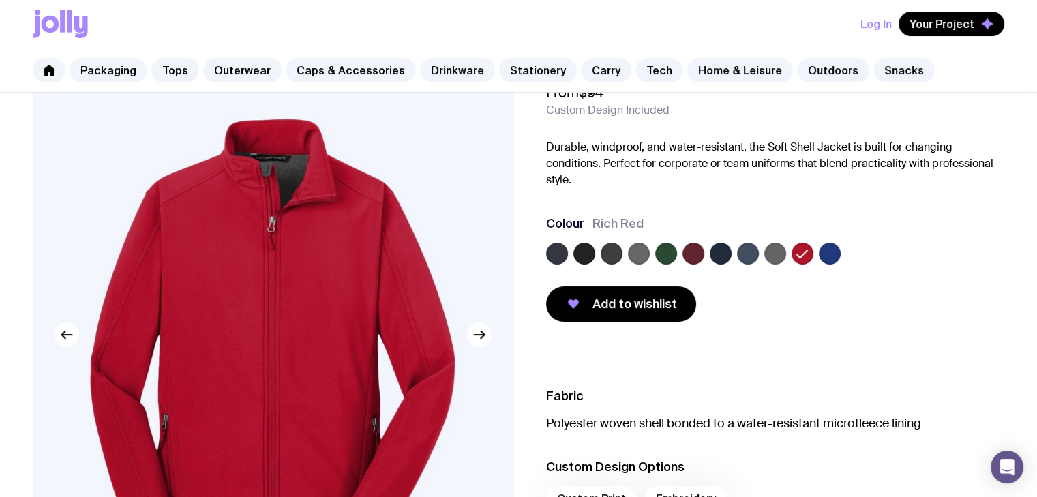
click at [838, 250] on label at bounding box center [830, 254] width 22 height 22
click at [0, 0] on input "radio" at bounding box center [0, 0] width 0 height 0
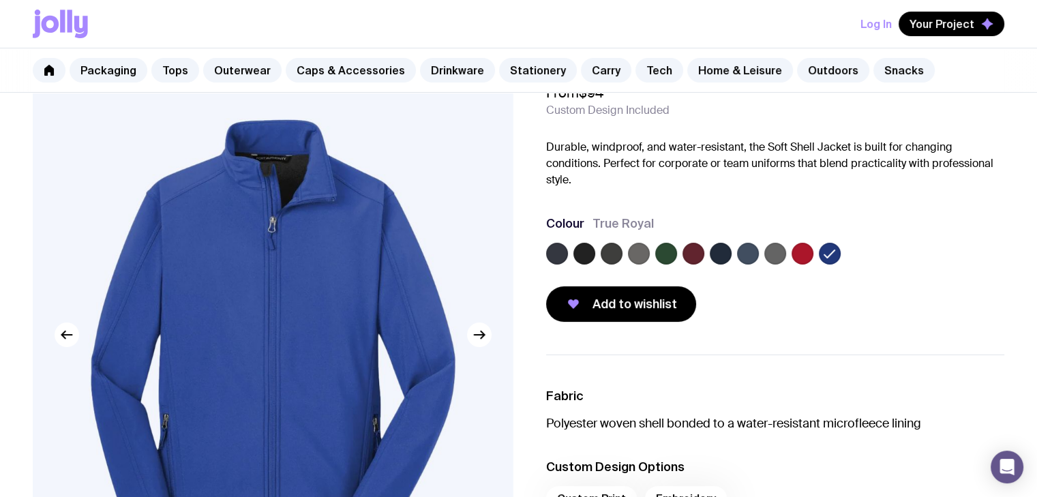
click at [615, 254] on label at bounding box center [612, 254] width 22 height 22
click at [0, 0] on input "radio" at bounding box center [0, 0] width 0 height 0
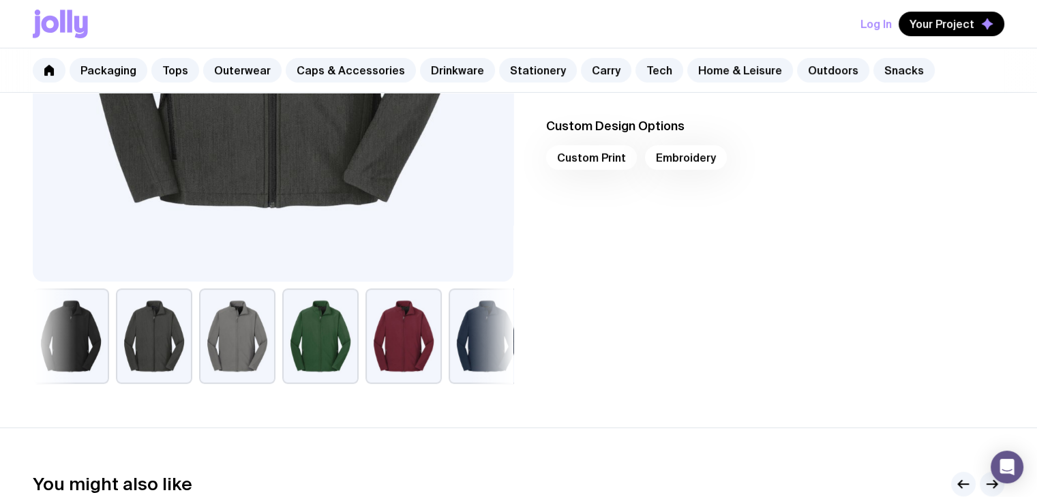
scroll to position [136, 0]
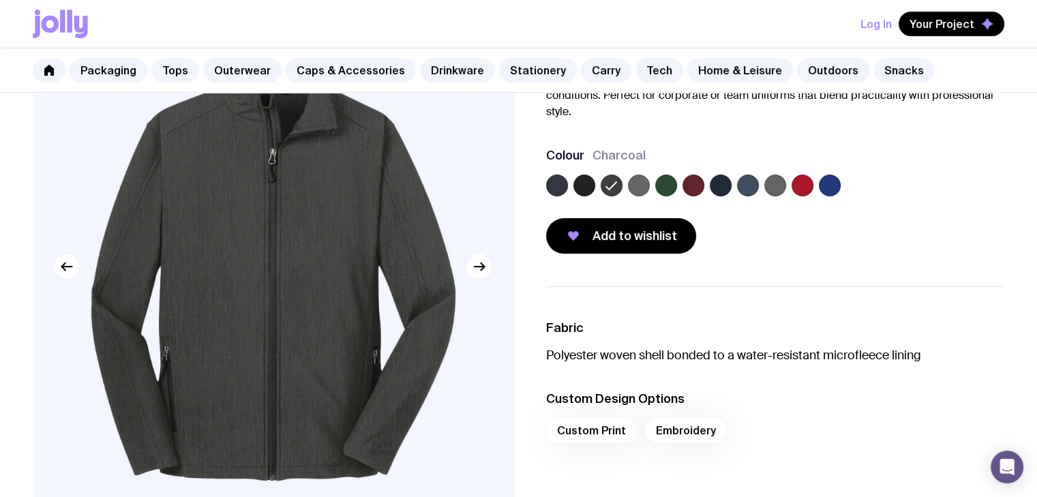
click at [554, 183] on label at bounding box center [557, 186] width 22 height 22
click at [0, 0] on input "radio" at bounding box center [0, 0] width 0 height 0
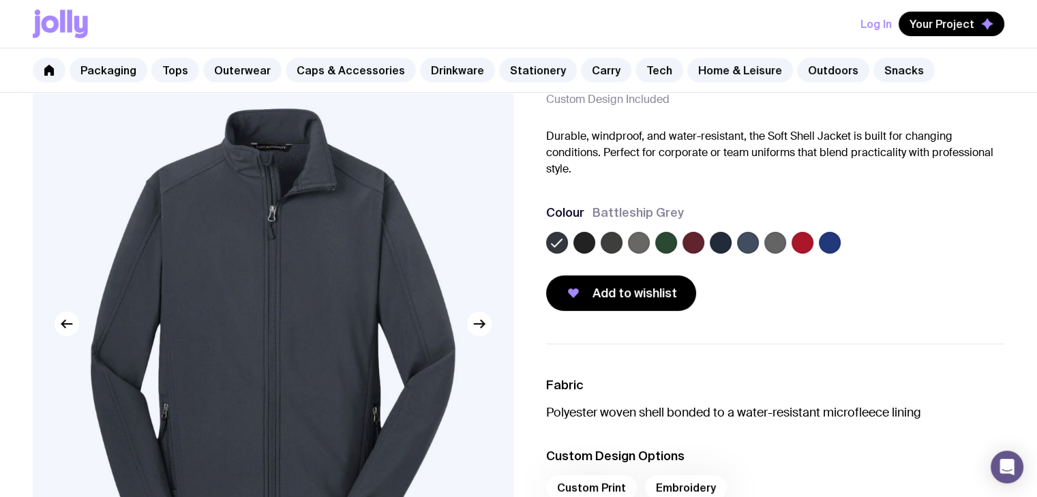
scroll to position [68, 0]
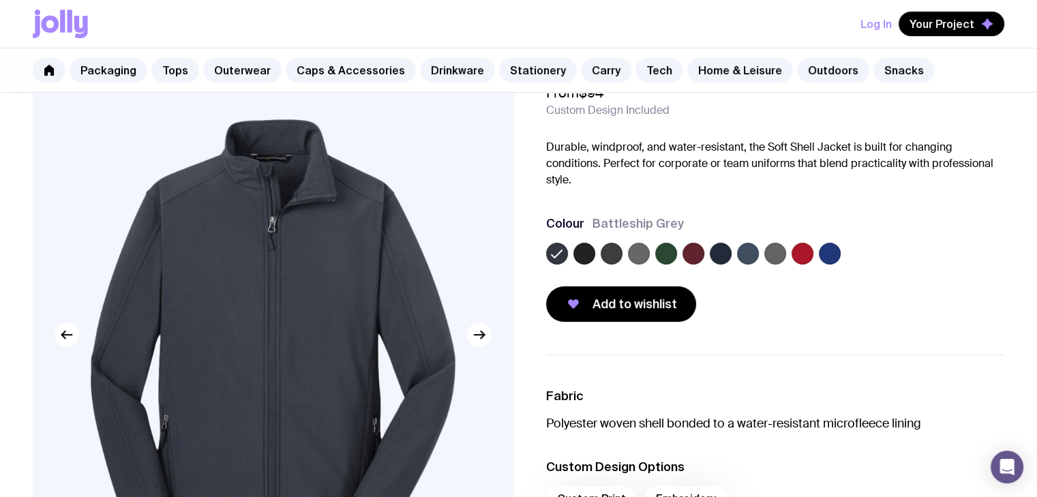
click at [592, 255] on label at bounding box center [585, 254] width 22 height 22
click at [0, 0] on input "radio" at bounding box center [0, 0] width 0 height 0
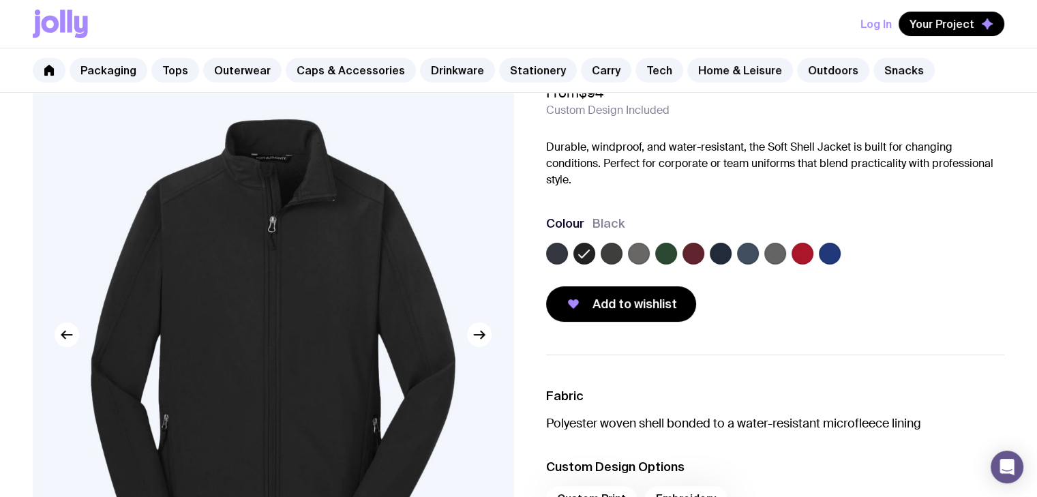
click at [608, 256] on label at bounding box center [612, 254] width 22 height 22
click at [0, 0] on input "radio" at bounding box center [0, 0] width 0 height 0
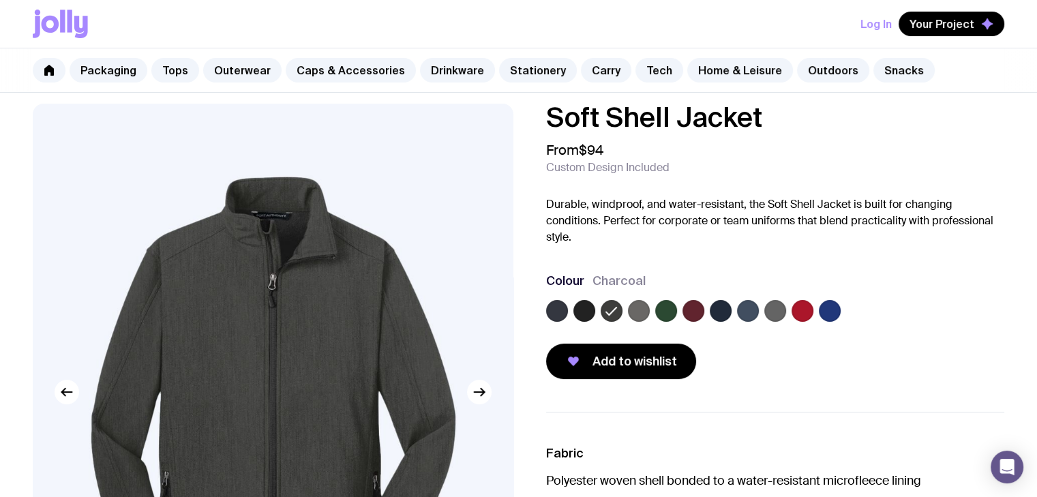
scroll to position [0, 0]
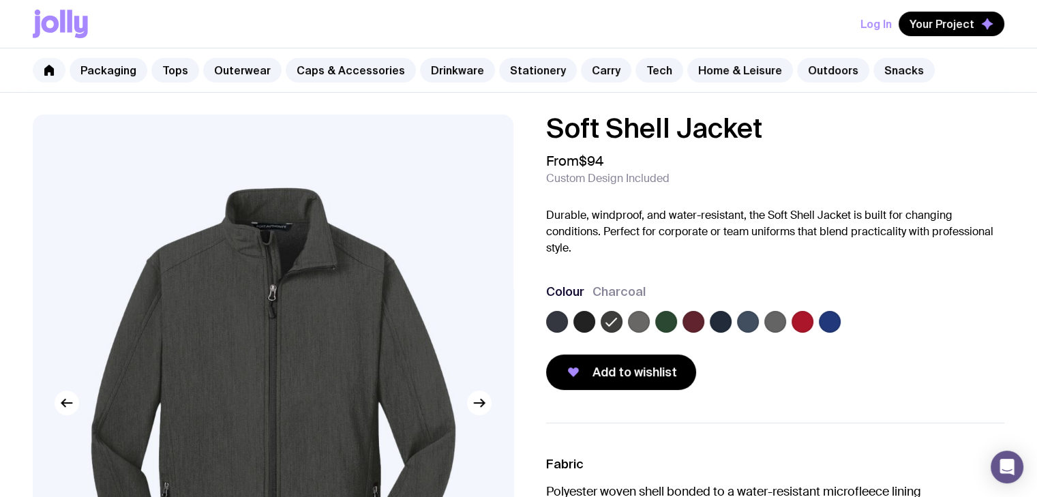
click at [42, 74] on link at bounding box center [49, 70] width 33 height 25
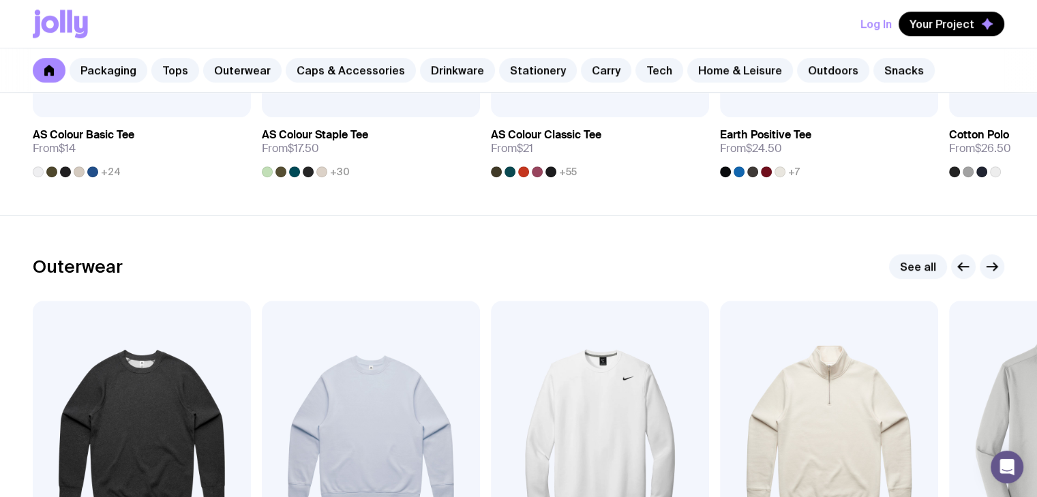
scroll to position [955, 0]
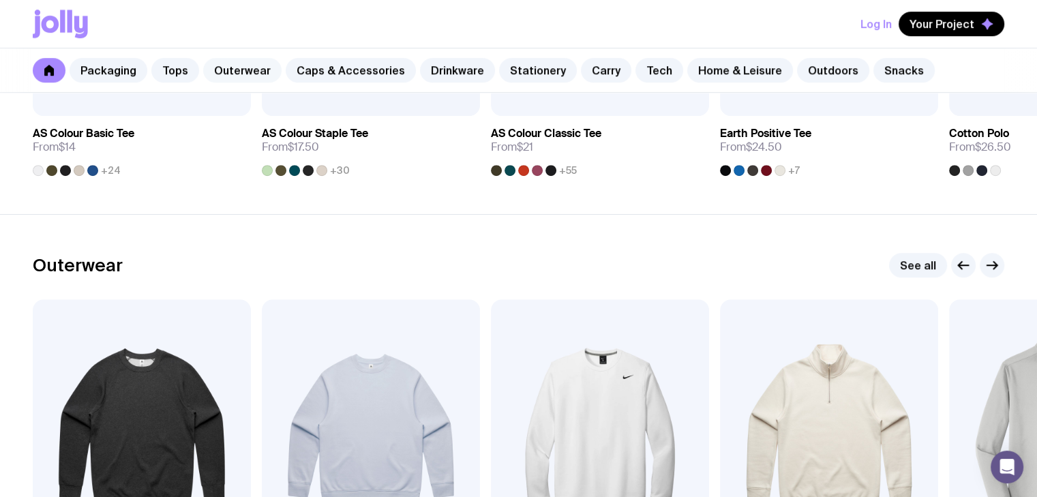
click at [246, 68] on link "Outerwear" at bounding box center [242, 70] width 78 height 25
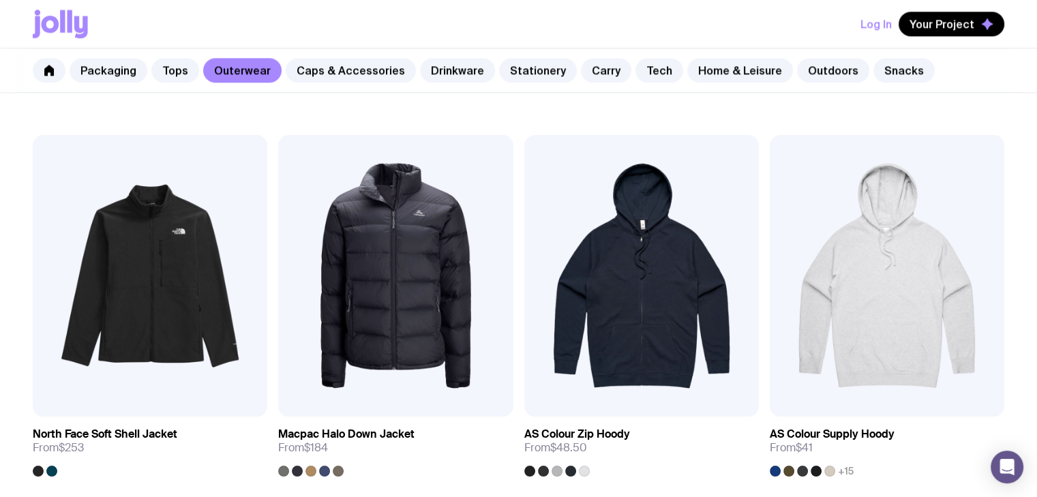
scroll to position [1773, 0]
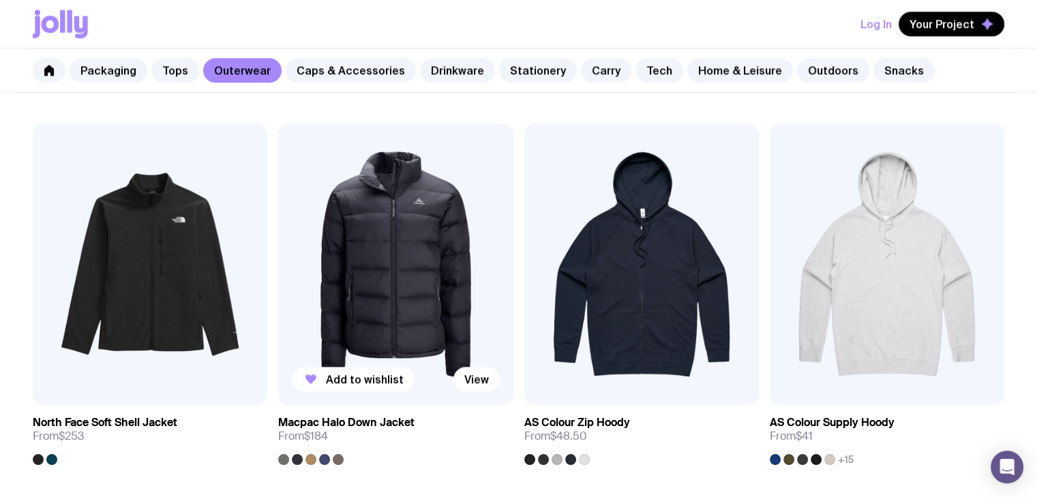
click at [332, 280] on img at bounding box center [395, 264] width 235 height 282
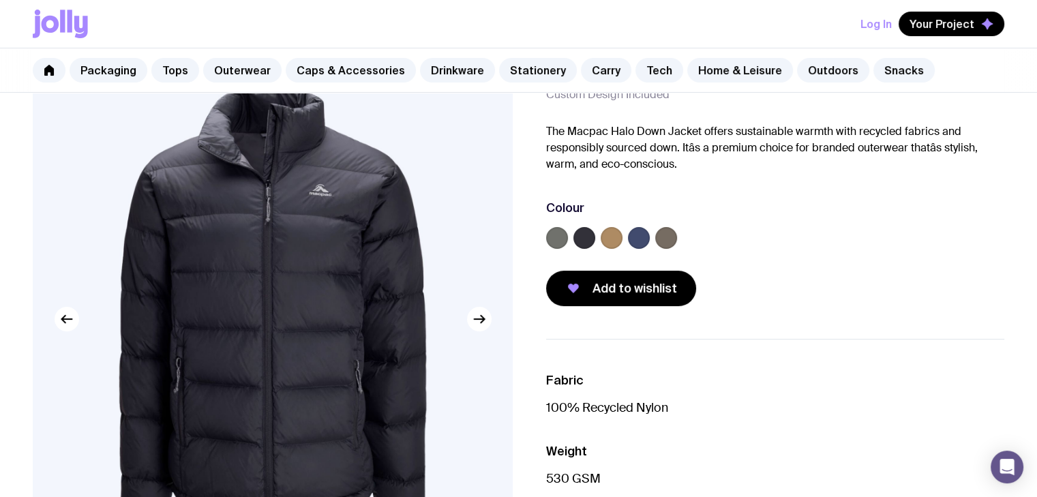
scroll to position [136, 0]
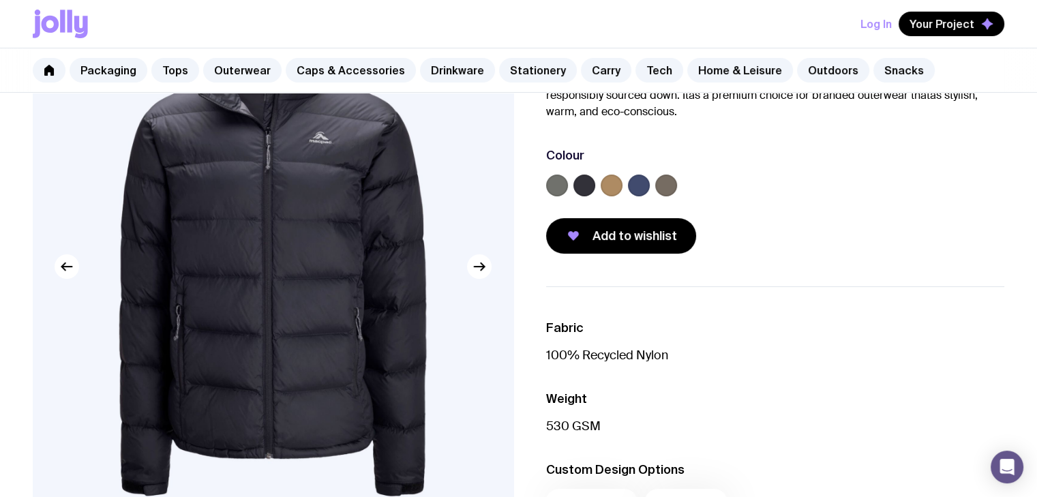
click at [580, 190] on label at bounding box center [585, 186] width 22 height 22
click at [0, 0] on input "radio" at bounding box center [0, 0] width 0 height 0
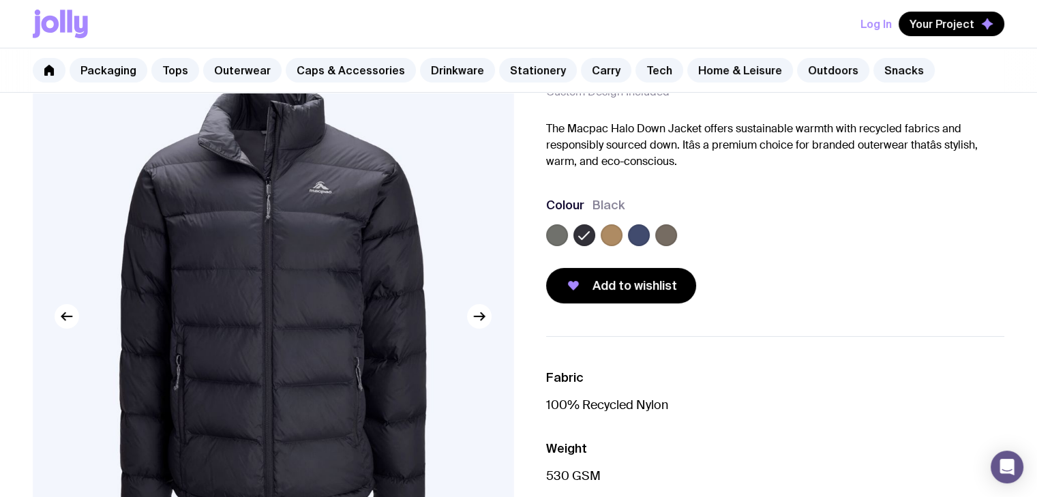
scroll to position [68, 0]
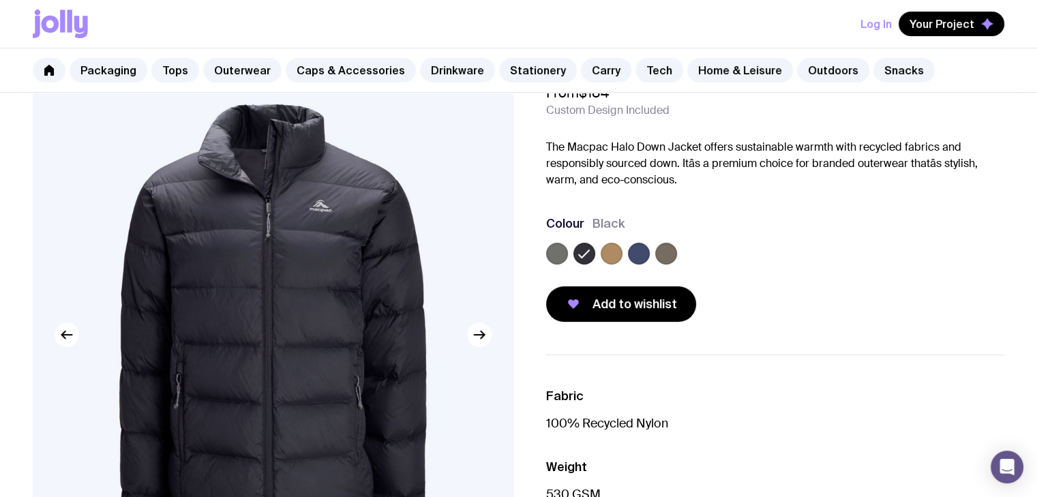
click at [564, 257] on label at bounding box center [557, 254] width 22 height 22
click at [0, 0] on input "radio" at bounding box center [0, 0] width 0 height 0
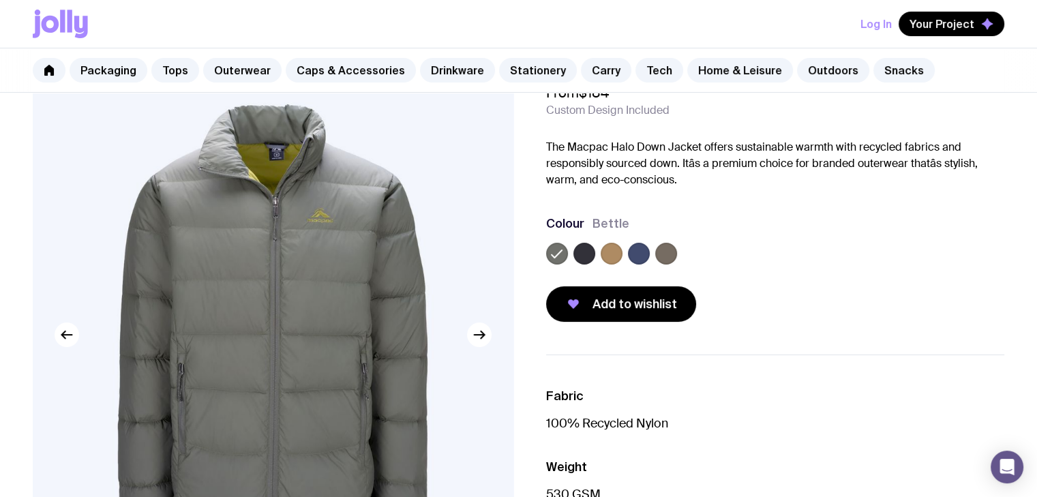
click at [634, 249] on label at bounding box center [639, 254] width 22 height 22
click at [0, 0] on input "radio" at bounding box center [0, 0] width 0 height 0
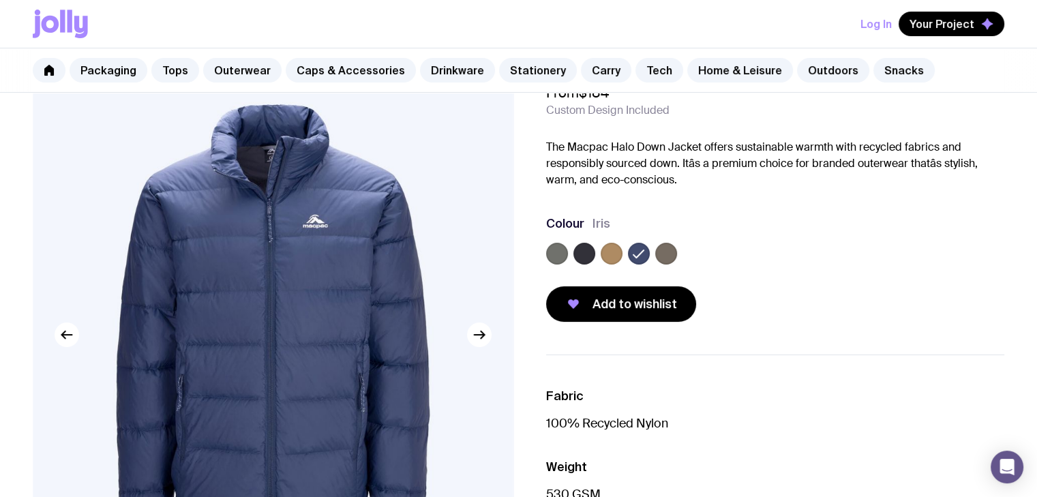
click at [599, 251] on div at bounding box center [775, 256] width 459 height 27
click at [663, 251] on label at bounding box center [666, 254] width 22 height 22
click at [0, 0] on input "radio" at bounding box center [0, 0] width 0 height 0
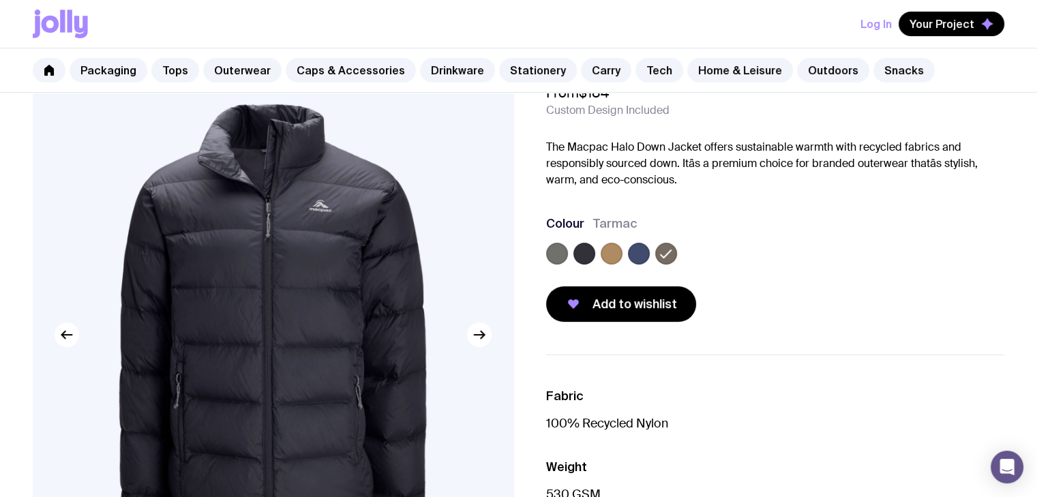
drag, startPoint x: 355, startPoint y: 284, endPoint x: 675, endPoint y: 254, distance: 321.3
click at [675, 254] on label at bounding box center [666, 254] width 22 height 22
click at [0, 0] on input "radio" at bounding box center [0, 0] width 0 height 0
click at [667, 257] on icon at bounding box center [666, 254] width 16 height 16
click at [0, 0] on input "radio" at bounding box center [0, 0] width 0 height 0
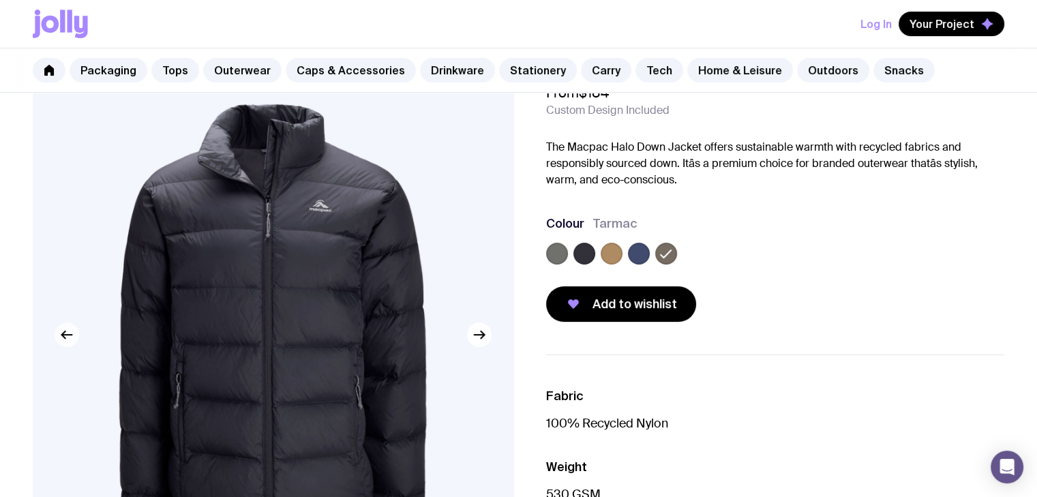
click at [71, 341] on icon "button" at bounding box center [67, 335] width 16 height 16
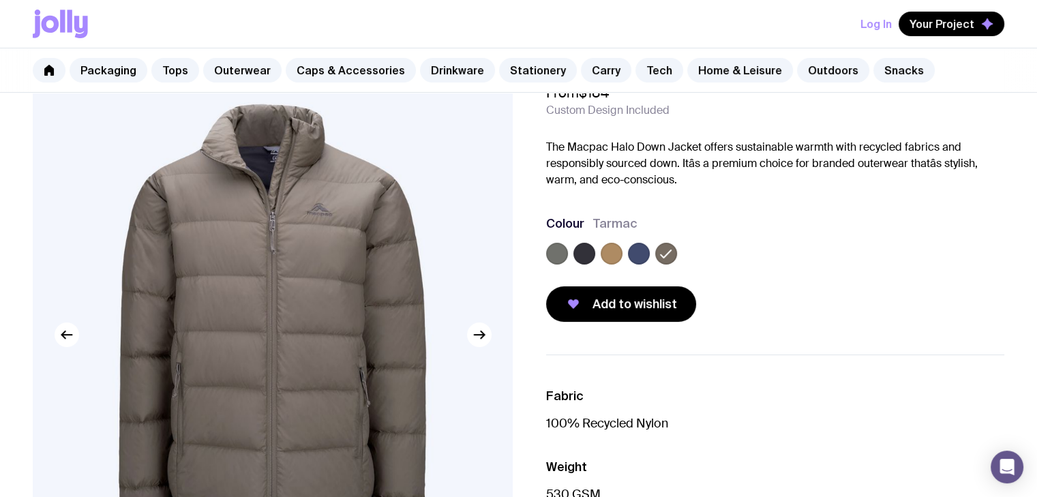
click at [578, 258] on label at bounding box center [585, 254] width 22 height 22
click at [0, 0] on input "radio" at bounding box center [0, 0] width 0 height 0
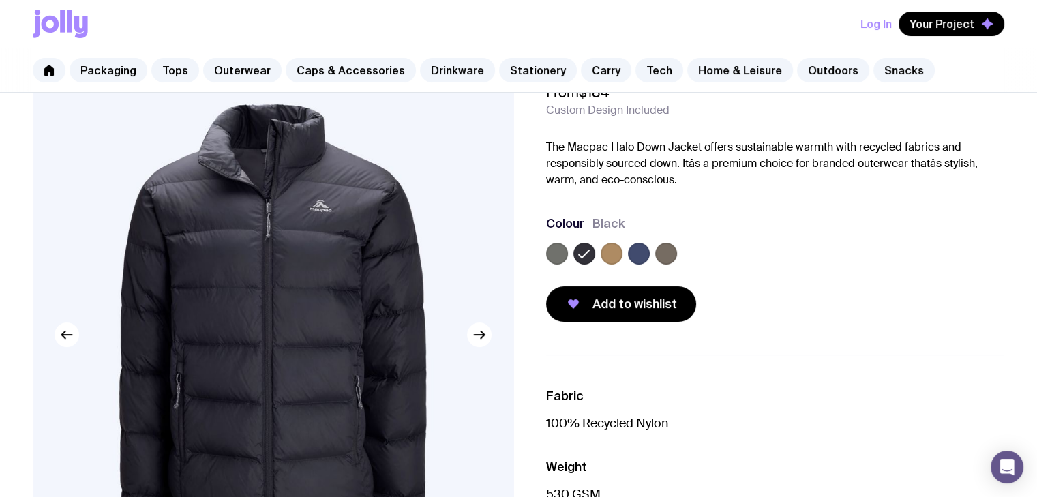
click at [608, 258] on label at bounding box center [612, 254] width 22 height 22
click at [0, 0] on input "radio" at bounding box center [0, 0] width 0 height 0
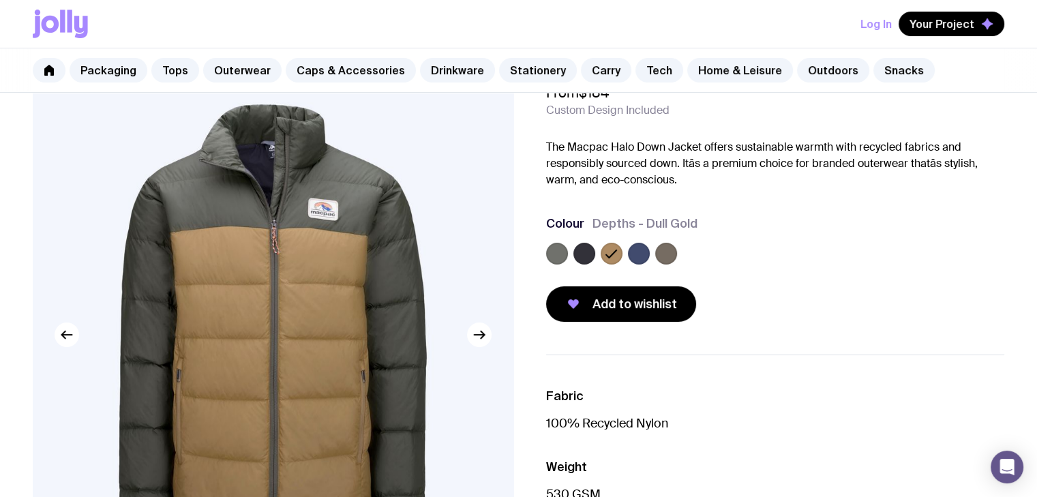
click at [637, 251] on label at bounding box center [639, 254] width 22 height 22
click at [0, 0] on input "radio" at bounding box center [0, 0] width 0 height 0
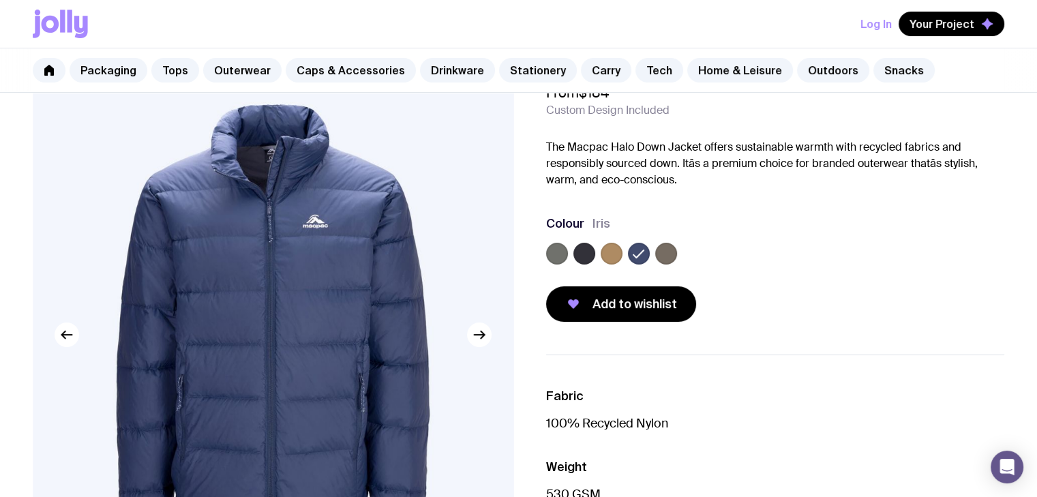
click at [562, 258] on label at bounding box center [557, 254] width 22 height 22
click at [0, 0] on input "radio" at bounding box center [0, 0] width 0 height 0
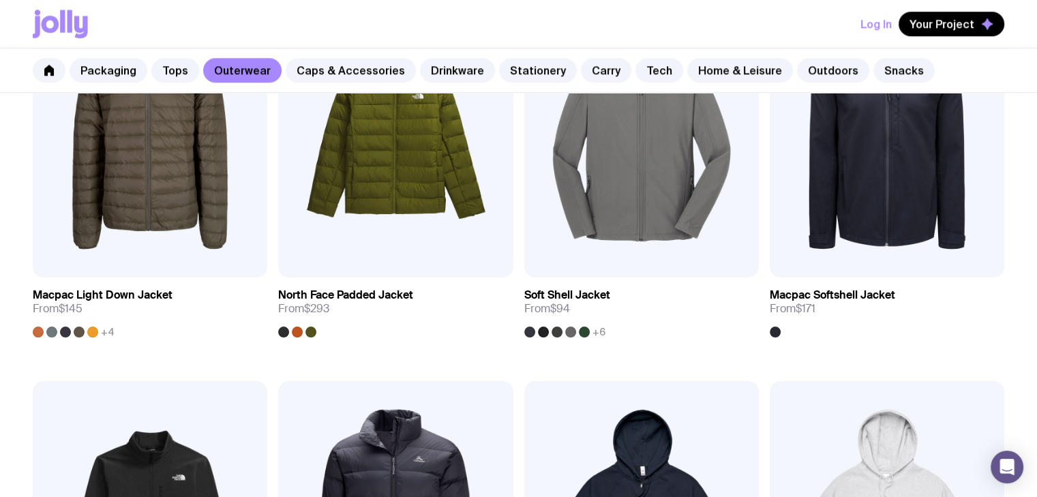
scroll to position [1445, 0]
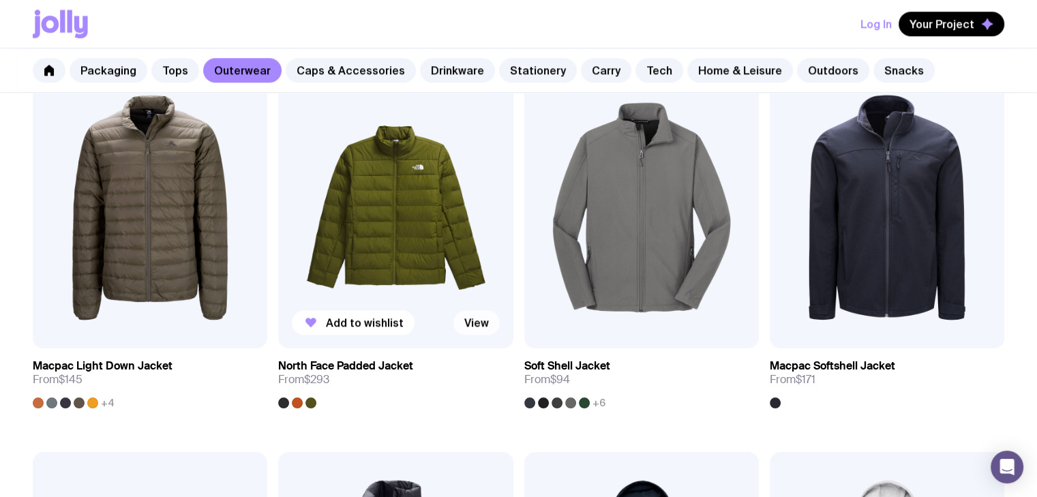
click at [473, 315] on link "View" at bounding box center [477, 322] width 46 height 25
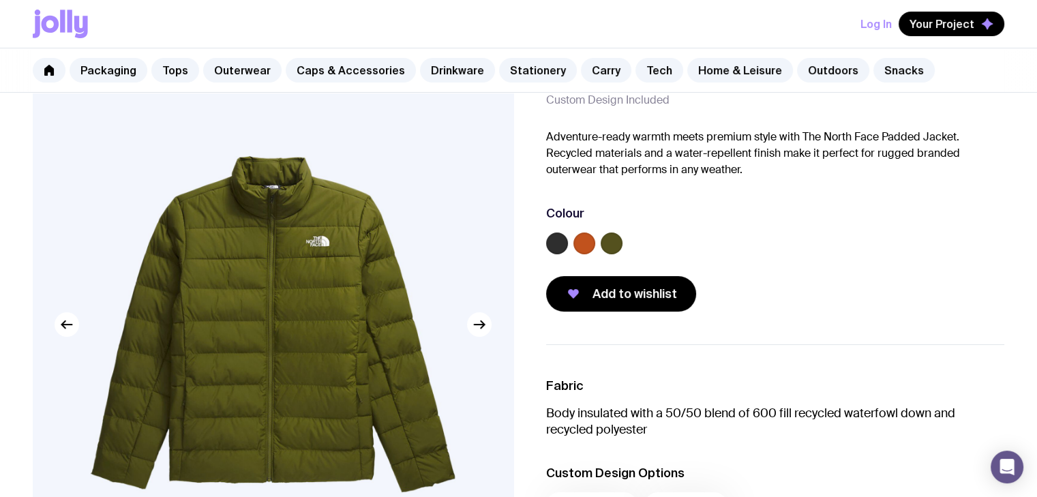
scroll to position [136, 0]
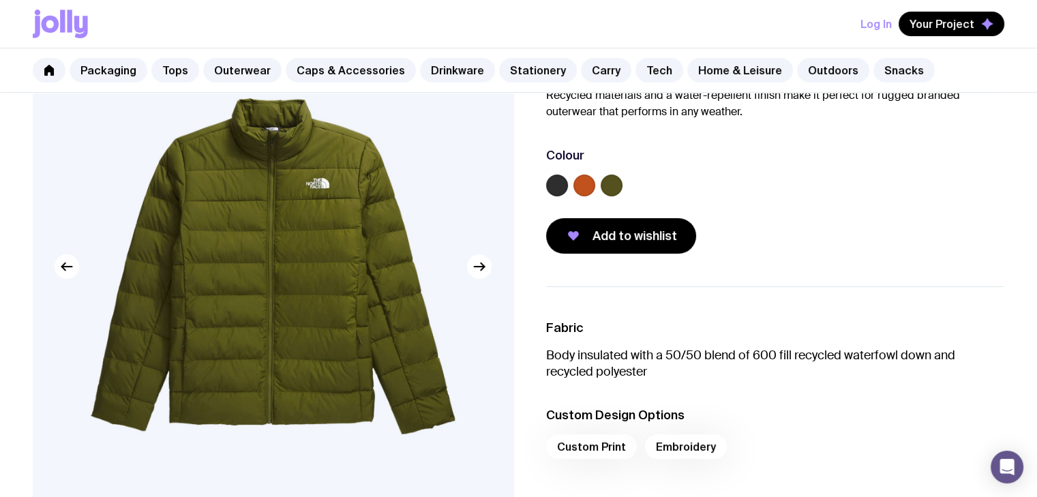
click at [600, 151] on div "Colour" at bounding box center [775, 155] width 459 height 16
click at [584, 186] on label at bounding box center [585, 186] width 22 height 22
click at [0, 0] on input "radio" at bounding box center [0, 0] width 0 height 0
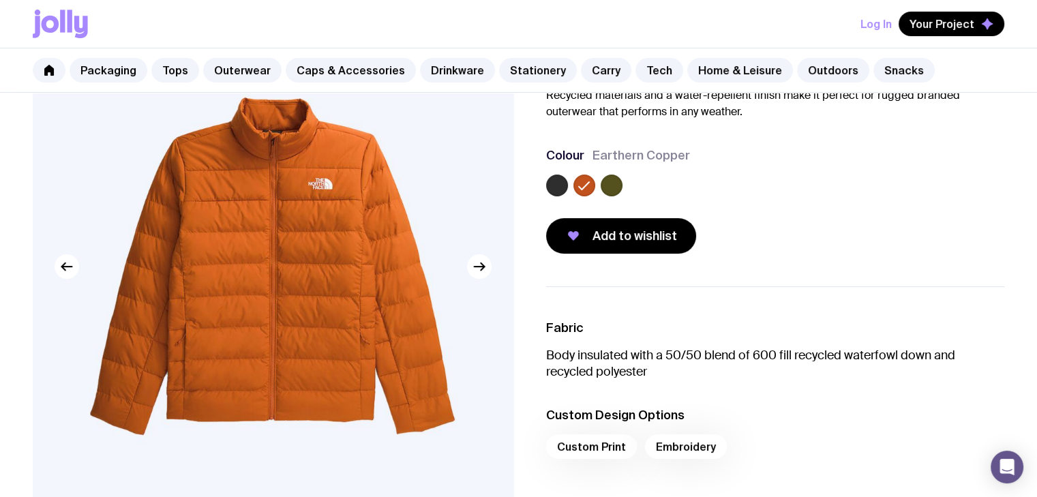
click at [602, 184] on label at bounding box center [612, 186] width 22 height 22
click at [0, 0] on input "radio" at bounding box center [0, 0] width 0 height 0
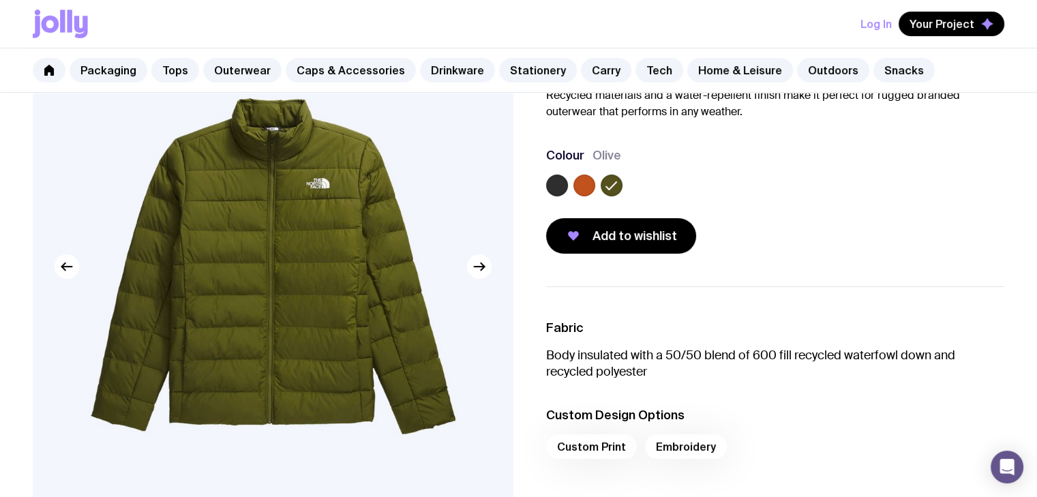
click at [560, 183] on label at bounding box center [557, 186] width 22 height 22
click at [0, 0] on input "radio" at bounding box center [0, 0] width 0 height 0
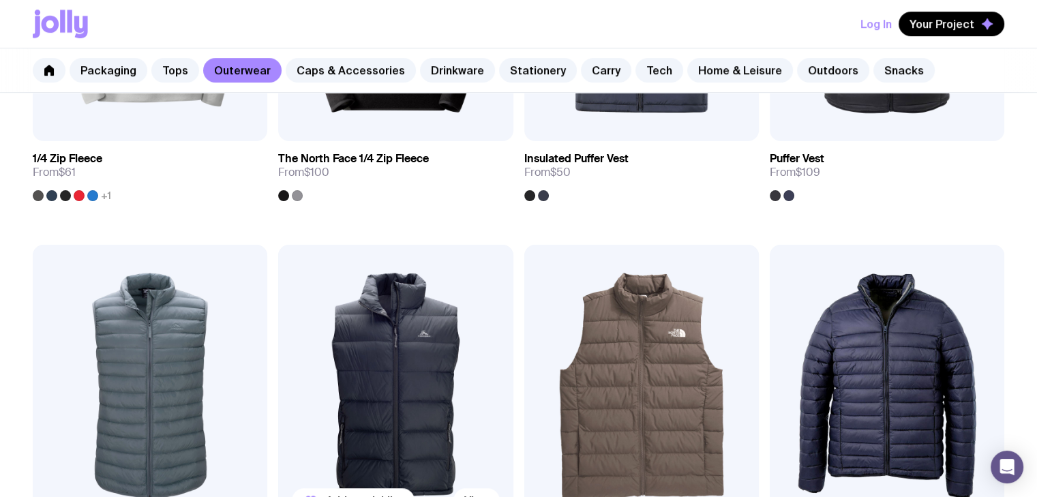
scroll to position [626, 0]
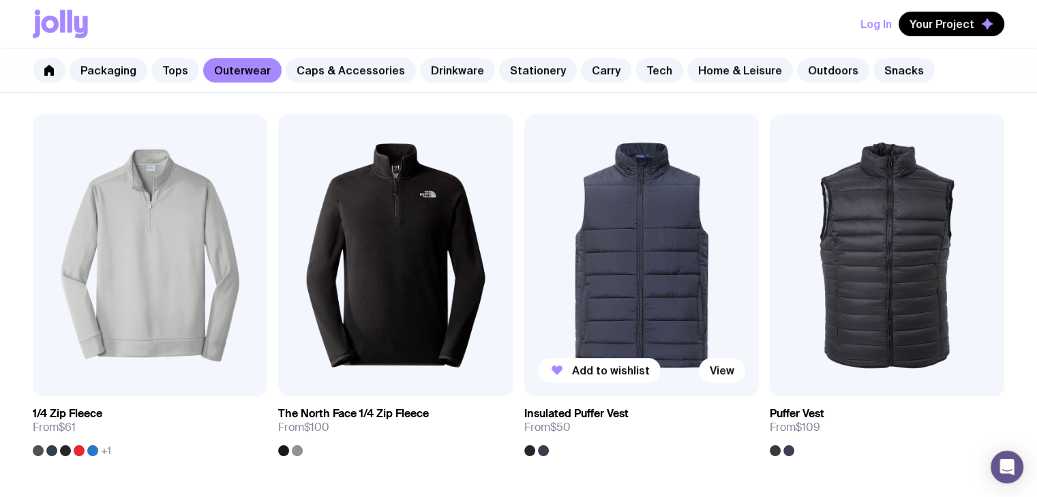
click at [686, 258] on img at bounding box center [641, 256] width 235 height 282
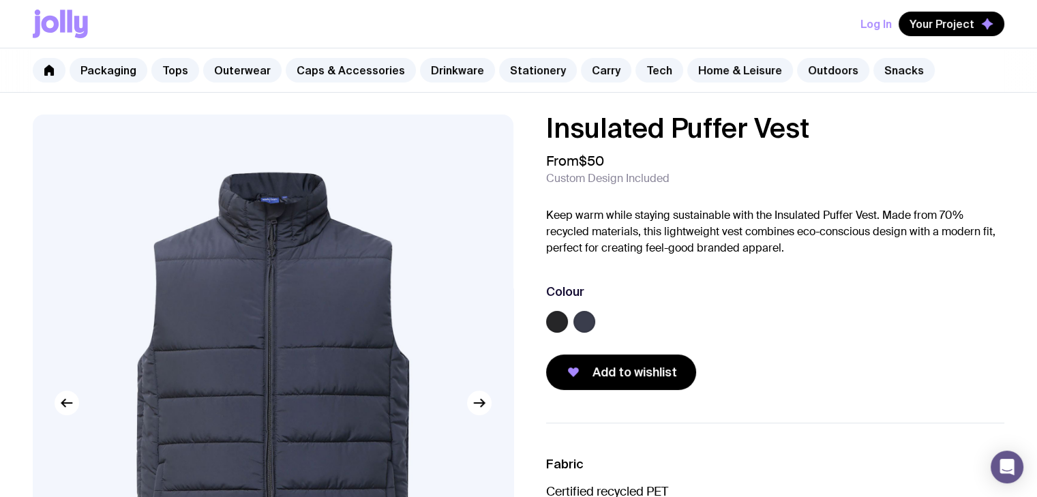
click at [576, 323] on label at bounding box center [585, 322] width 22 height 22
click at [0, 0] on input "radio" at bounding box center [0, 0] width 0 height 0
click at [554, 324] on label at bounding box center [557, 322] width 22 height 22
click at [0, 0] on input "radio" at bounding box center [0, 0] width 0 height 0
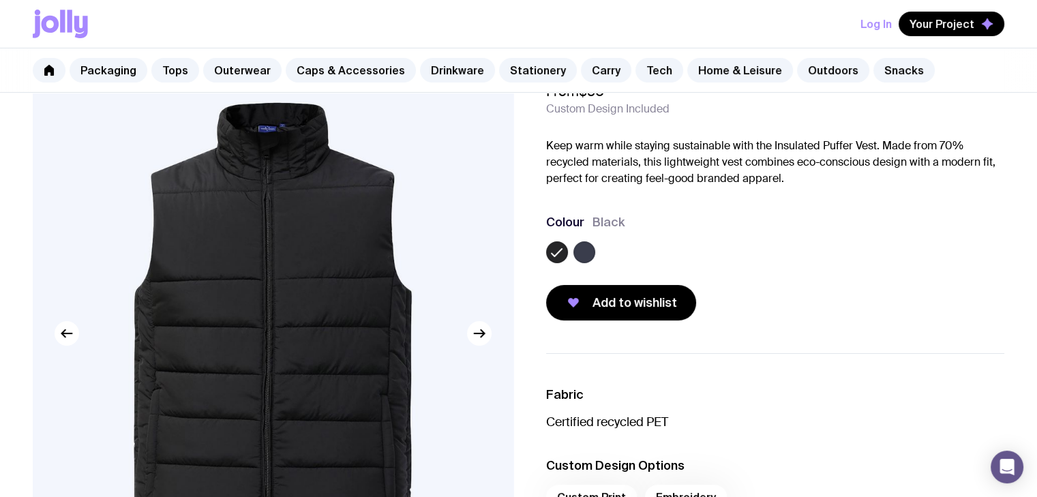
scroll to position [68, 0]
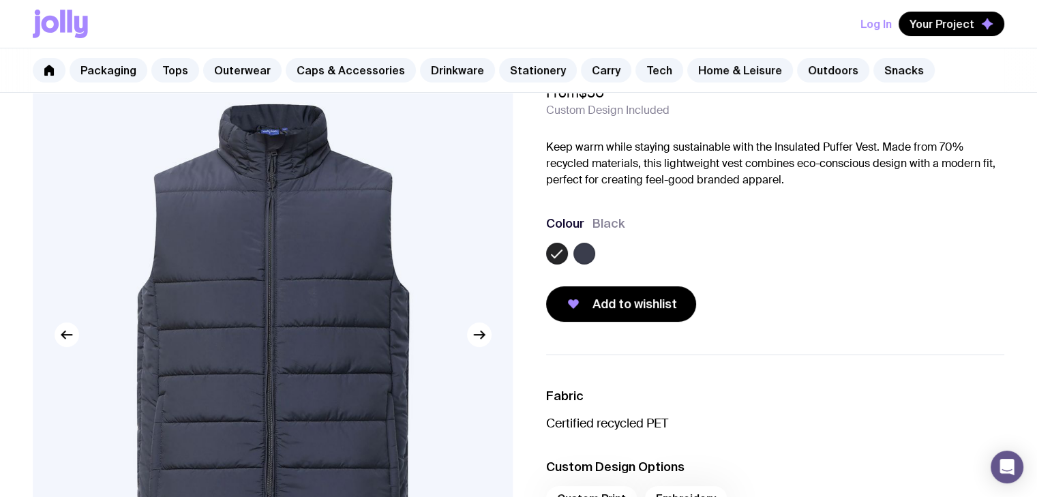
drag, startPoint x: 323, startPoint y: 300, endPoint x: 587, endPoint y: 252, distance: 267.6
click at [587, 252] on label at bounding box center [585, 254] width 22 height 22
click at [0, 0] on input "radio" at bounding box center [0, 0] width 0 height 0
click at [563, 257] on label at bounding box center [557, 254] width 22 height 22
click at [0, 0] on input "radio" at bounding box center [0, 0] width 0 height 0
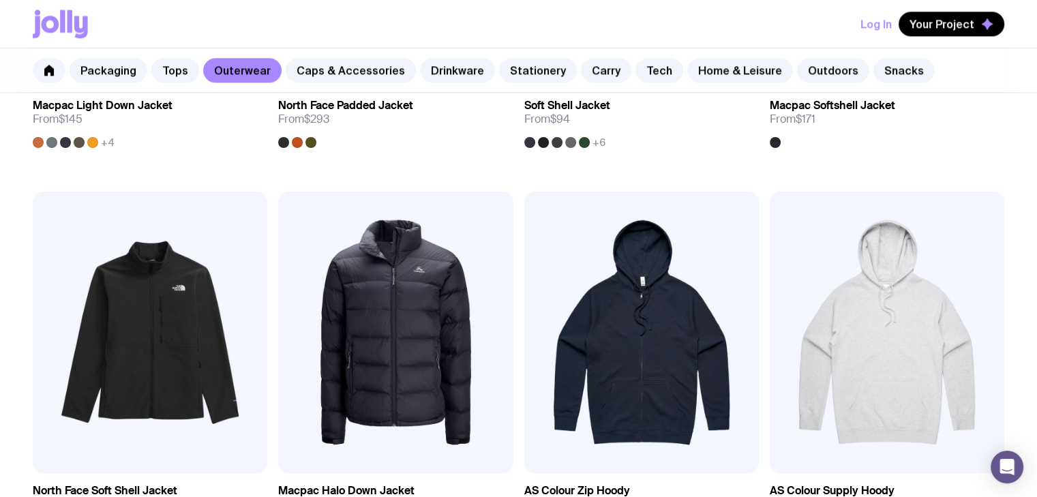
scroll to position [1841, 0]
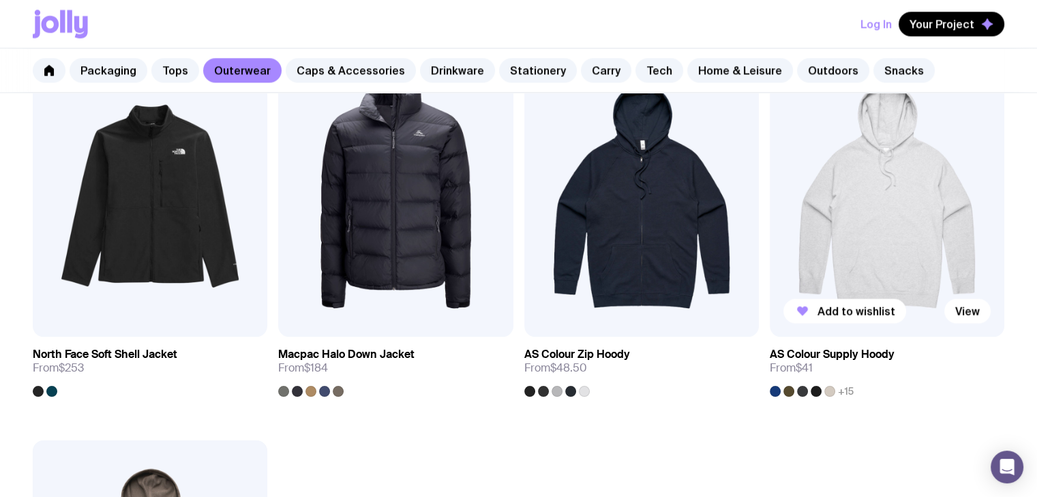
click at [920, 278] on img at bounding box center [887, 196] width 235 height 282
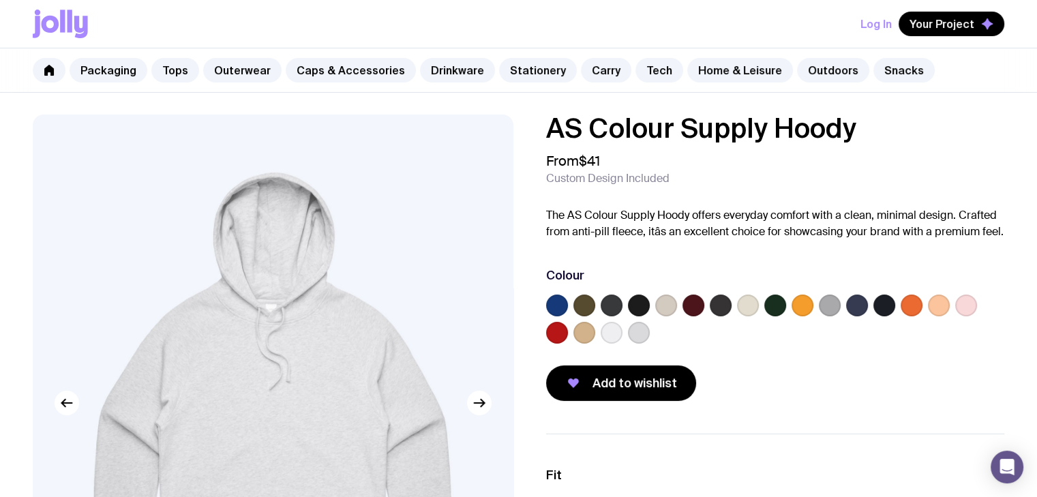
click at [964, 299] on label at bounding box center [967, 306] width 22 height 22
click at [0, 0] on input "radio" at bounding box center [0, 0] width 0 height 0
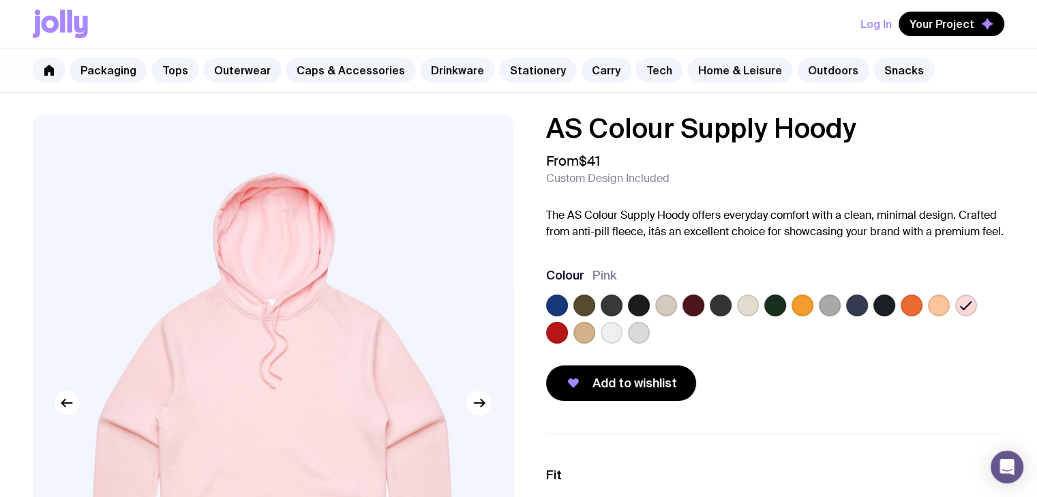
click at [612, 331] on label at bounding box center [612, 333] width 22 height 22
click at [0, 0] on input "radio" at bounding box center [0, 0] width 0 height 0
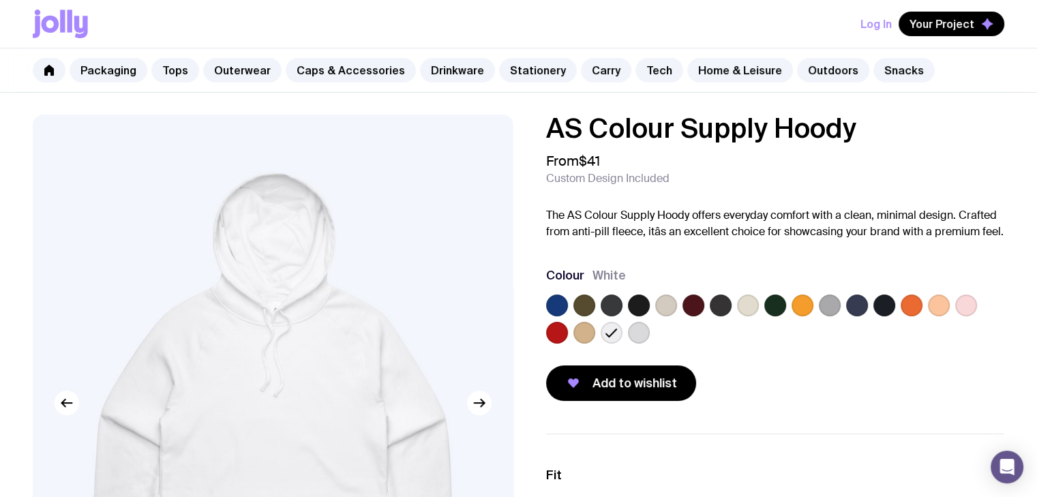
click at [630, 336] on label at bounding box center [639, 333] width 22 height 22
click at [0, 0] on input "radio" at bounding box center [0, 0] width 0 height 0
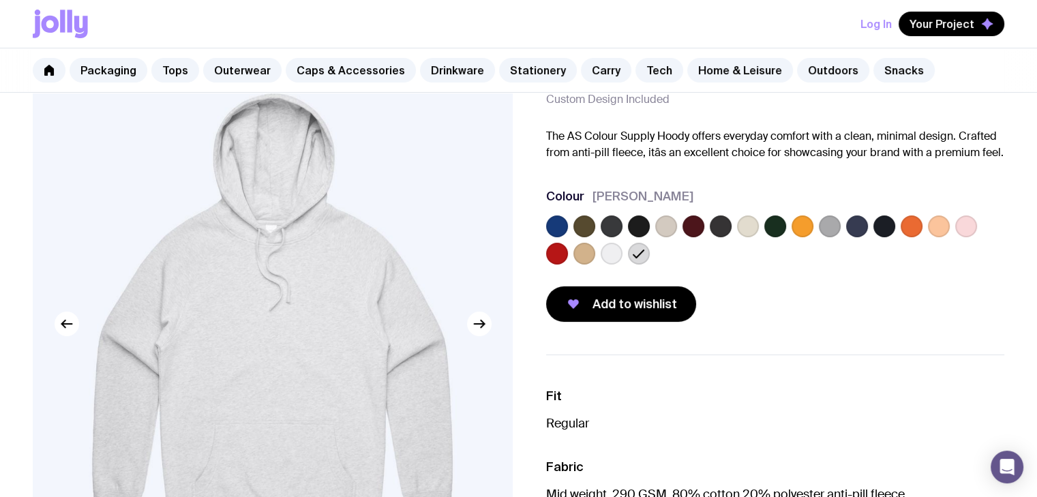
scroll to position [68, 0]
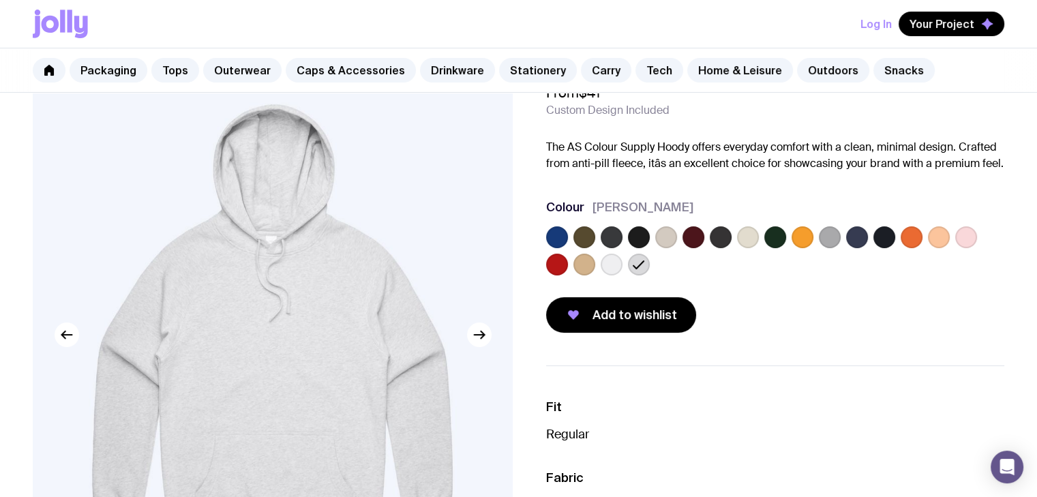
click at [608, 260] on label at bounding box center [612, 265] width 22 height 22
click at [0, 0] on input "radio" at bounding box center [0, 0] width 0 height 0
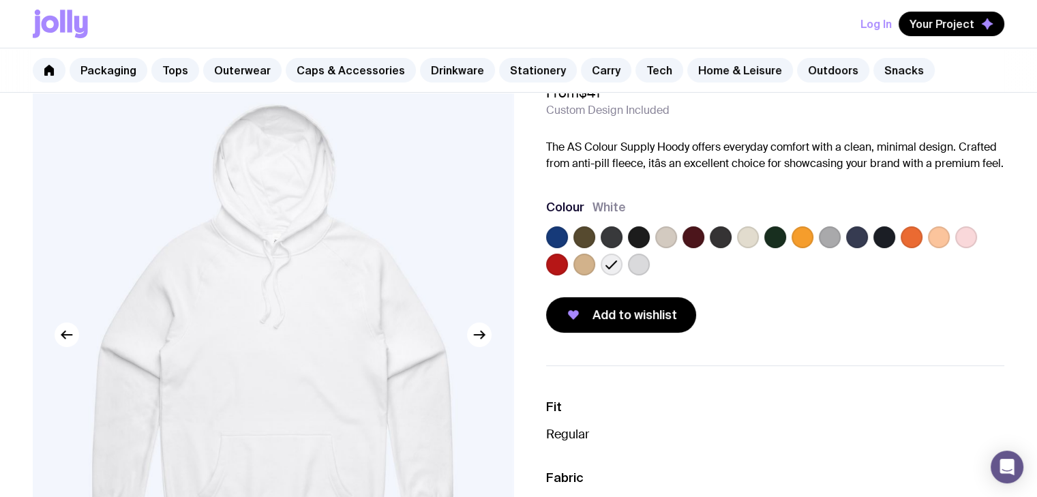
click at [632, 263] on label at bounding box center [639, 265] width 22 height 22
click at [0, 0] on input "radio" at bounding box center [0, 0] width 0 height 0
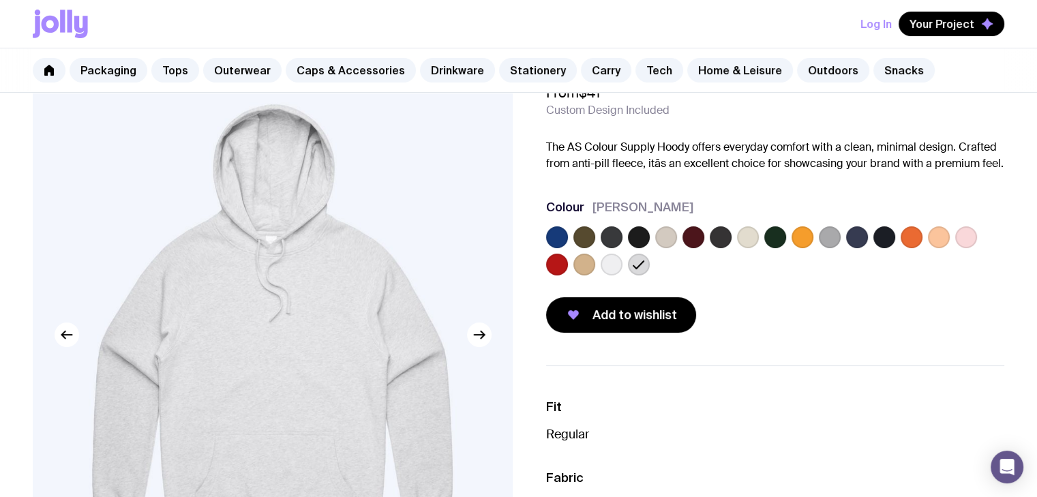
click at [656, 236] on label at bounding box center [666, 237] width 22 height 22
click at [0, 0] on input "radio" at bounding box center [0, 0] width 0 height 0
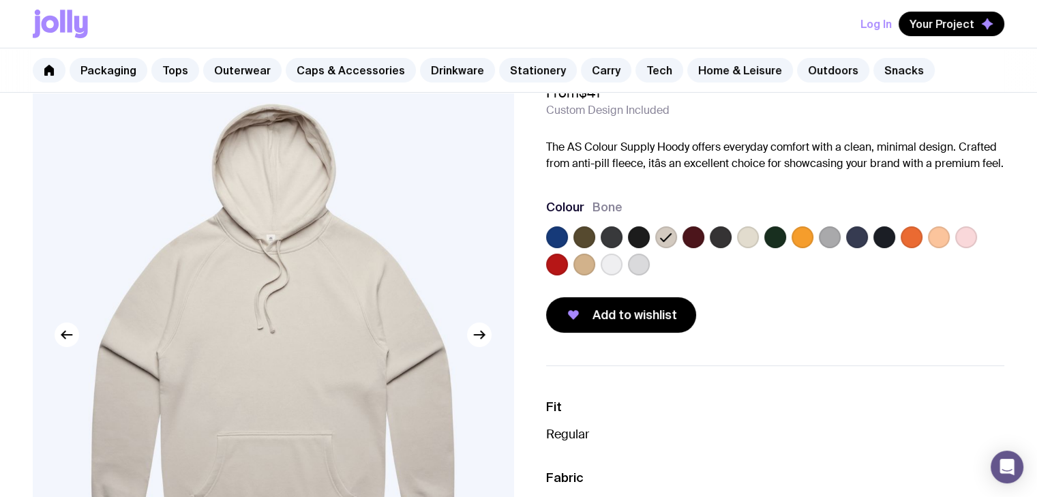
click at [742, 233] on label at bounding box center [748, 237] width 22 height 22
click at [0, 0] on input "radio" at bounding box center [0, 0] width 0 height 0
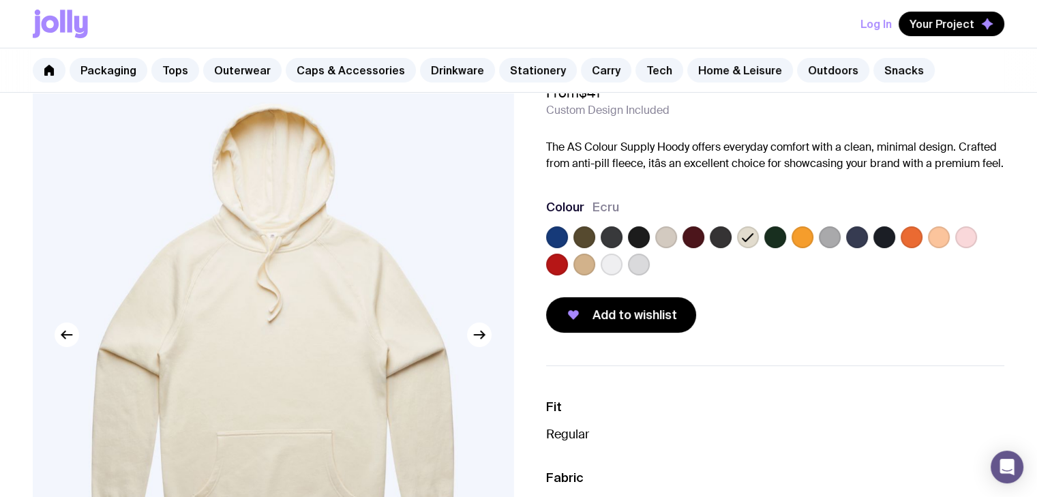
click at [561, 237] on label at bounding box center [557, 237] width 22 height 22
click at [0, 0] on input "radio" at bounding box center [0, 0] width 0 height 0
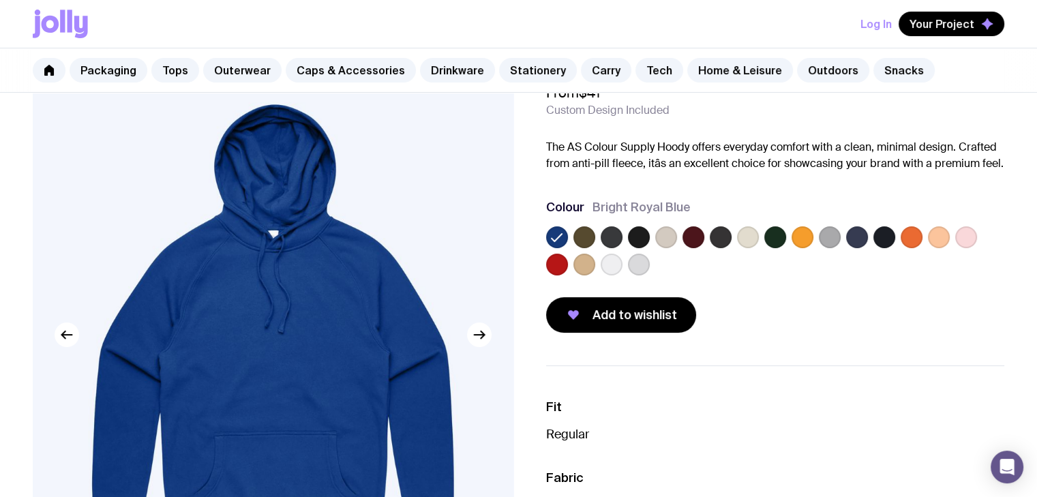
click at [591, 237] on label at bounding box center [585, 237] width 22 height 22
click at [0, 0] on input "radio" at bounding box center [0, 0] width 0 height 0
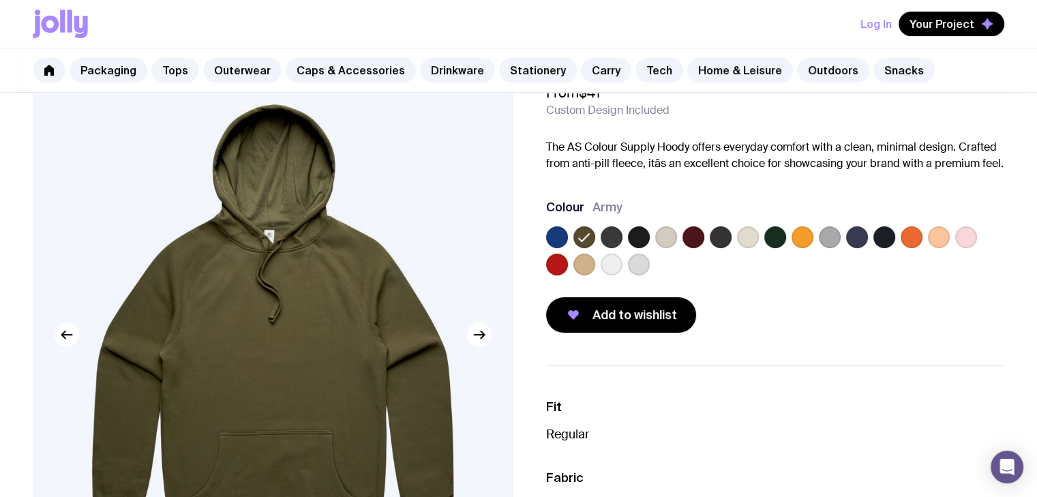
click at [604, 236] on label at bounding box center [612, 237] width 22 height 22
click at [0, 0] on input "radio" at bounding box center [0, 0] width 0 height 0
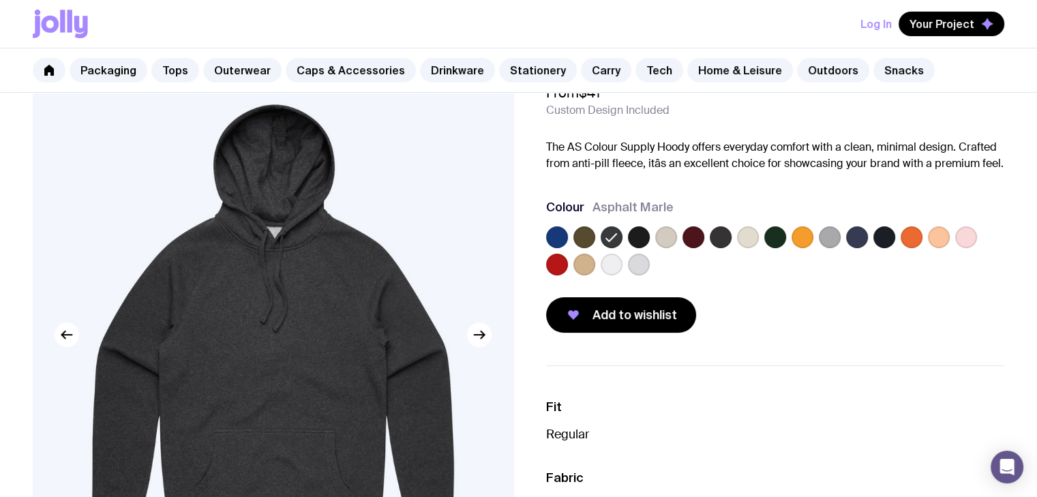
click at [637, 235] on label at bounding box center [639, 237] width 22 height 22
click at [0, 0] on input "radio" at bounding box center [0, 0] width 0 height 0
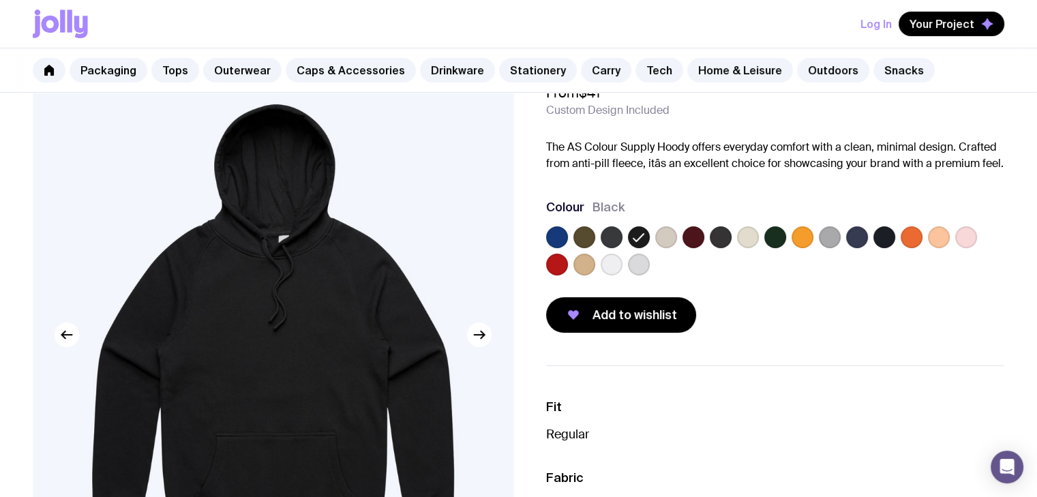
click at [589, 237] on label at bounding box center [585, 237] width 22 height 22
click at [0, 0] on input "radio" at bounding box center [0, 0] width 0 height 0
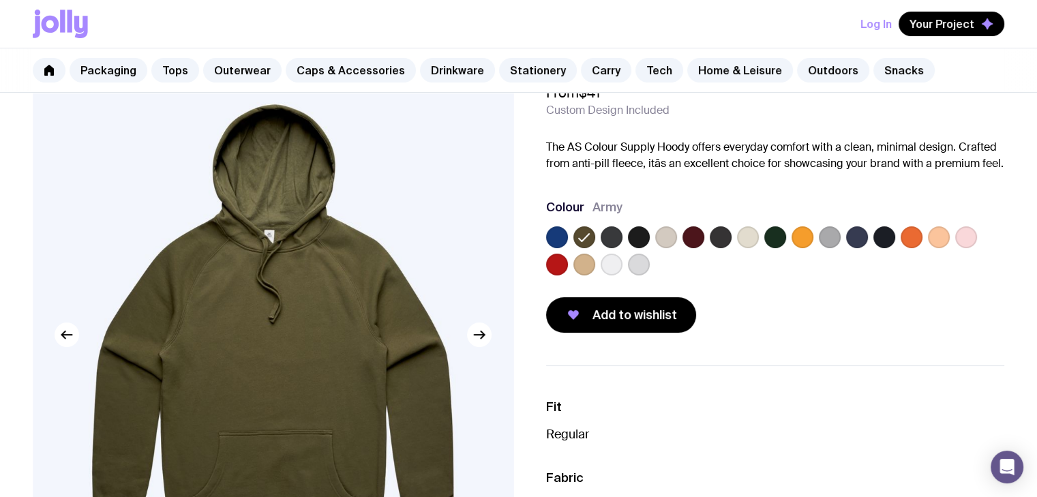
click at [850, 234] on label at bounding box center [857, 237] width 22 height 22
click at [0, 0] on input "radio" at bounding box center [0, 0] width 0 height 0
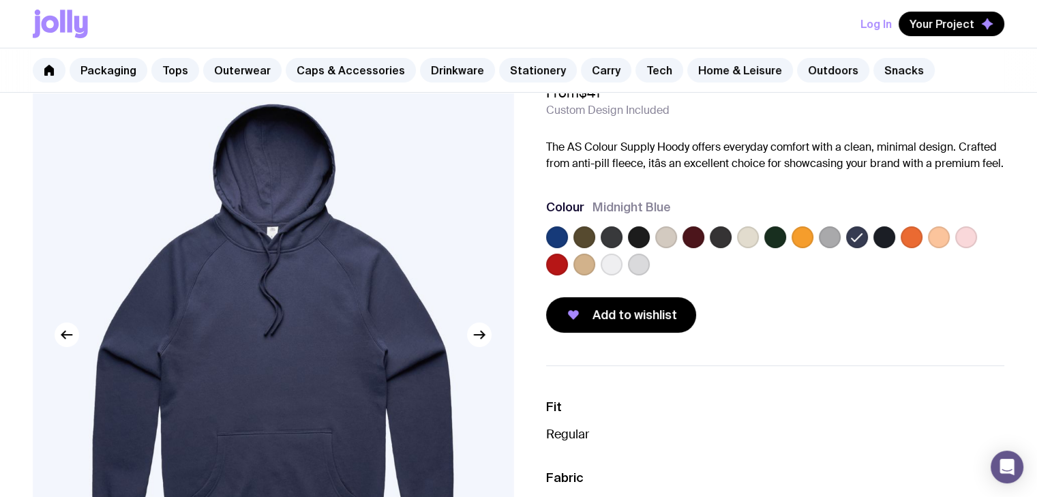
click at [885, 235] on label at bounding box center [885, 237] width 22 height 22
click at [0, 0] on input "radio" at bounding box center [0, 0] width 0 height 0
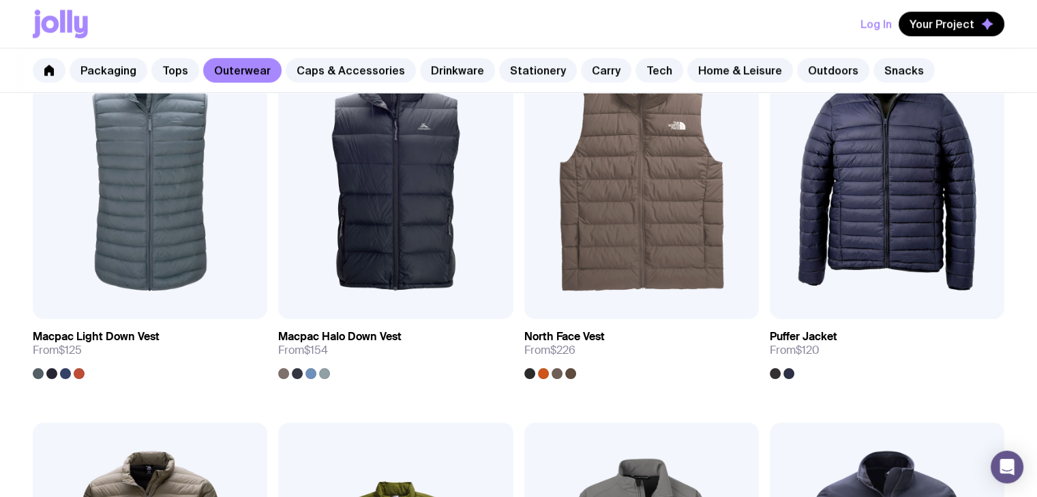
scroll to position [899, 0]
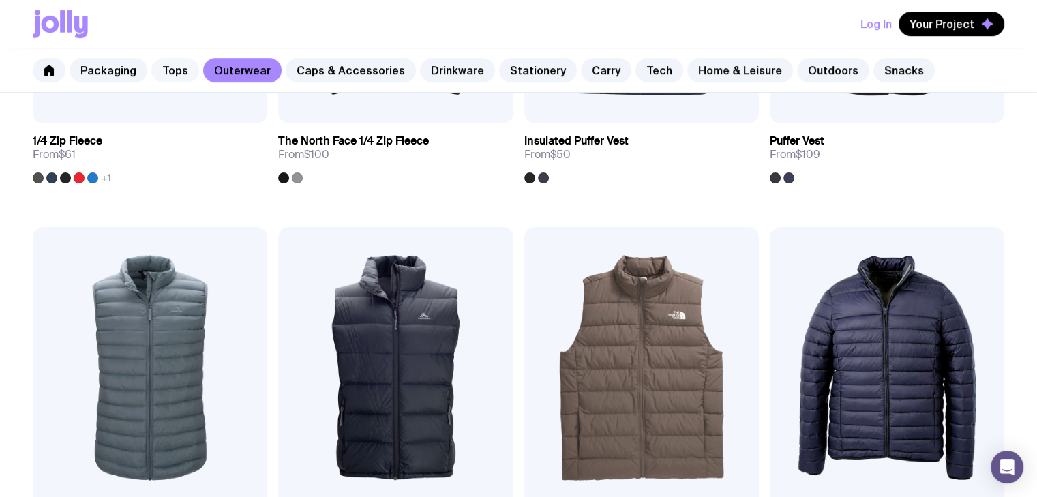
click at [183, 61] on link "Tops" at bounding box center [175, 70] width 48 height 25
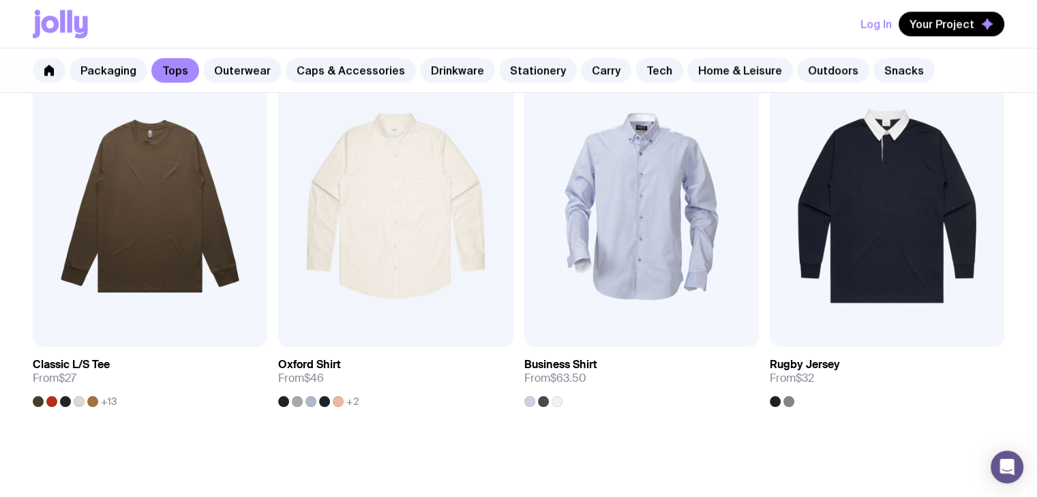
scroll to position [1451, 0]
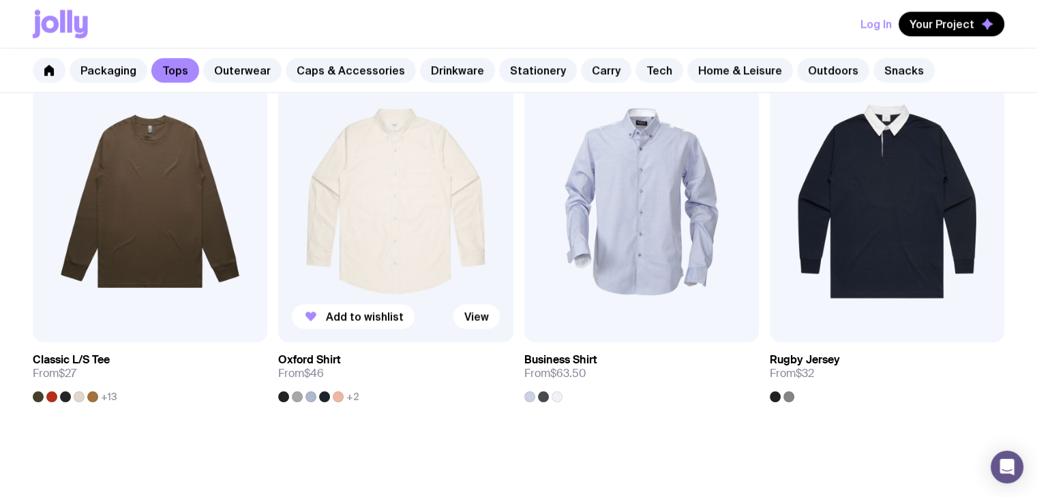
click at [460, 242] on img at bounding box center [395, 202] width 235 height 282
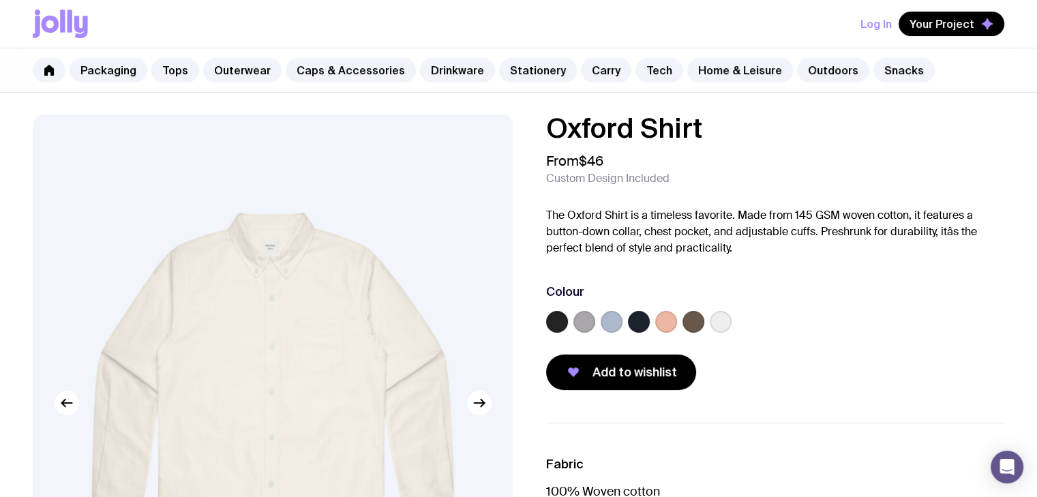
scroll to position [205, 0]
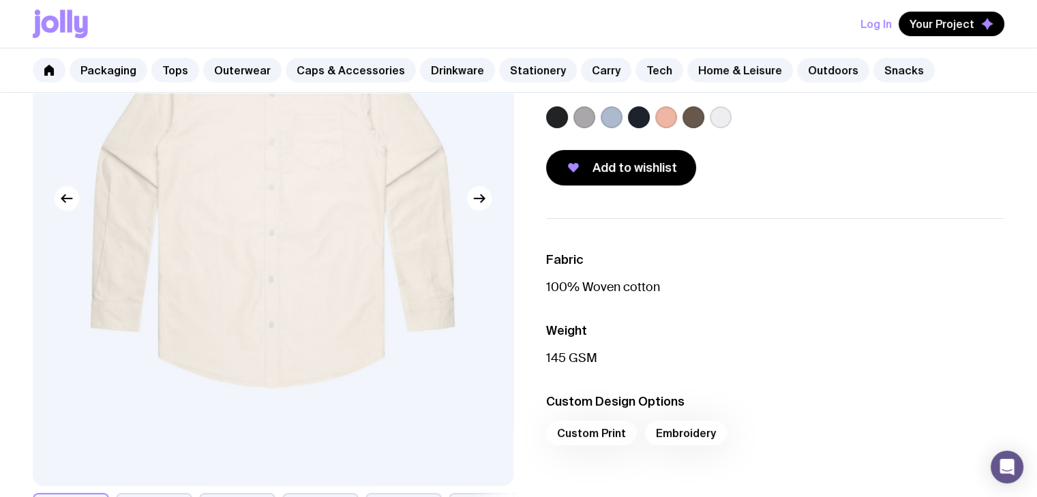
click at [644, 115] on label at bounding box center [639, 117] width 22 height 22
click at [0, 0] on input "radio" at bounding box center [0, 0] width 0 height 0
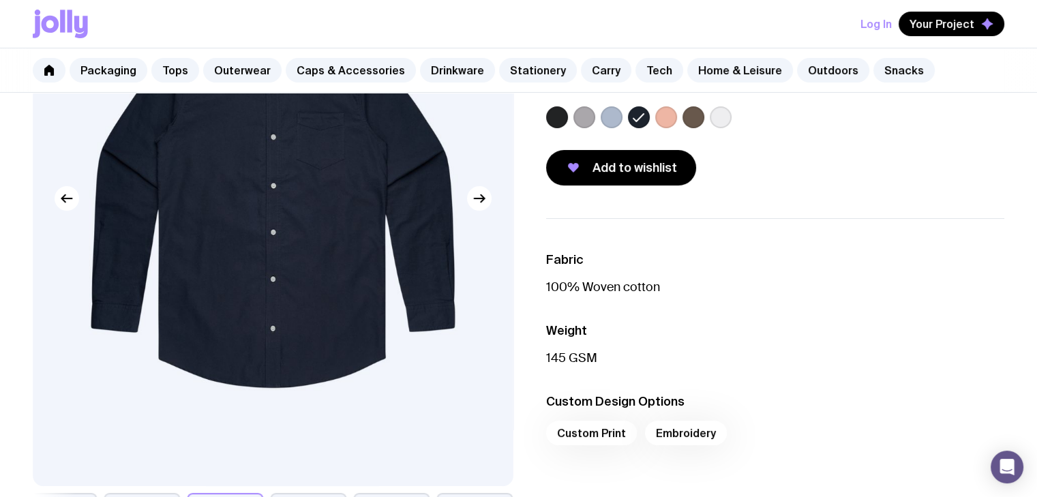
click at [610, 119] on label at bounding box center [612, 117] width 22 height 22
click at [0, 0] on input "radio" at bounding box center [0, 0] width 0 height 0
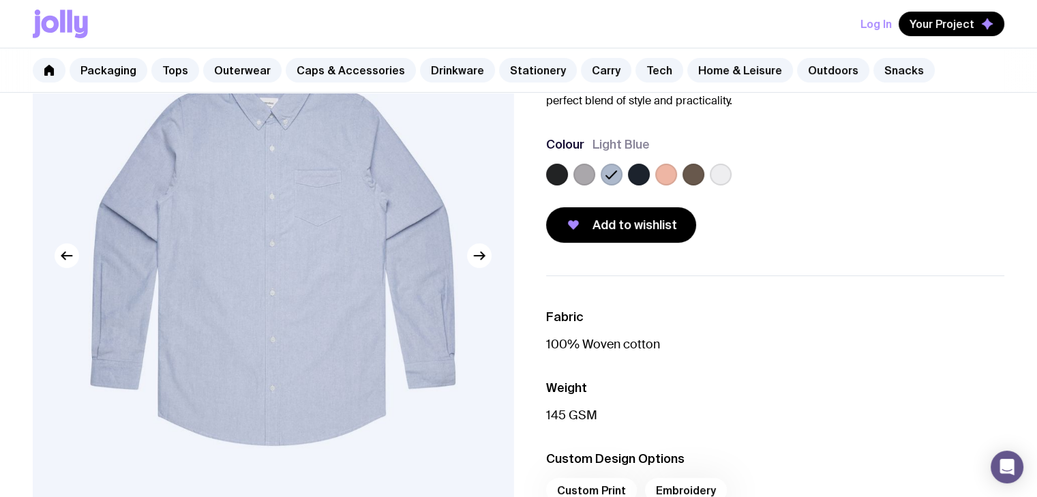
scroll to position [136, 0]
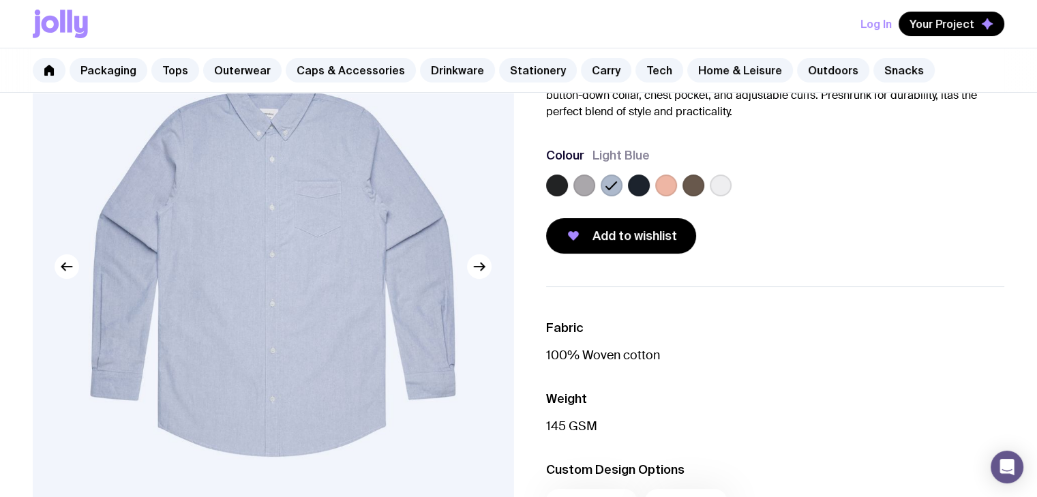
click at [636, 186] on label at bounding box center [639, 186] width 22 height 22
click at [0, 0] on input "radio" at bounding box center [0, 0] width 0 height 0
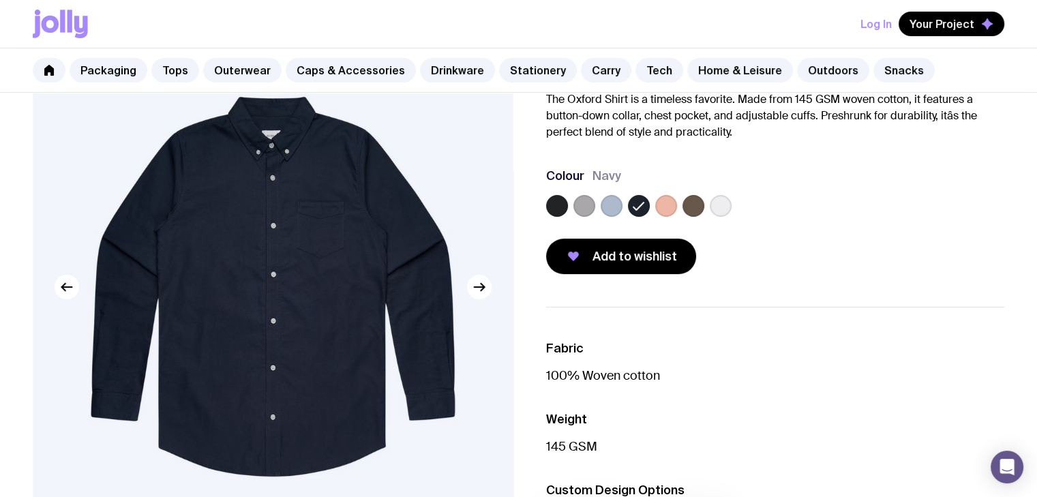
scroll to position [0, 0]
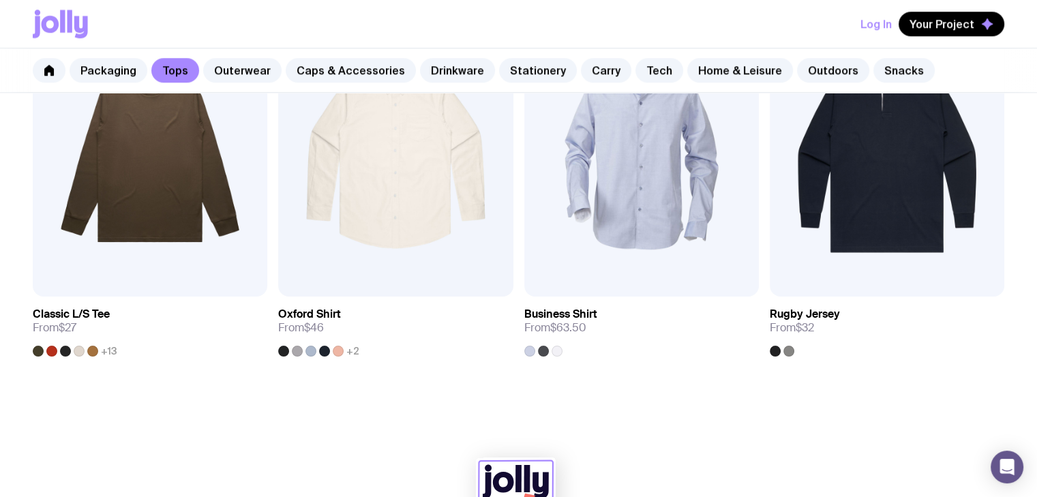
scroll to position [1451, 0]
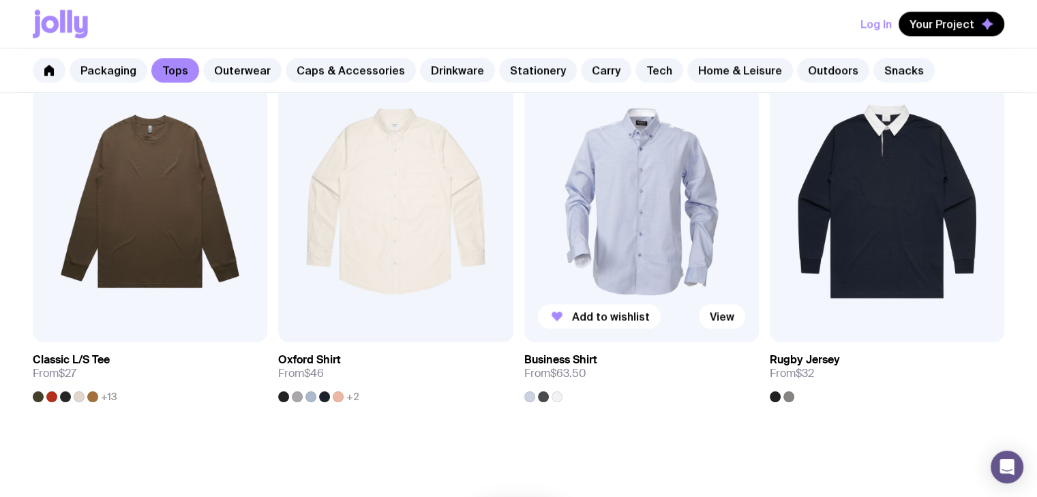
click at [552, 395] on div at bounding box center [557, 396] width 11 height 11
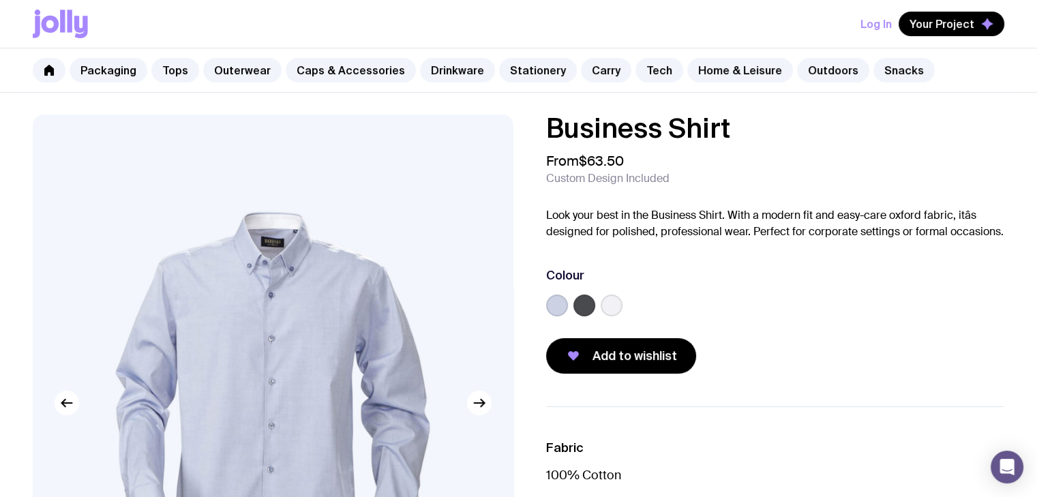
click at [583, 307] on label at bounding box center [585, 306] width 22 height 22
click at [0, 0] on input "radio" at bounding box center [0, 0] width 0 height 0
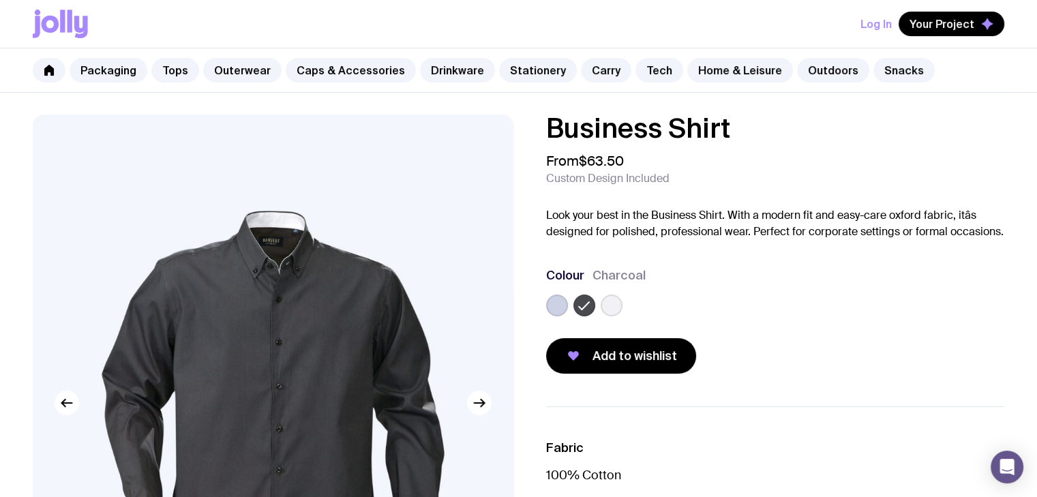
click at [620, 306] on label at bounding box center [612, 306] width 22 height 22
click at [0, 0] on input "radio" at bounding box center [0, 0] width 0 height 0
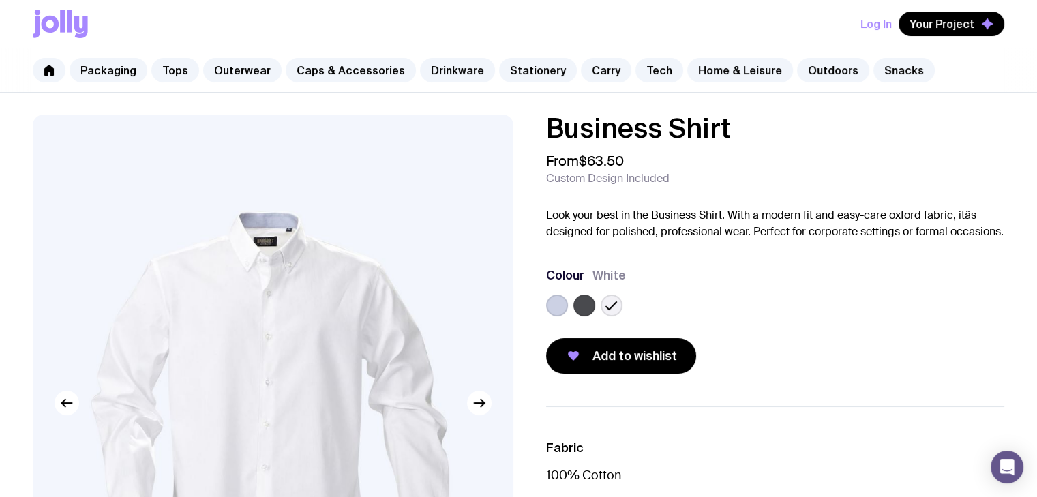
click at [556, 309] on label at bounding box center [557, 306] width 22 height 22
click at [0, 0] on input "radio" at bounding box center [0, 0] width 0 height 0
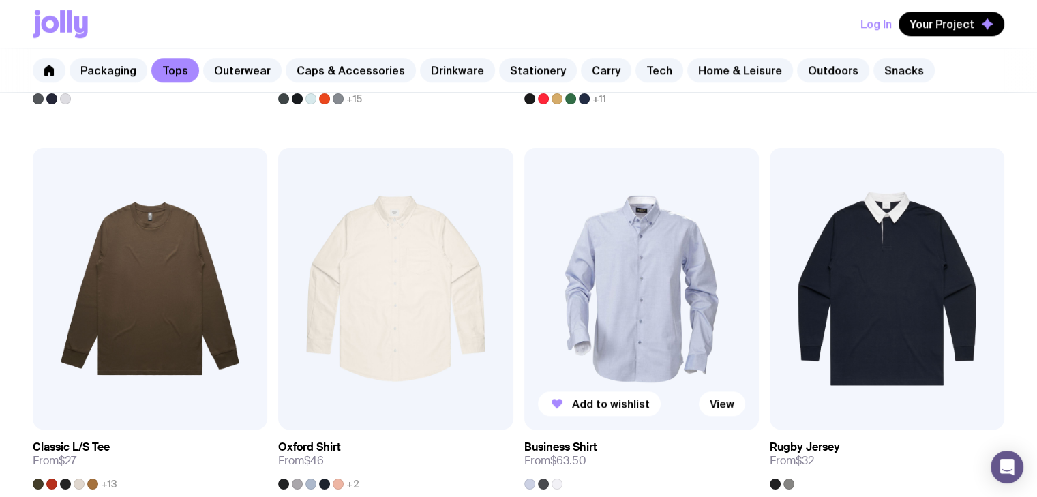
scroll to position [1240, 0]
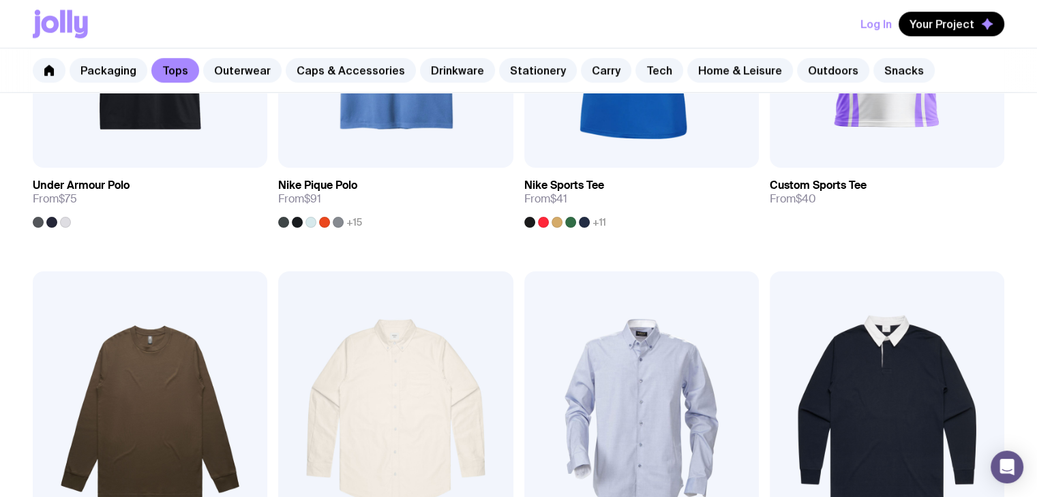
click at [975, 373] on img at bounding box center [887, 412] width 235 height 282
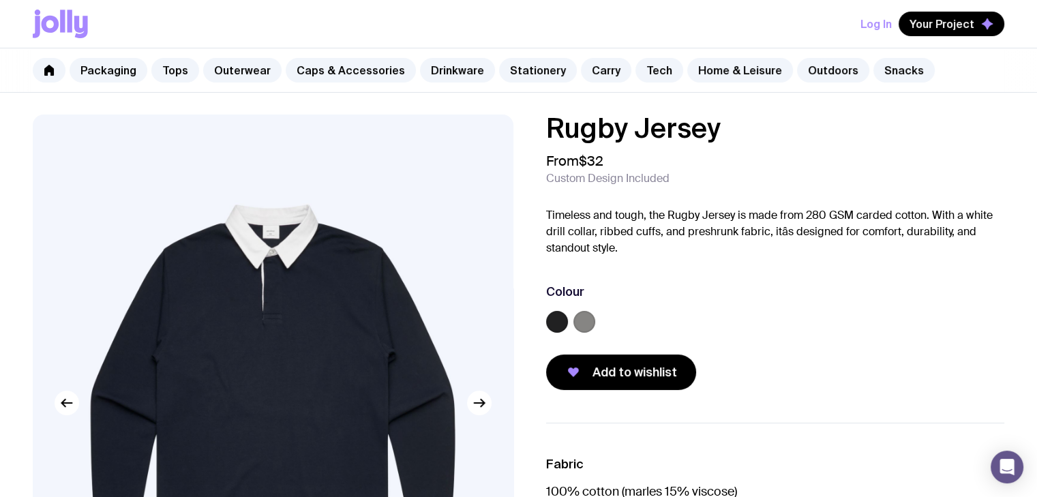
click at [585, 329] on label at bounding box center [585, 322] width 22 height 22
click at [0, 0] on input "radio" at bounding box center [0, 0] width 0 height 0
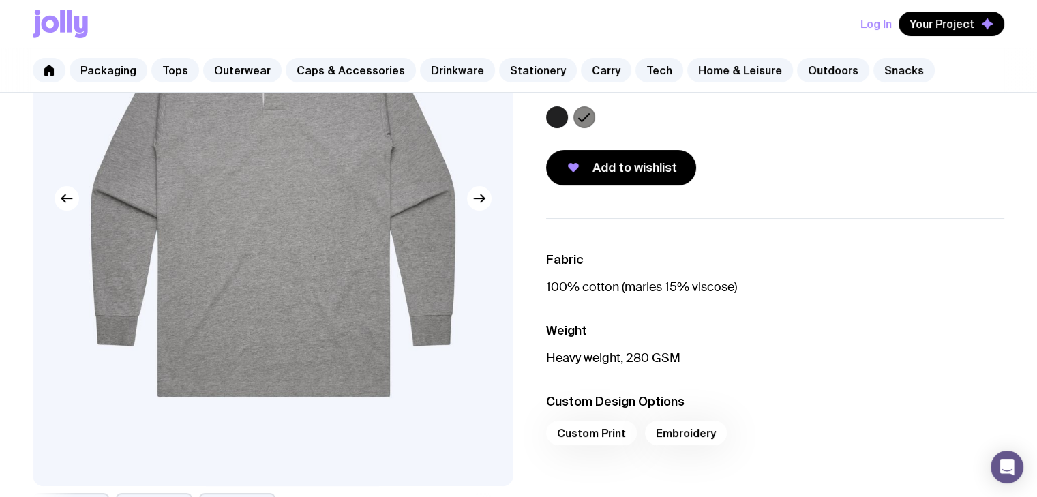
scroll to position [68, 0]
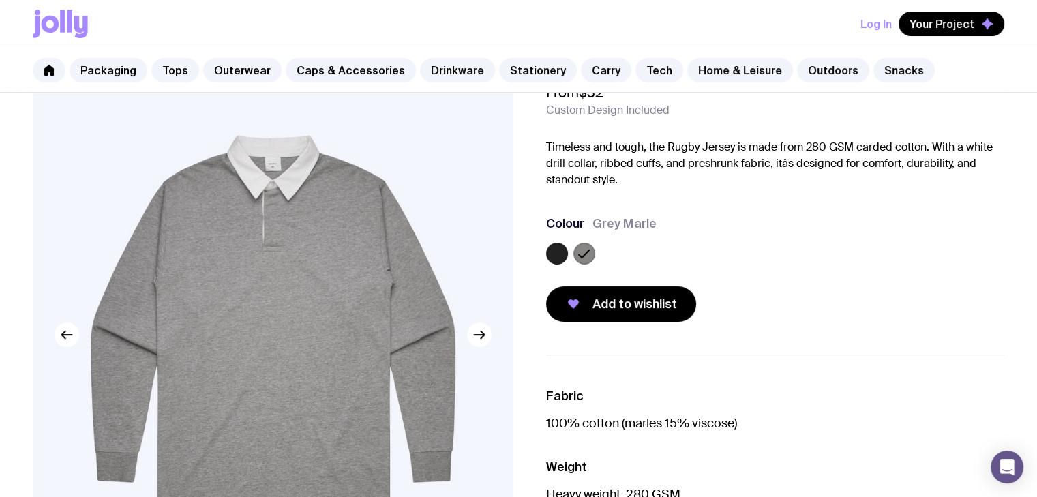
click at [552, 259] on label at bounding box center [557, 254] width 22 height 22
click at [0, 0] on input "radio" at bounding box center [0, 0] width 0 height 0
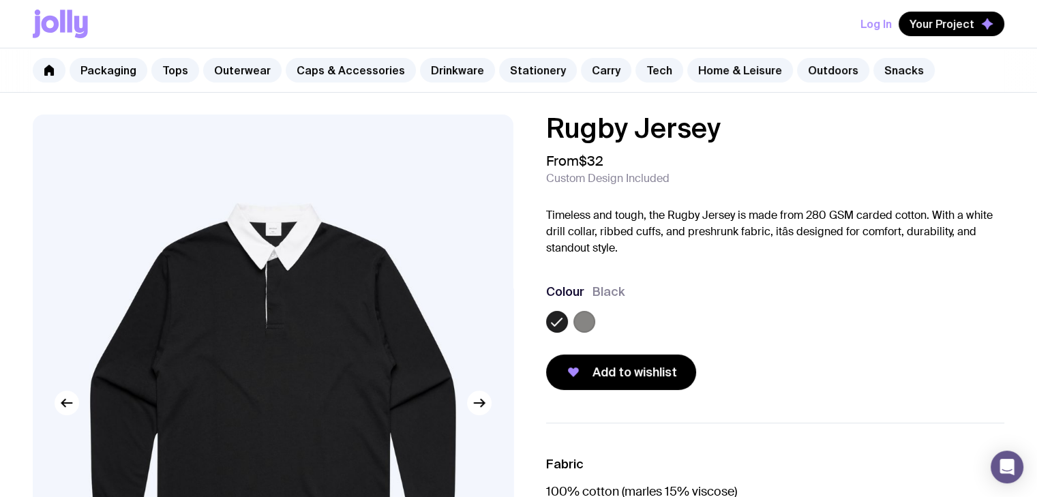
scroll to position [0, 0]
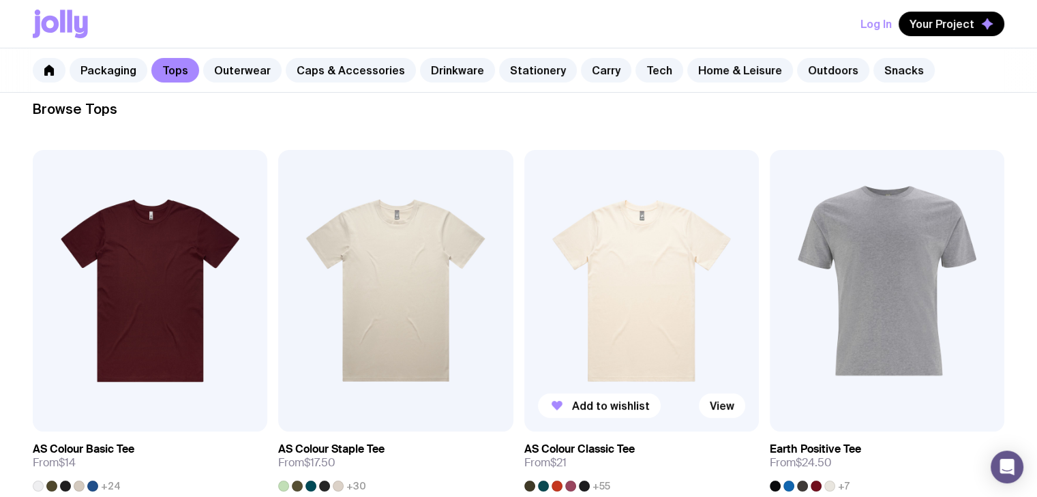
scroll to position [217, 0]
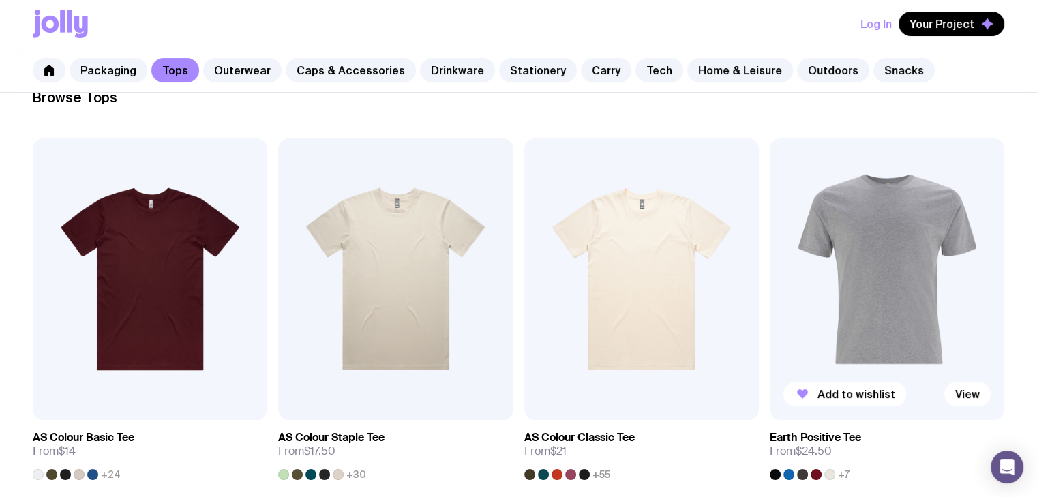
click at [913, 293] on img at bounding box center [887, 279] width 235 height 282
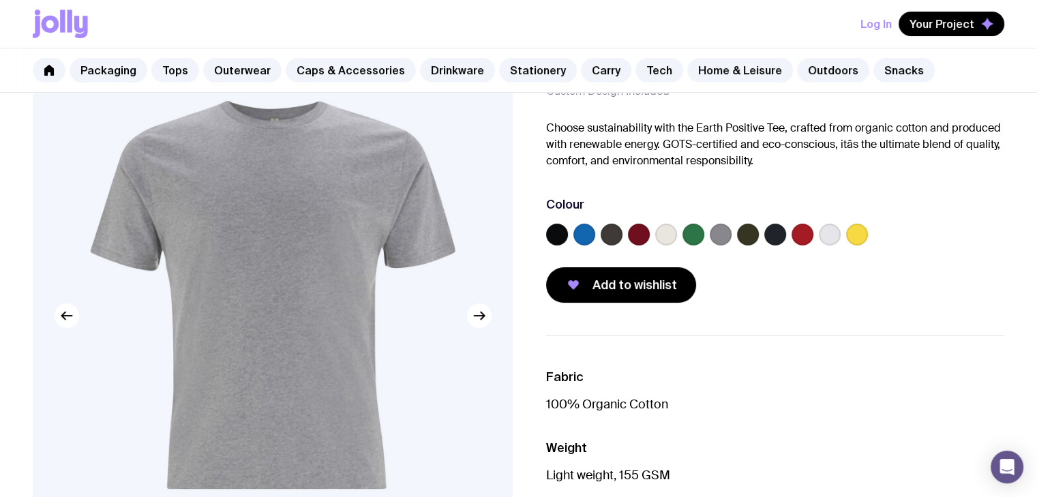
scroll to position [68, 0]
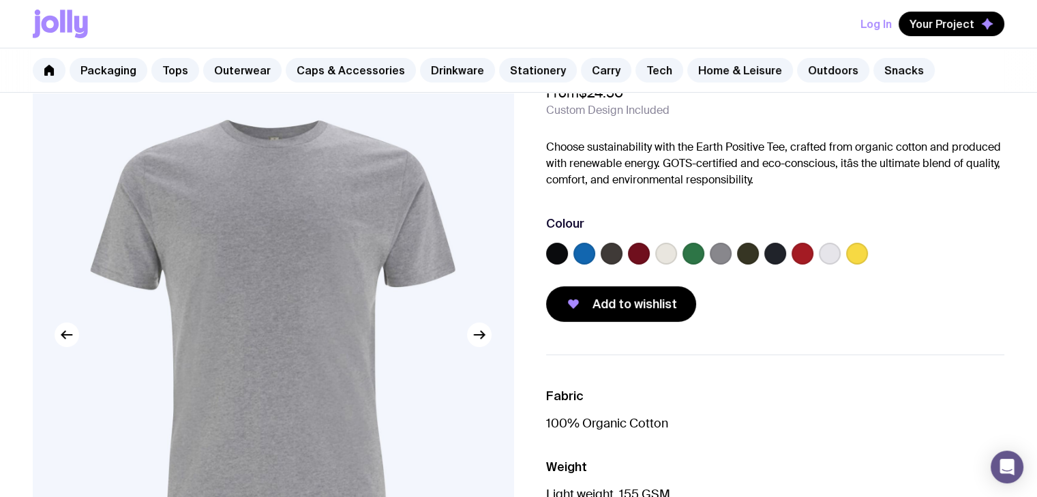
click at [553, 252] on label at bounding box center [557, 254] width 22 height 22
click at [0, 0] on input "radio" at bounding box center [0, 0] width 0 height 0
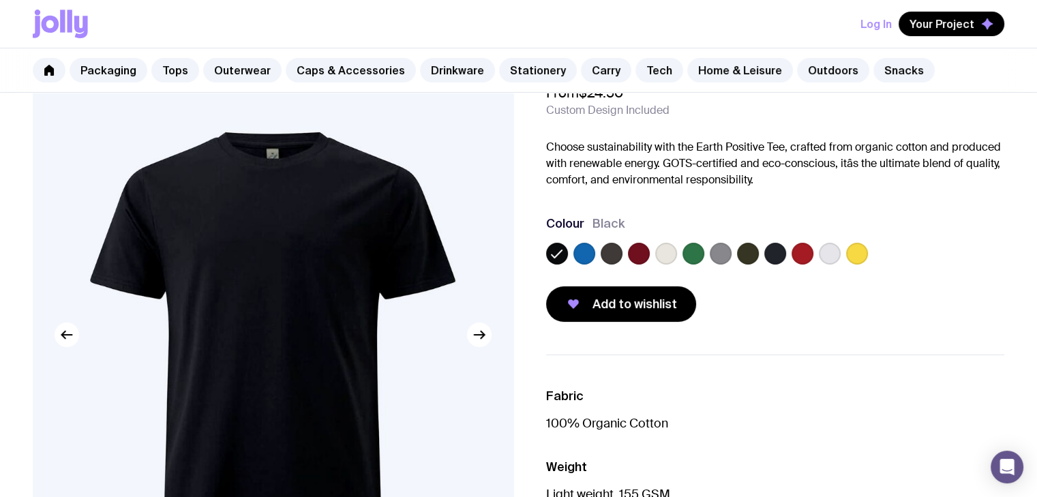
click at [587, 256] on label at bounding box center [585, 254] width 22 height 22
click at [0, 0] on input "radio" at bounding box center [0, 0] width 0 height 0
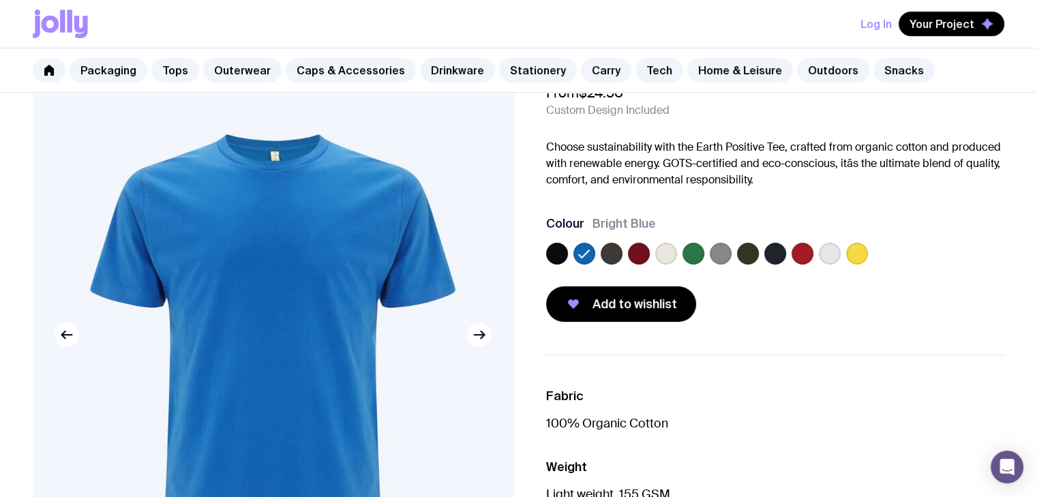
click at [554, 252] on label at bounding box center [557, 254] width 22 height 22
click at [0, 0] on input "radio" at bounding box center [0, 0] width 0 height 0
